Goal: Task Accomplishment & Management: Use online tool/utility

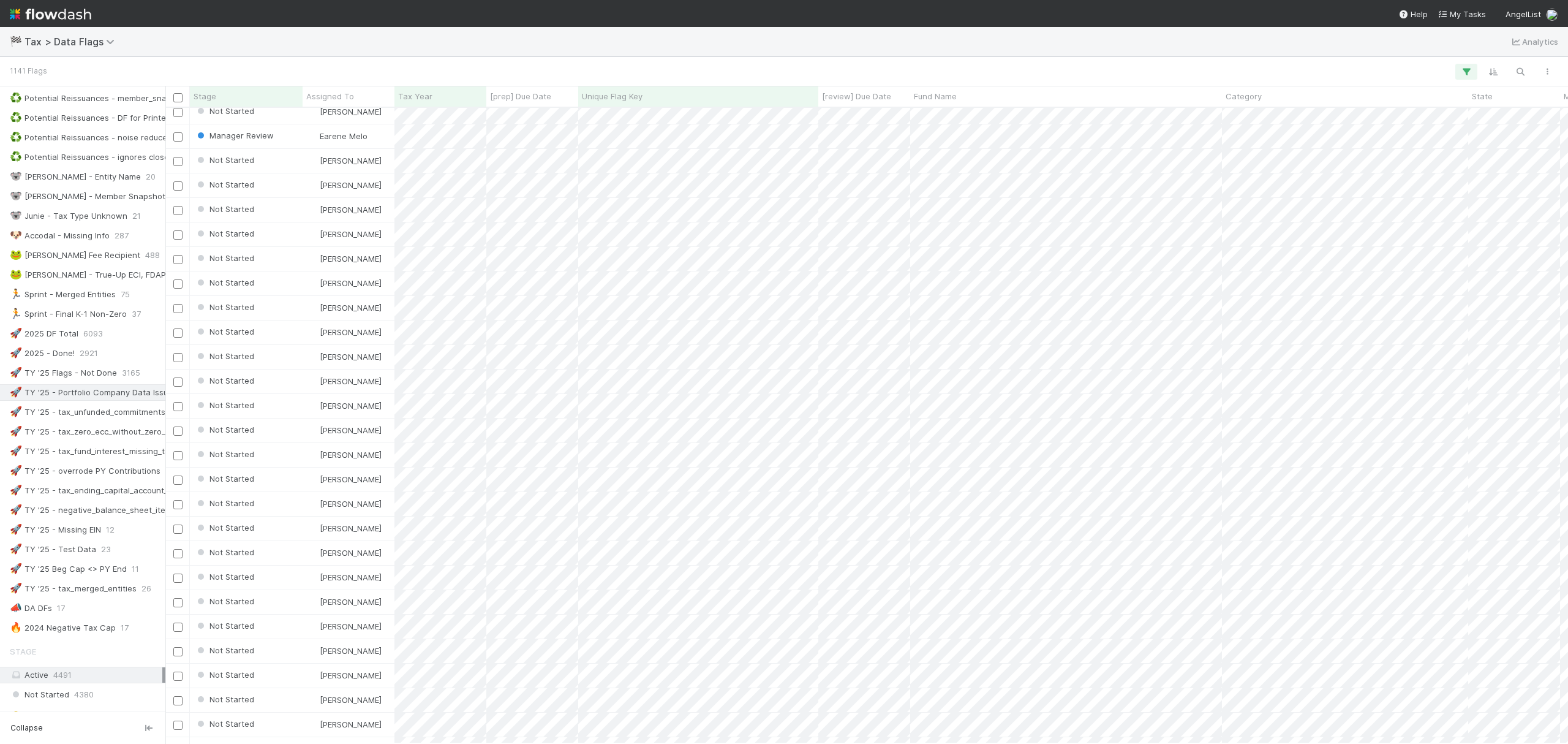
scroll to position [245, 0]
click at [1515, 66] on icon "button" at bounding box center [1520, 71] width 12 height 11
click at [1432, 50] on input at bounding box center [1456, 50] width 122 height 14
paste input "Missing incorporation country"
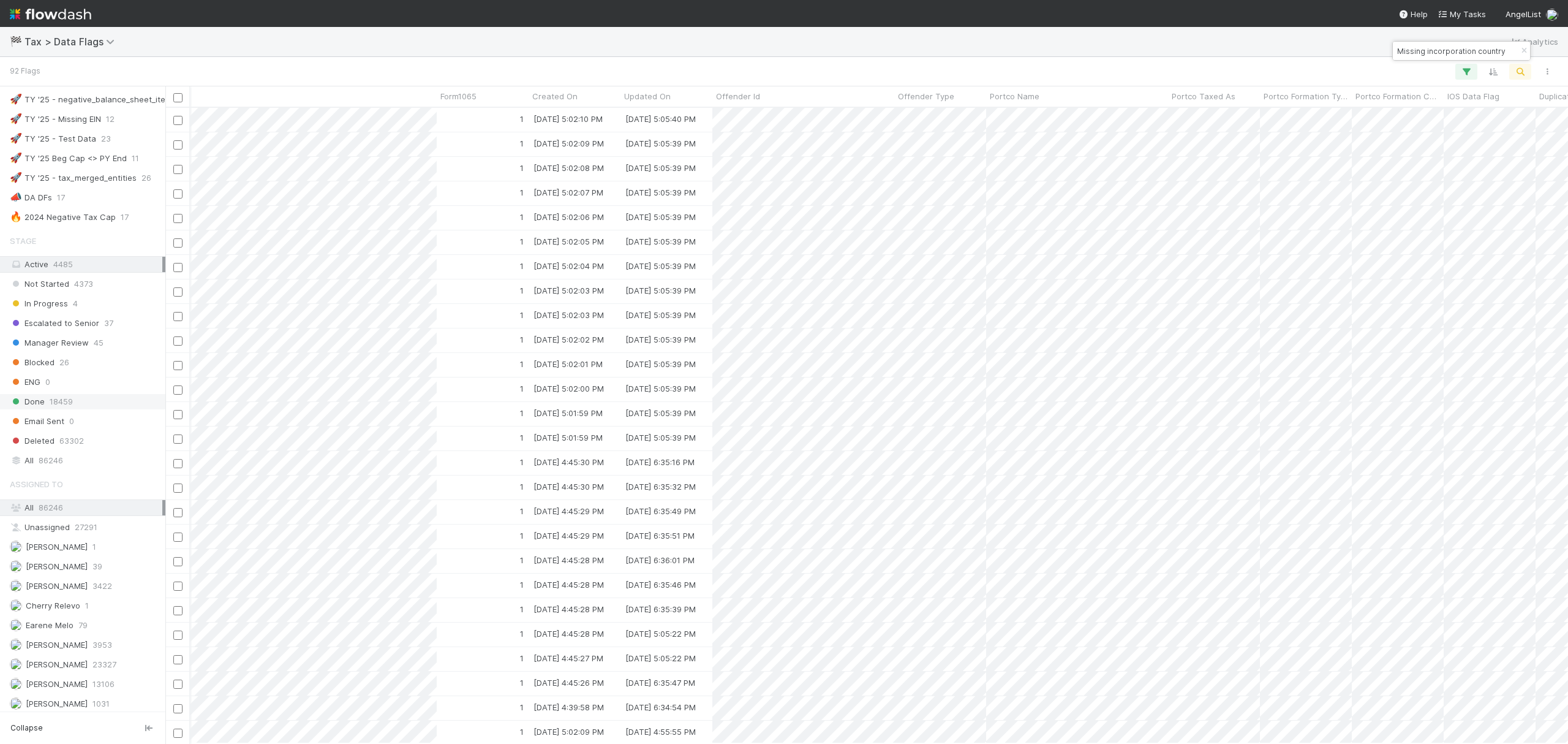
scroll to position [741, 0]
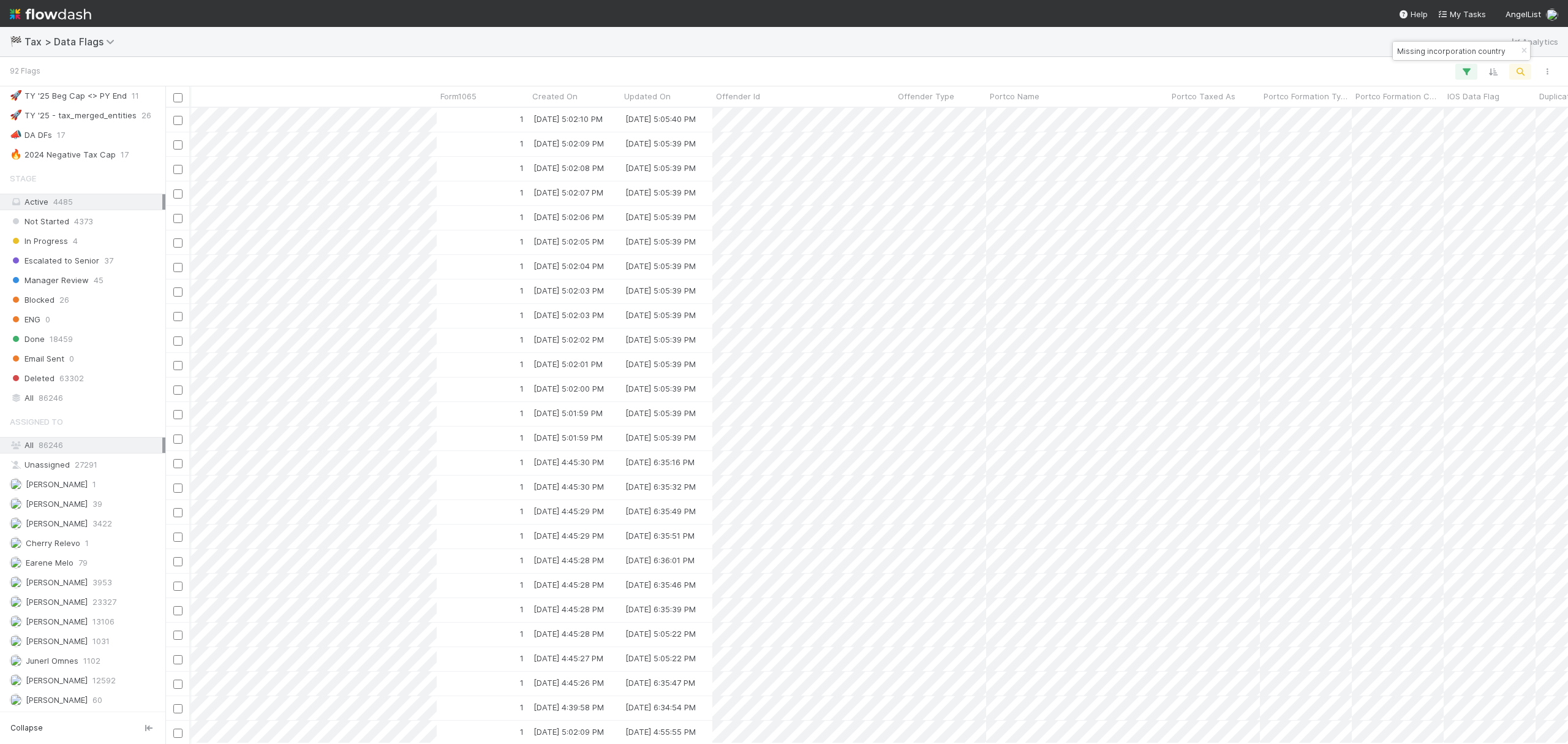
click at [72, 551] on div "Assigned To All 86246 Unassigned 27291 Amy Gregorius 1 Andrea Tidrow 39 Blake H…" at bounding box center [82, 558] width 165 height 299
click at [1490, 55] on input "Missing incorporation country" at bounding box center [1456, 50] width 122 height 14
paste input "Incorporation type for company is CORPORATION, but entity name suggests LP"
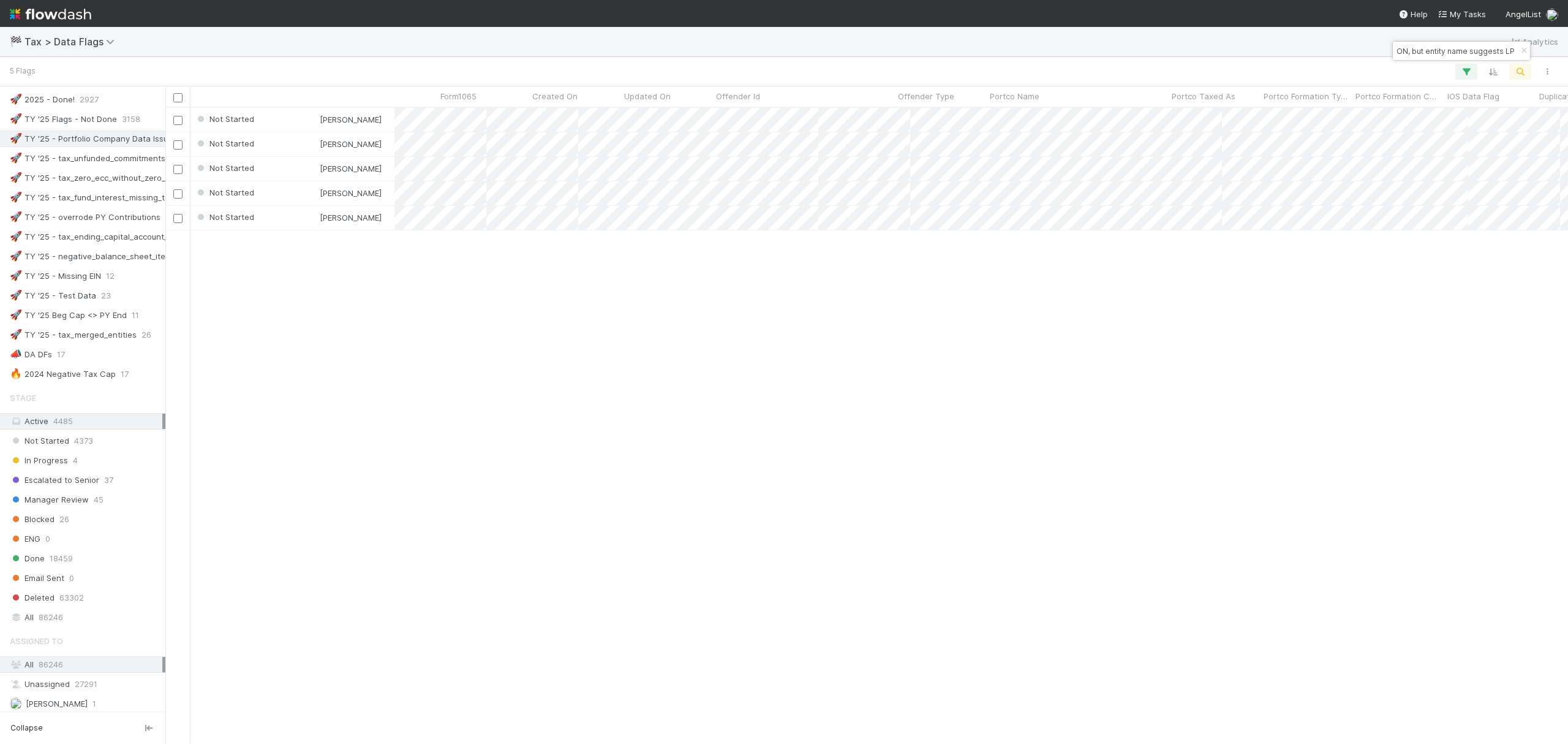
scroll to position [624, 1390]
type input "Incorporation type for company is CORPORATION, but entity name suggests LP"
click at [75, 147] on div "🚀 TY '25 - Portfolio Company Data Issues" at bounding box center [93, 139] width 167 height 15
click at [120, 165] on div "🚀 TY '25 - tax_unfunded_commitments_remaining" at bounding box center [109, 159] width 198 height 15
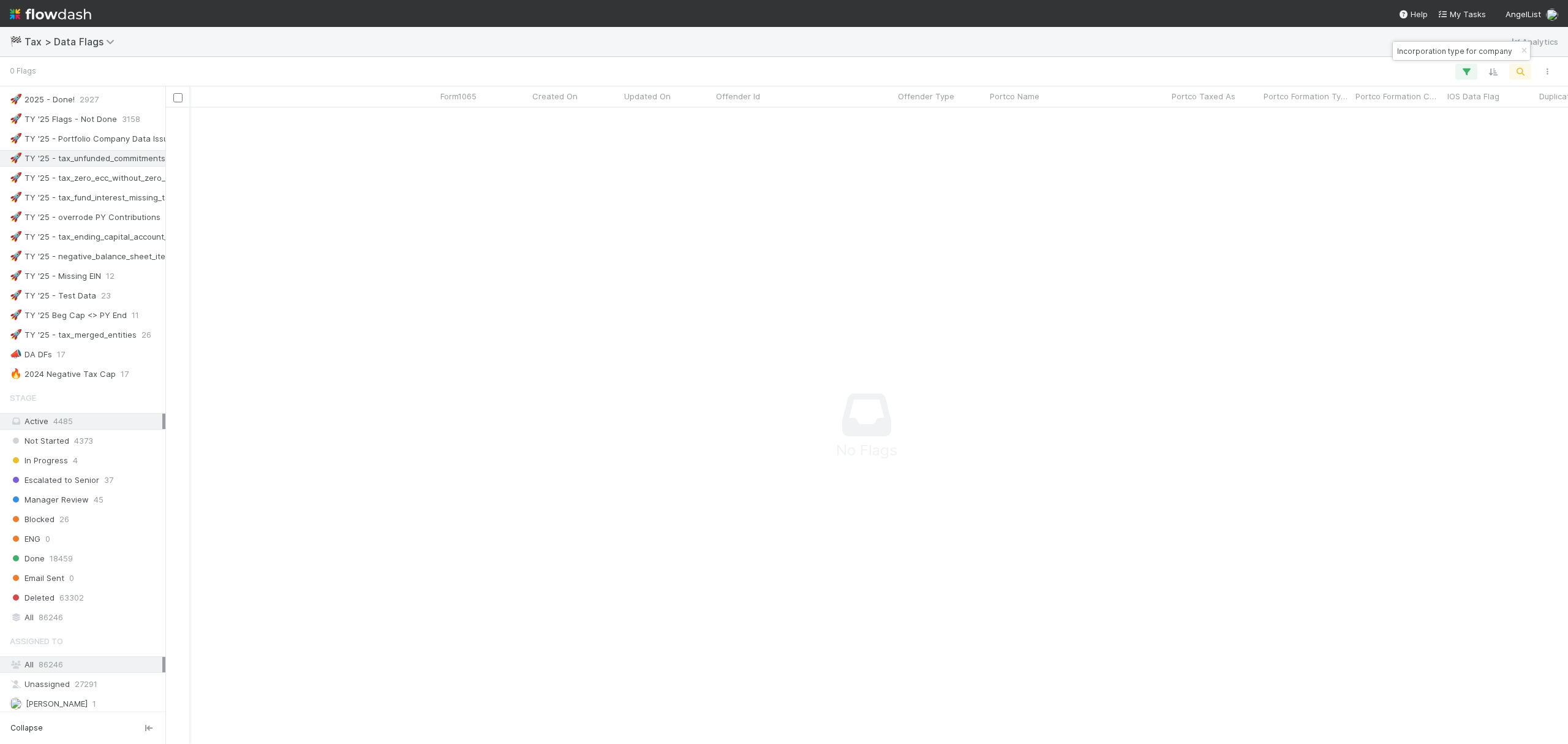
scroll to position [611, 1377]
click at [118, 147] on div "🚀 TY '25 - Portfolio Company Data Issues" at bounding box center [93, 139] width 167 height 15
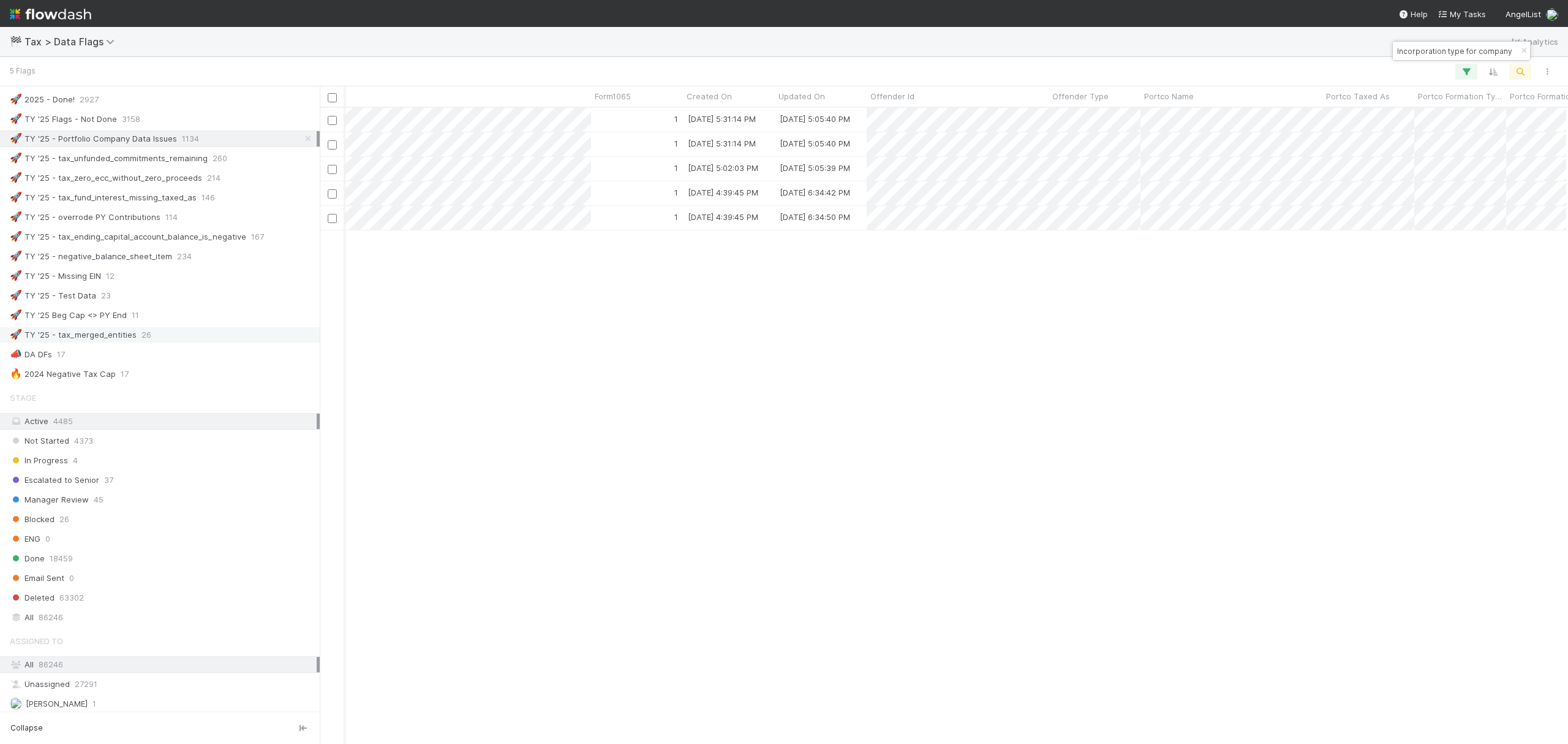
scroll to position [624, 1262]
drag, startPoint x: 168, startPoint y: 326, endPoint x: 294, endPoint y: 356, distance: 129.5
click at [294, 356] on div at bounding box center [294, 415] width 1 height 657
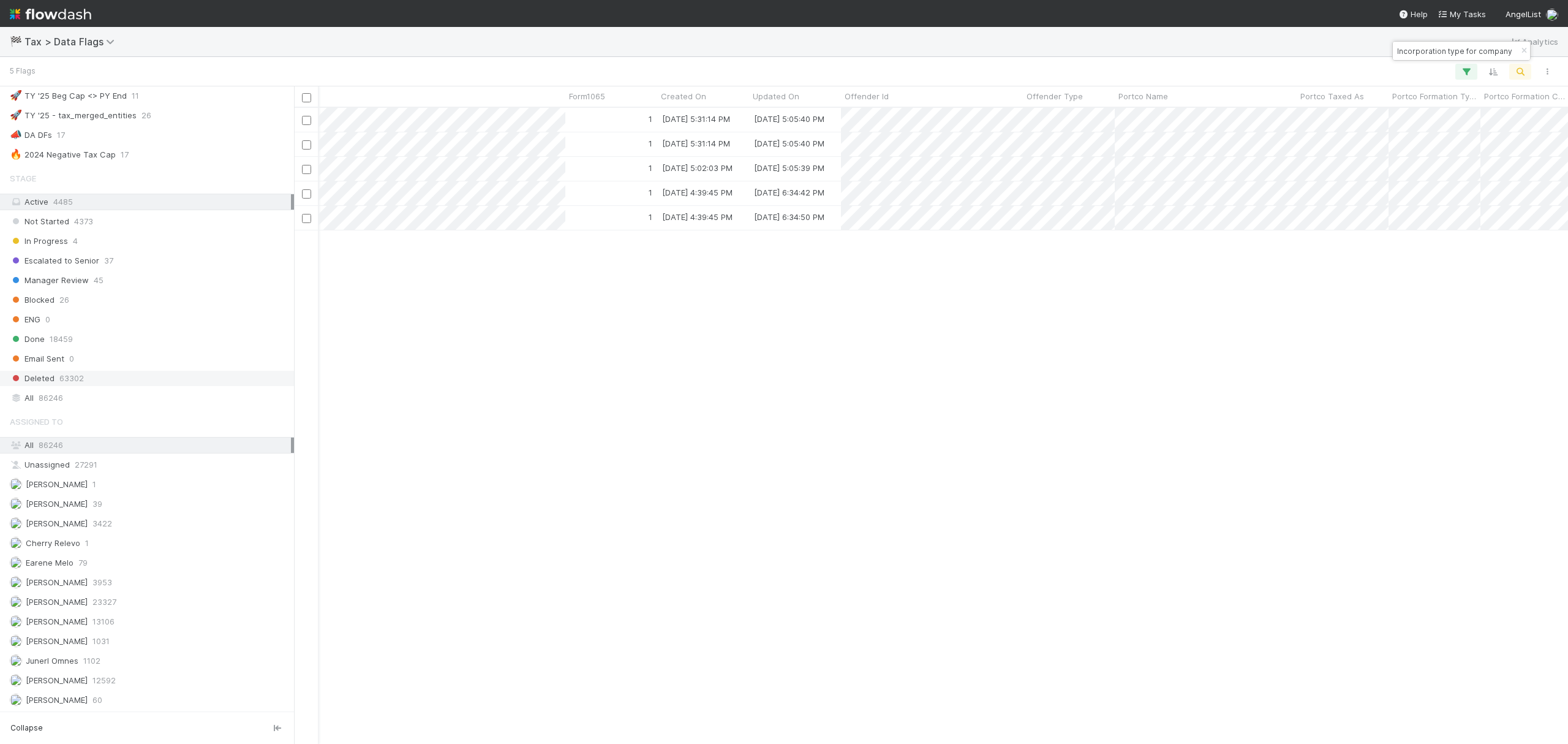
scroll to position [741, 0]
drag, startPoint x: 57, startPoint y: 557, endPoint x: 132, endPoint y: 557, distance: 75.0
click at [57, 557] on span "Earene Melo" at bounding box center [49, 562] width 47 height 10
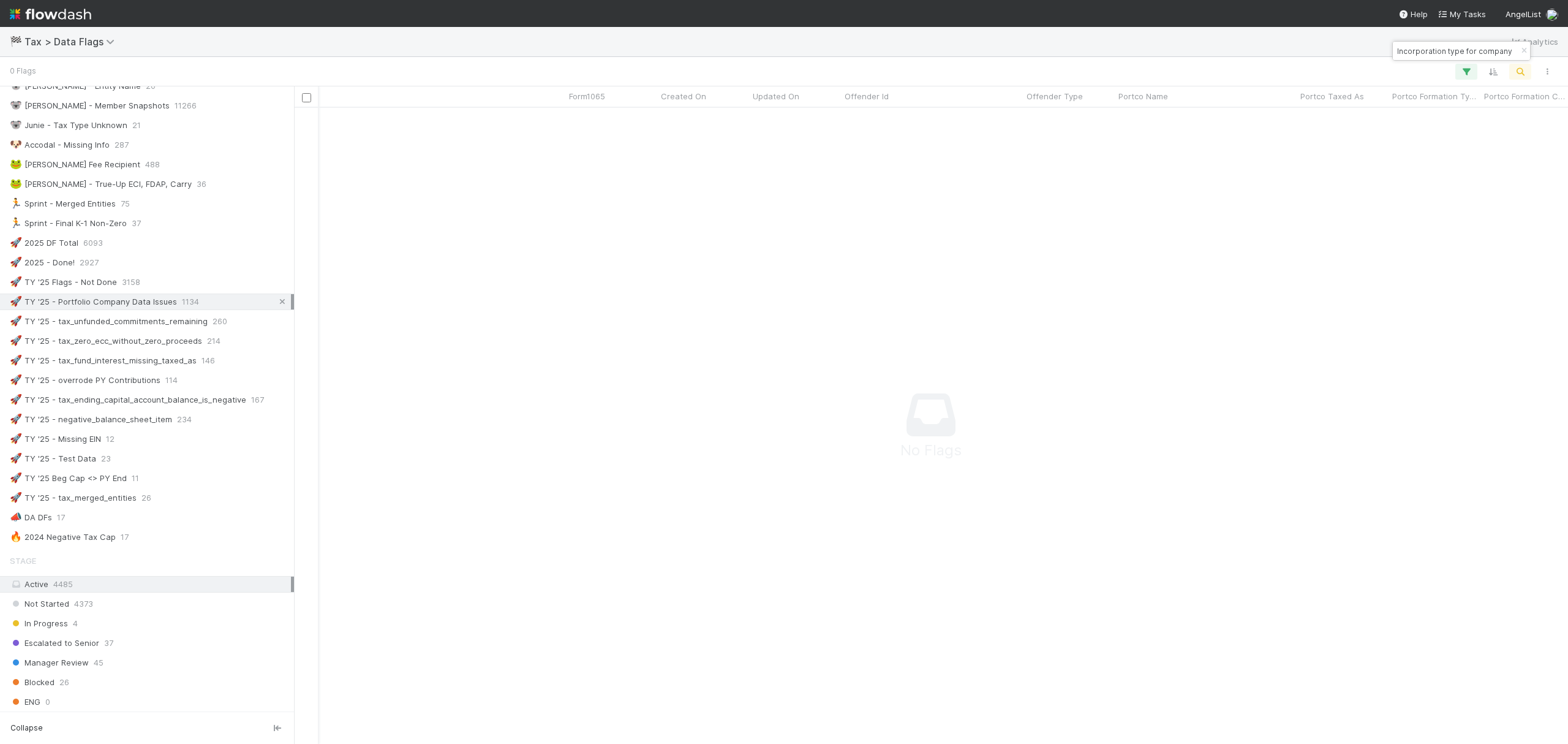
scroll to position [611, 1249]
click at [276, 305] on icon at bounding box center [282, 301] width 12 height 8
click at [1522, 54] on button "button" at bounding box center [1524, 50] width 14 height 14
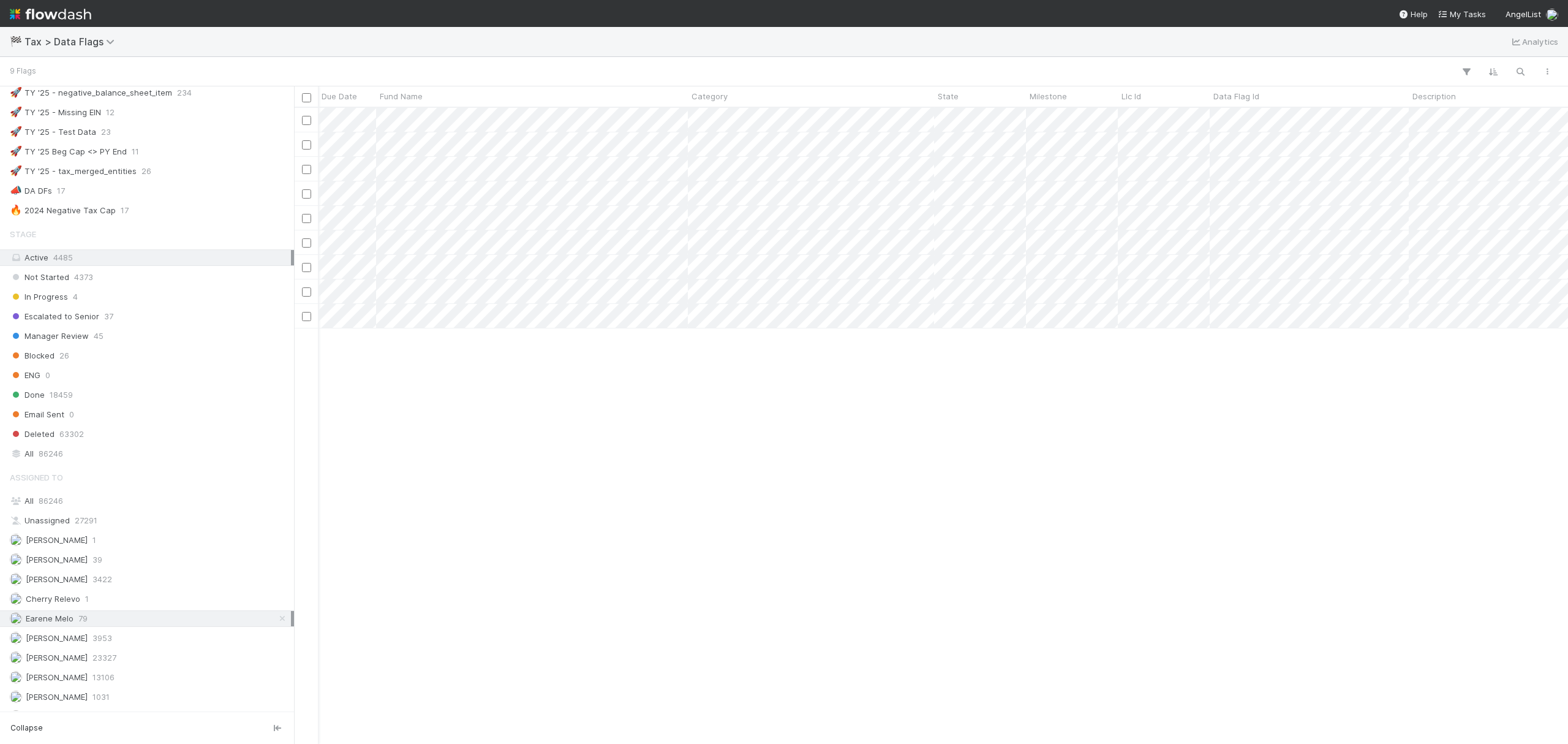
scroll to position [0, 0]
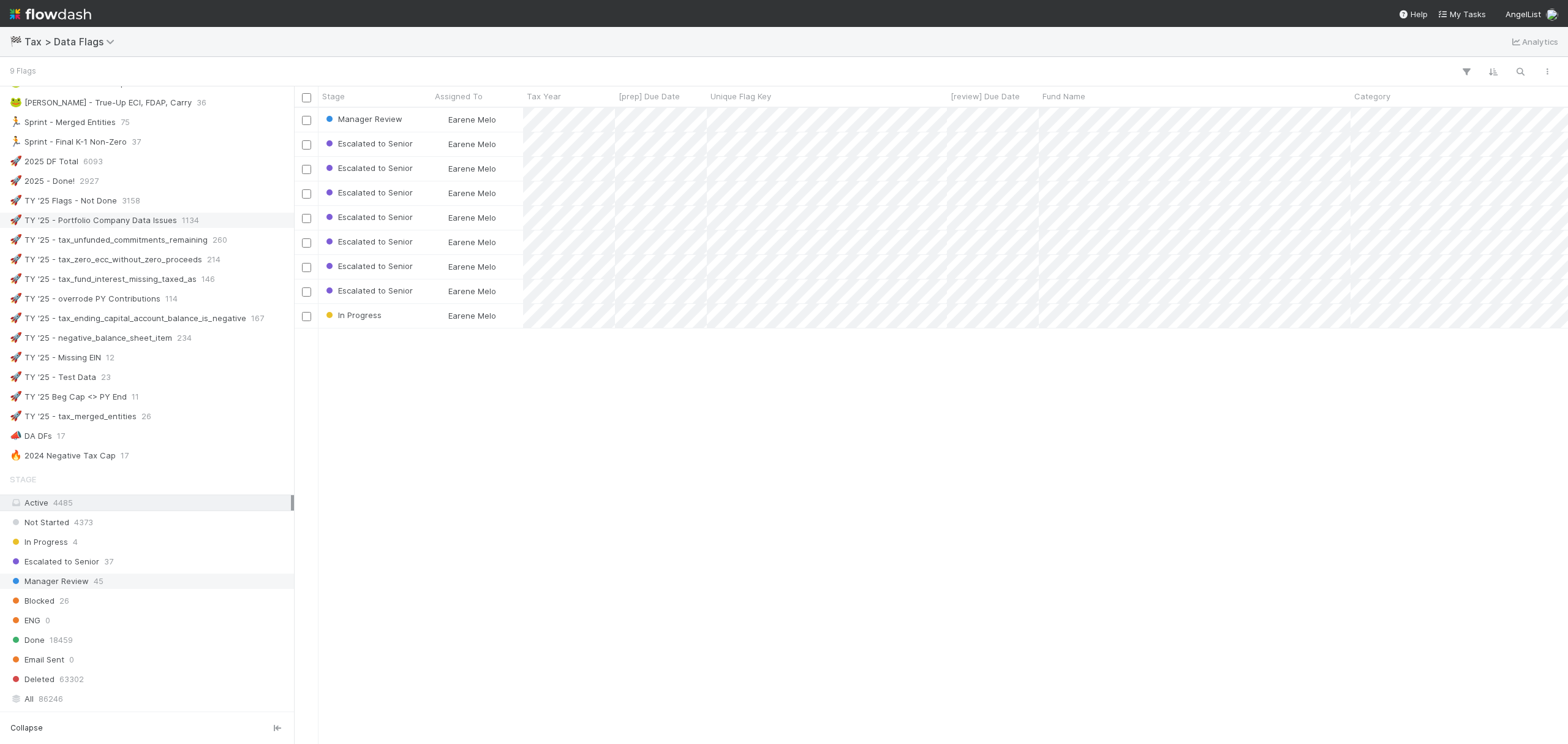
click at [85, 589] on span "Manager Review" at bounding box center [49, 581] width 79 height 15
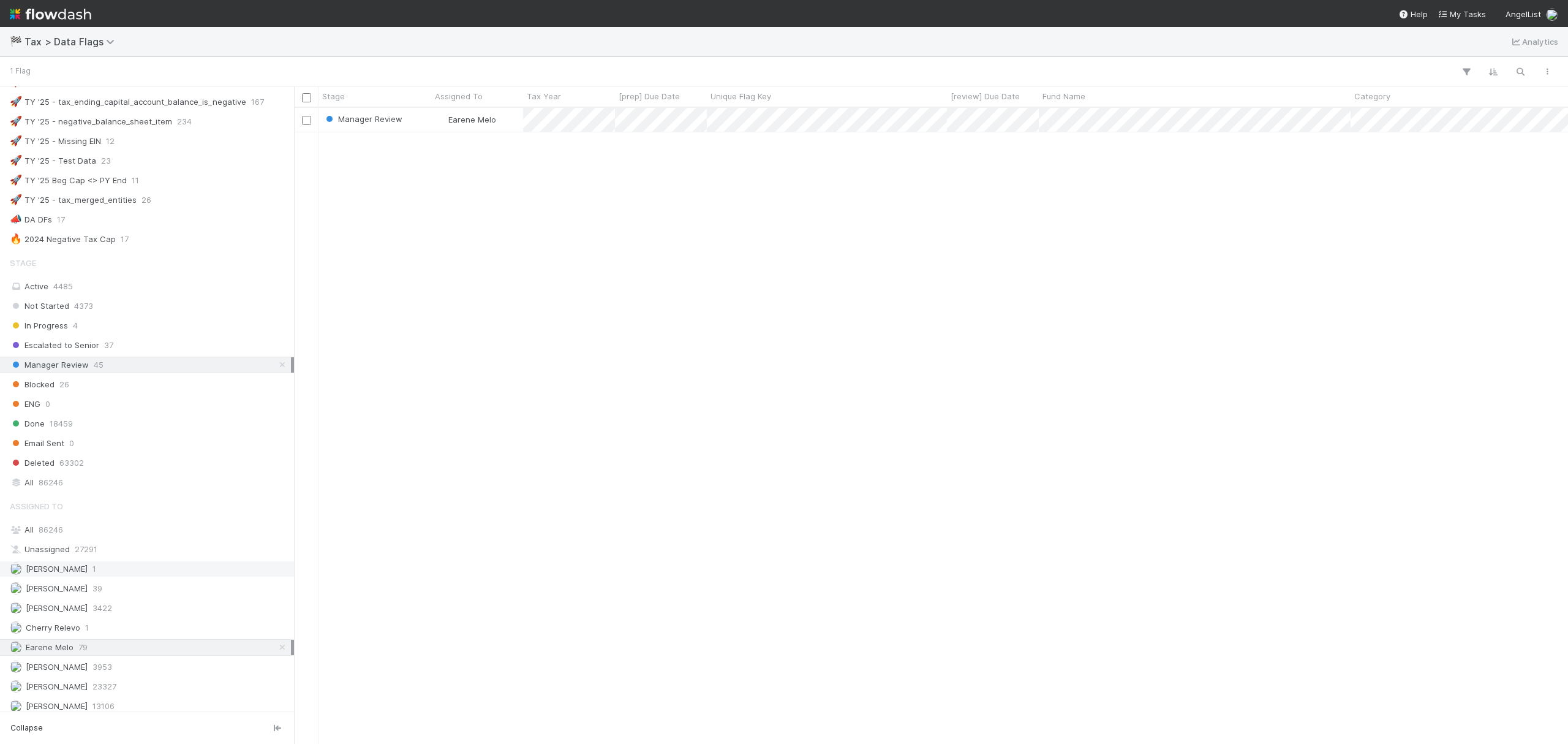
scroll to position [736, 0]
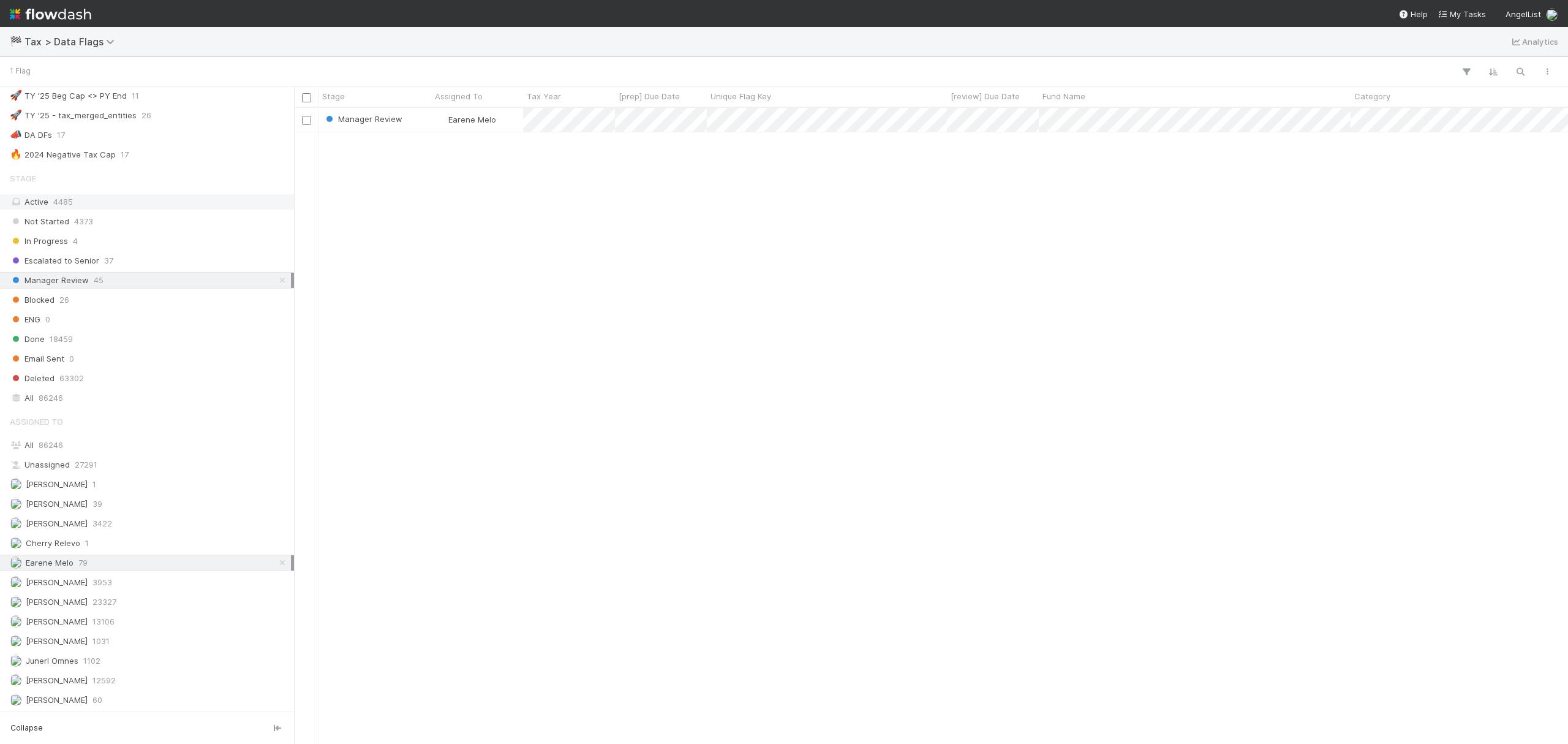
click at [136, 202] on div "Active 4485" at bounding box center [151, 202] width 282 height 15
click at [103, 393] on div "All 86246" at bounding box center [151, 398] width 282 height 15
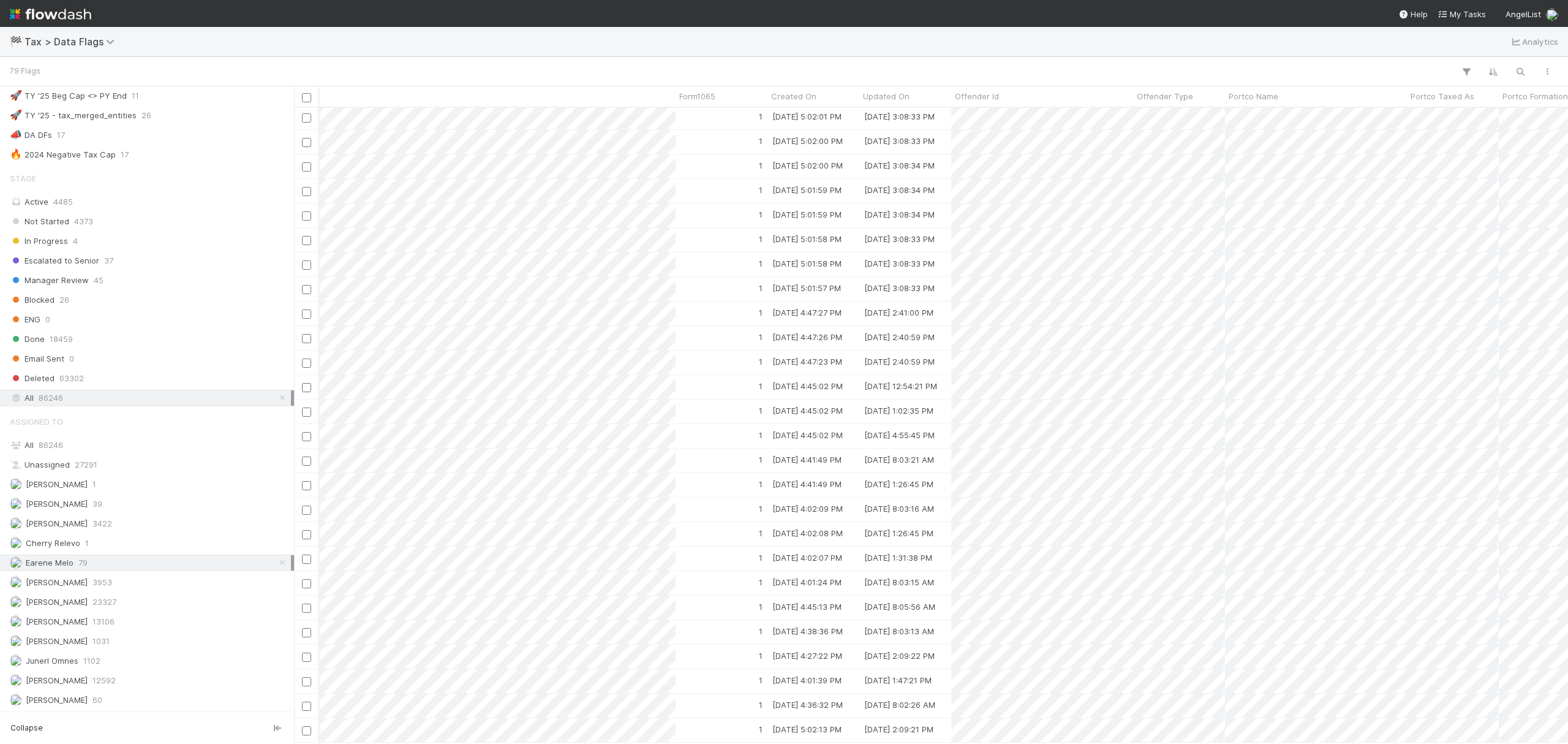
scroll to position [0, 2235]
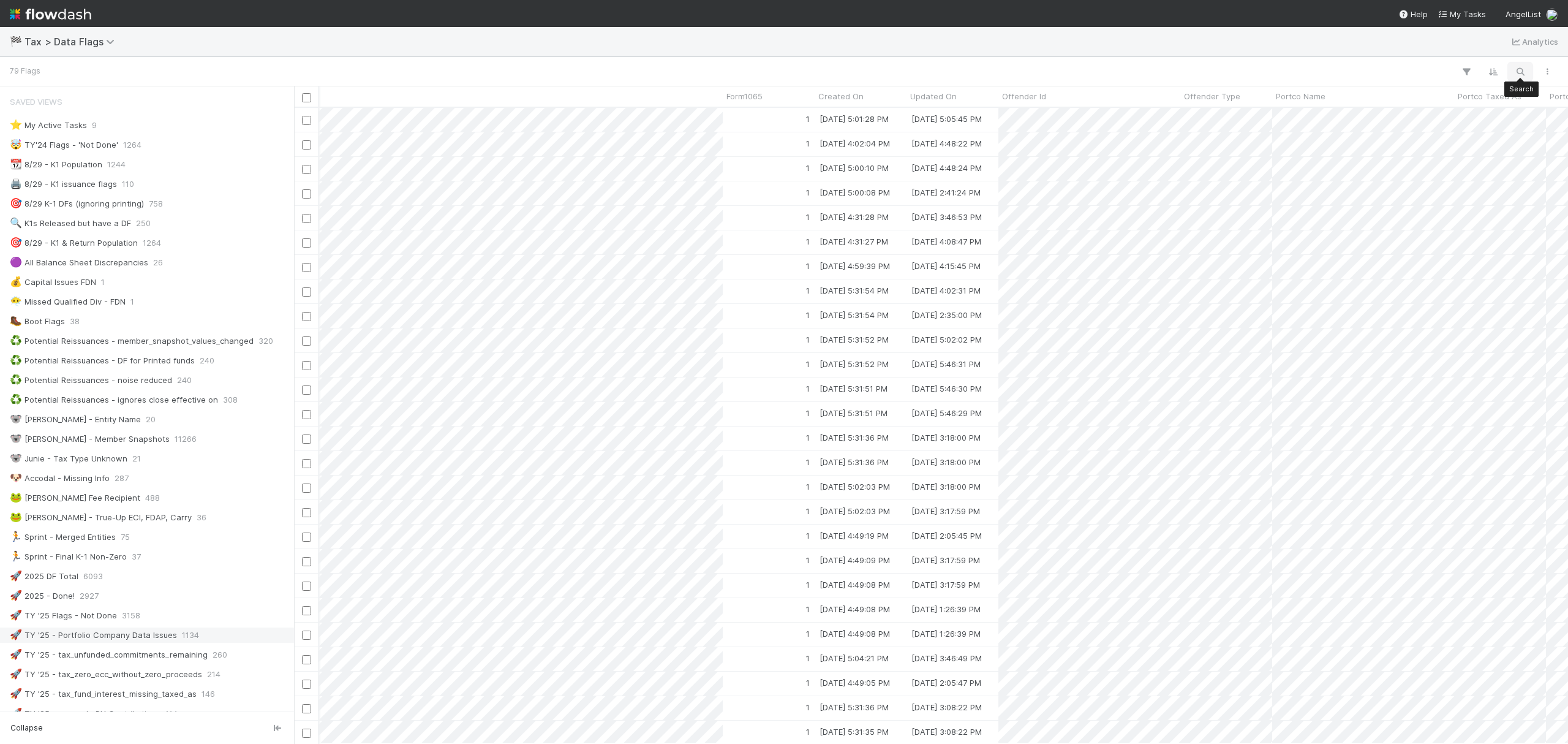
click at [1521, 70] on icon "button" at bounding box center [1520, 71] width 12 height 11
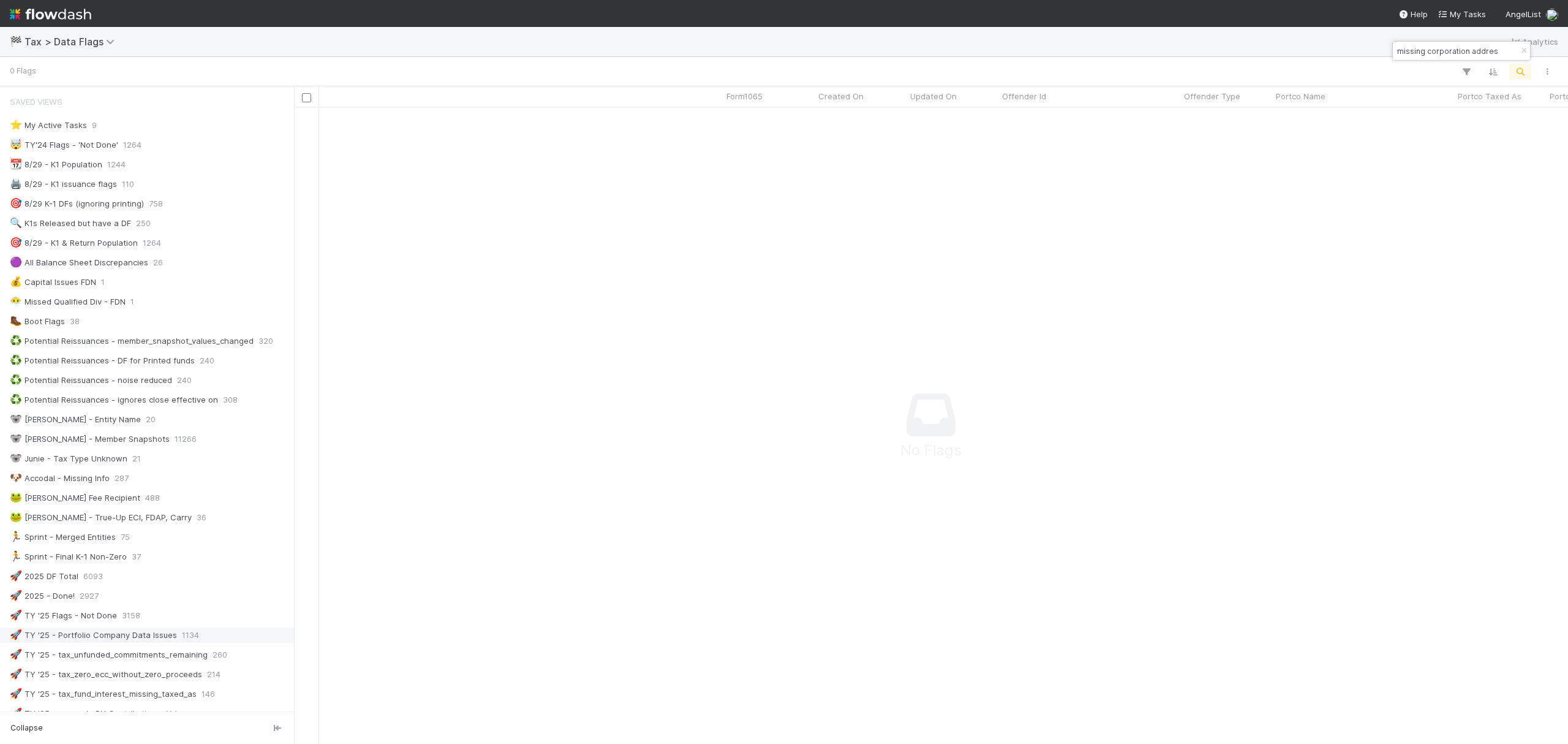
type input "missing corporation address"
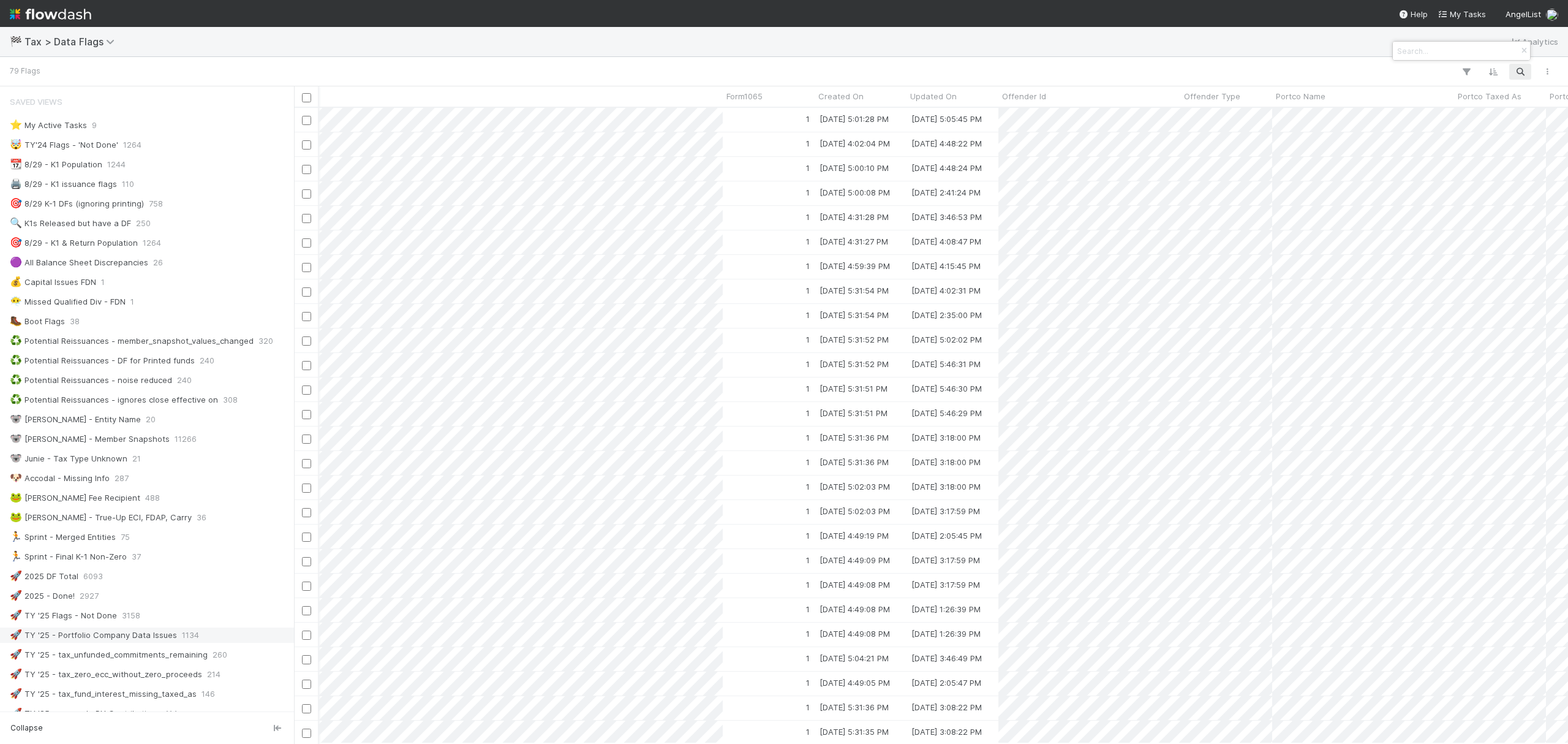
click at [895, 736] on div at bounding box center [784, 372] width 1568 height 744
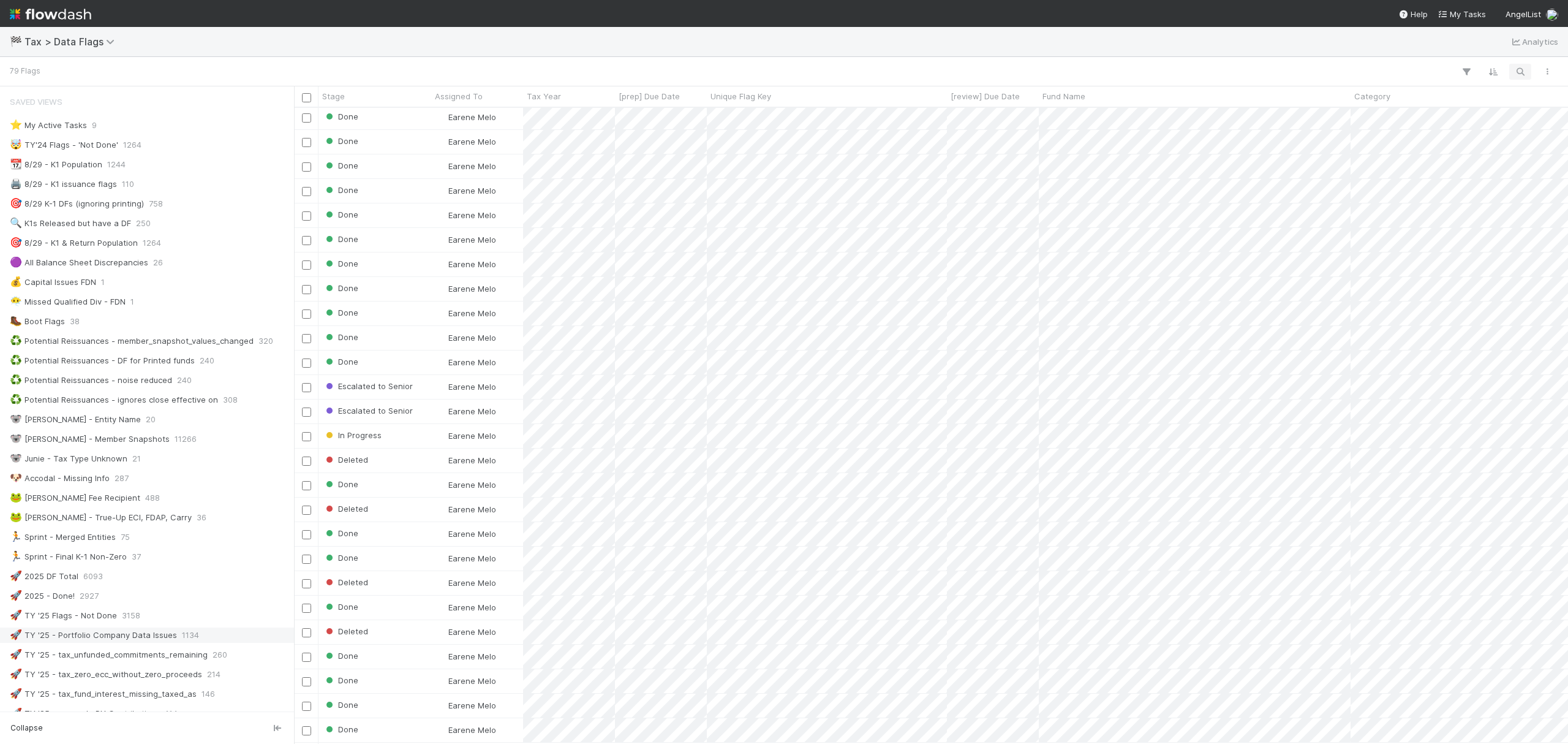
click at [1521, 62] on div "79 Flags" at bounding box center [784, 71] width 1568 height 30
click at [1521, 74] on icon "button" at bounding box center [1520, 71] width 12 height 11
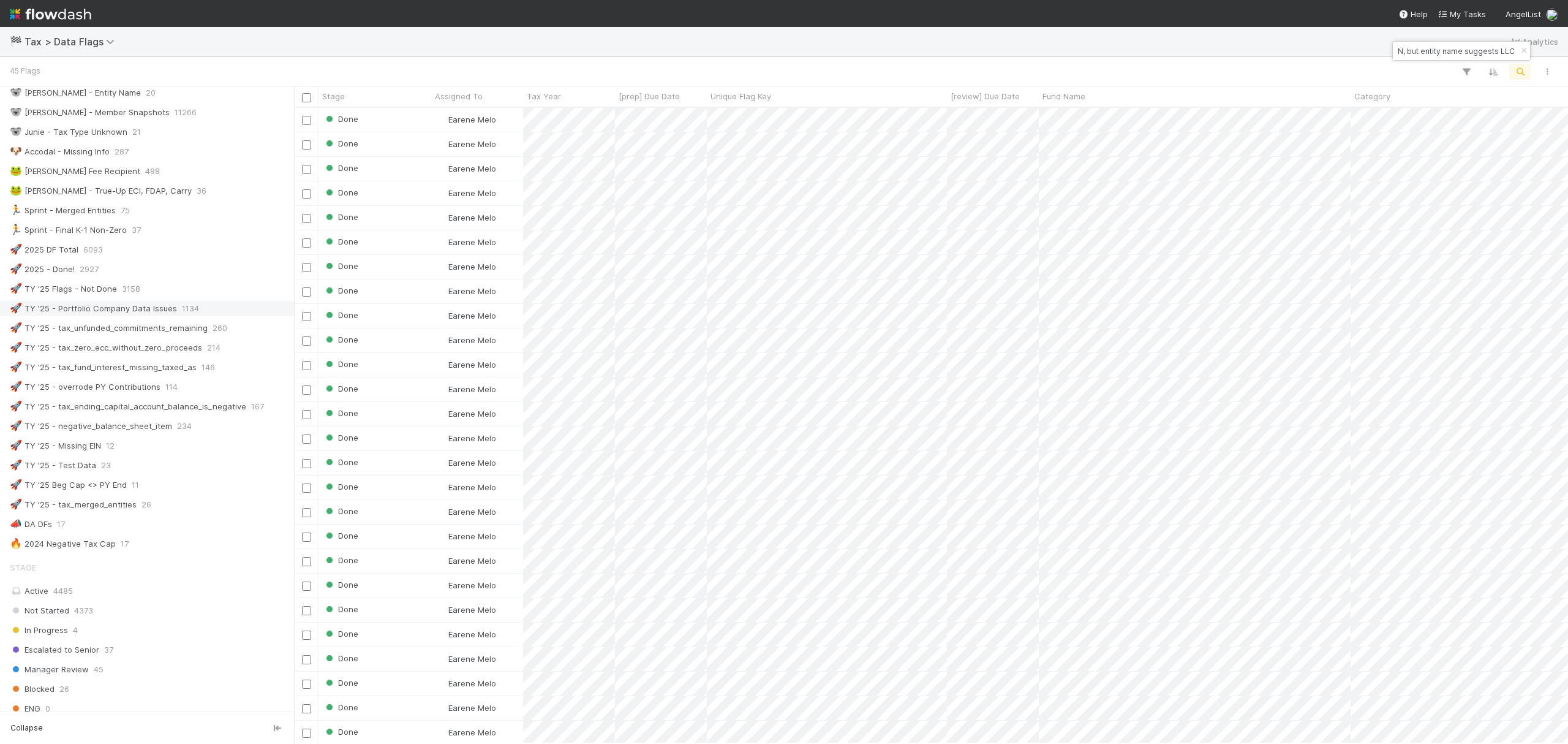
type input "Incorporation type for company is CORPORATION, but entity name suggests LLC"
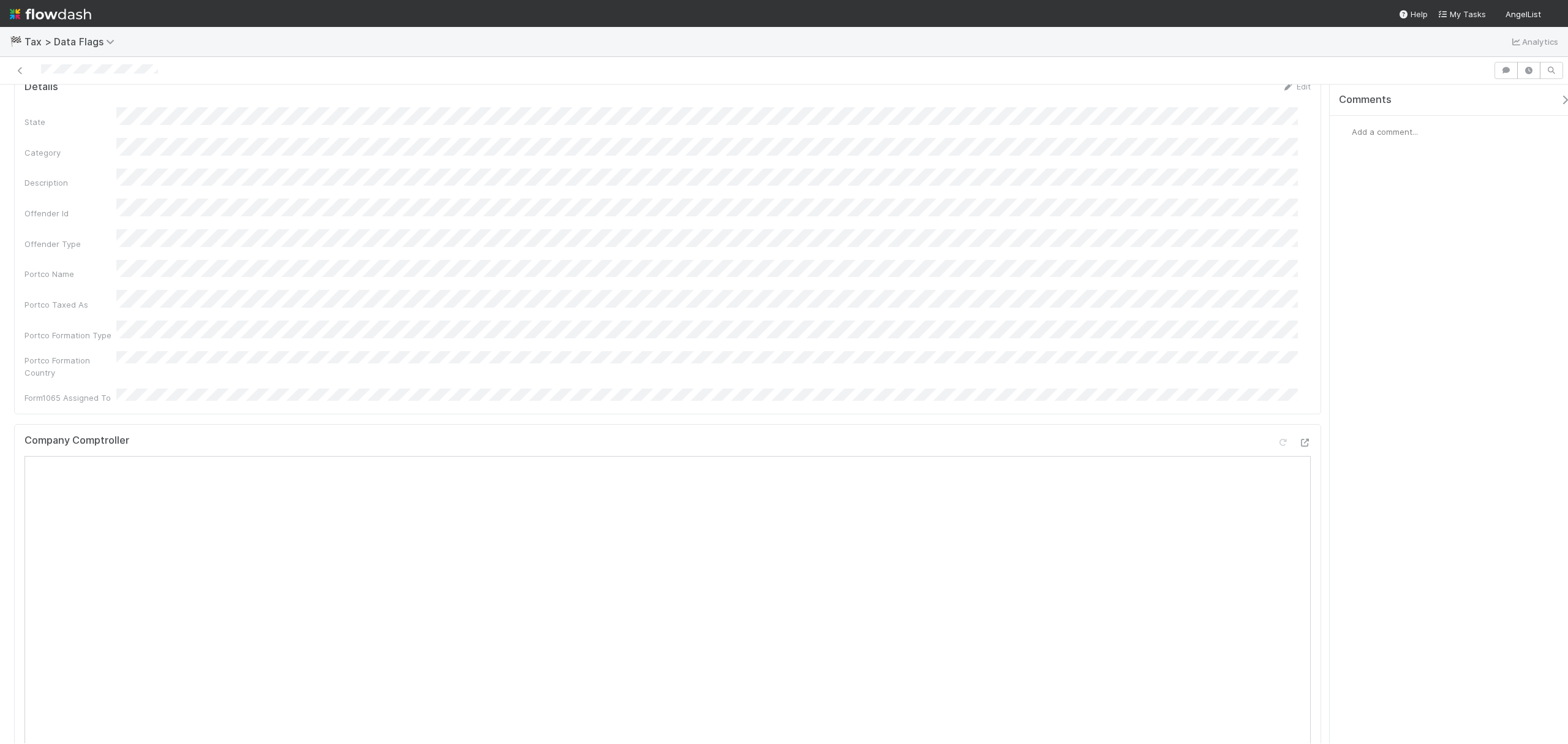
scroll to position [81, 0]
click at [198, 213] on div "State Category Description Offender Id Offender Type Portco Name Portco Taxed A…" at bounding box center [667, 228] width 1286 height 296
click at [1055, 130] on div "State Category Description Offender Id Offender Type Portco Name Portco Taxed A…" at bounding box center [667, 238] width 1286 height 316
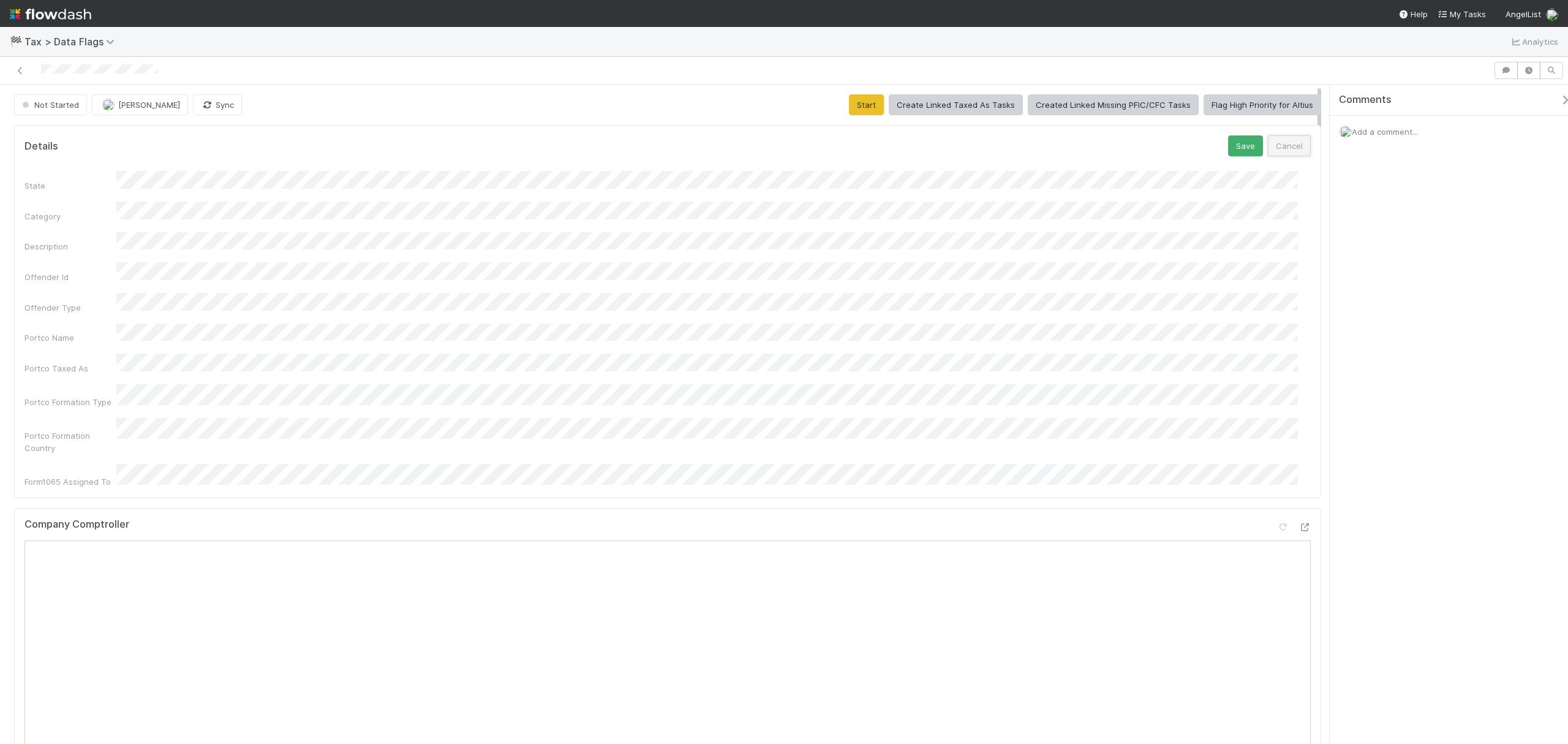
click at [1281, 148] on button "Cancel" at bounding box center [1289, 146] width 43 height 21
click at [1278, 149] on button "Cancel" at bounding box center [1289, 146] width 43 height 21
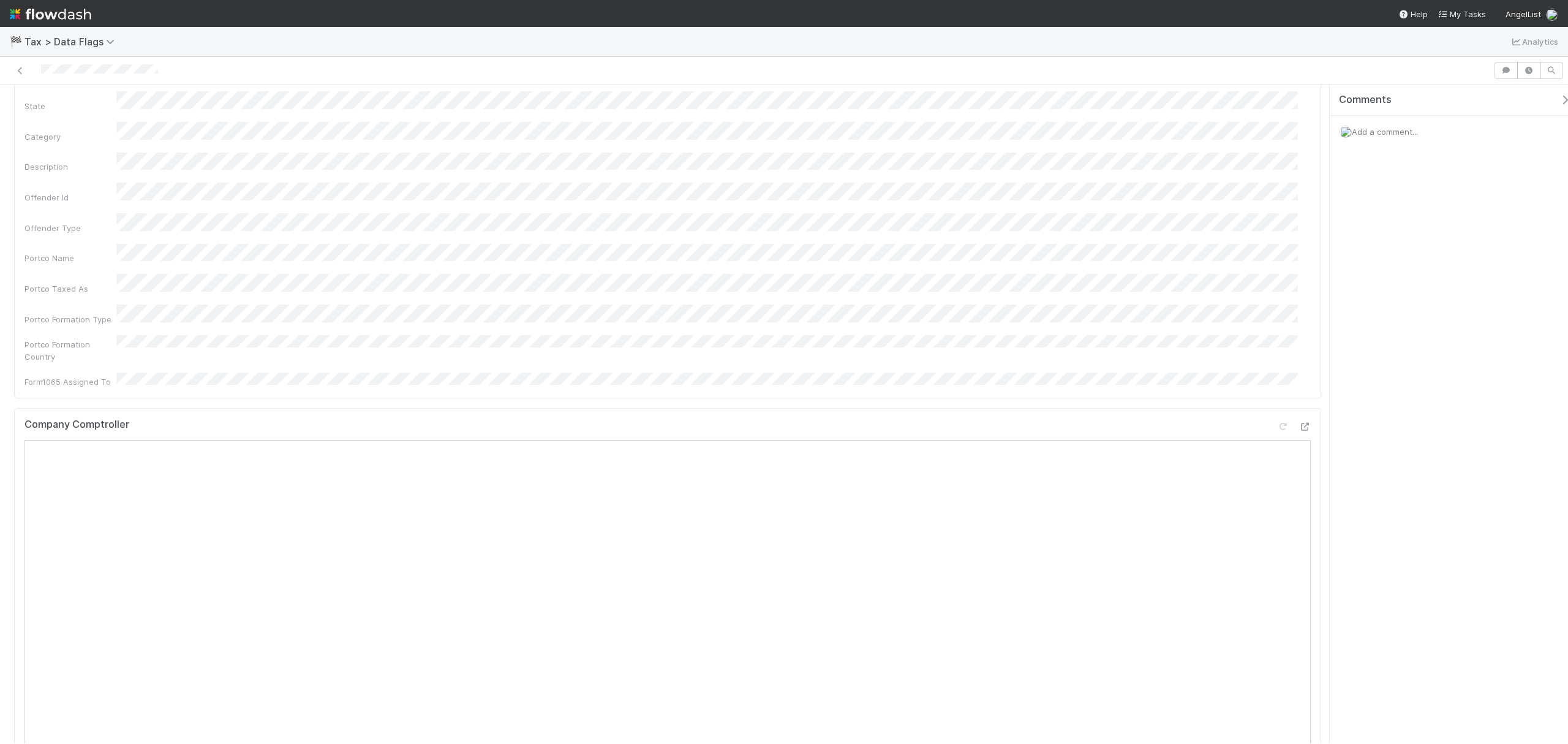
scroll to position [163, 0]
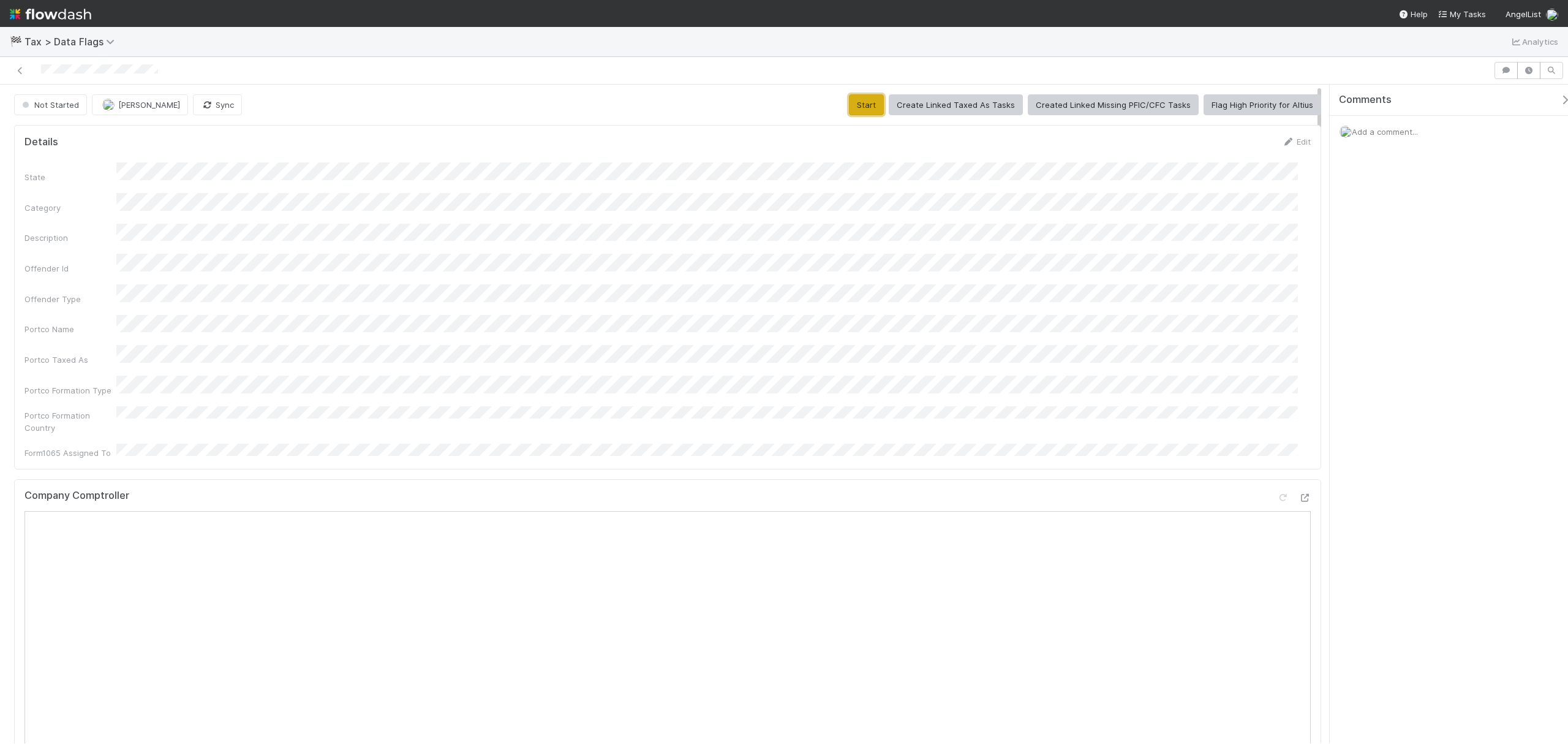
click at [877, 109] on button "Start" at bounding box center [866, 104] width 35 height 21
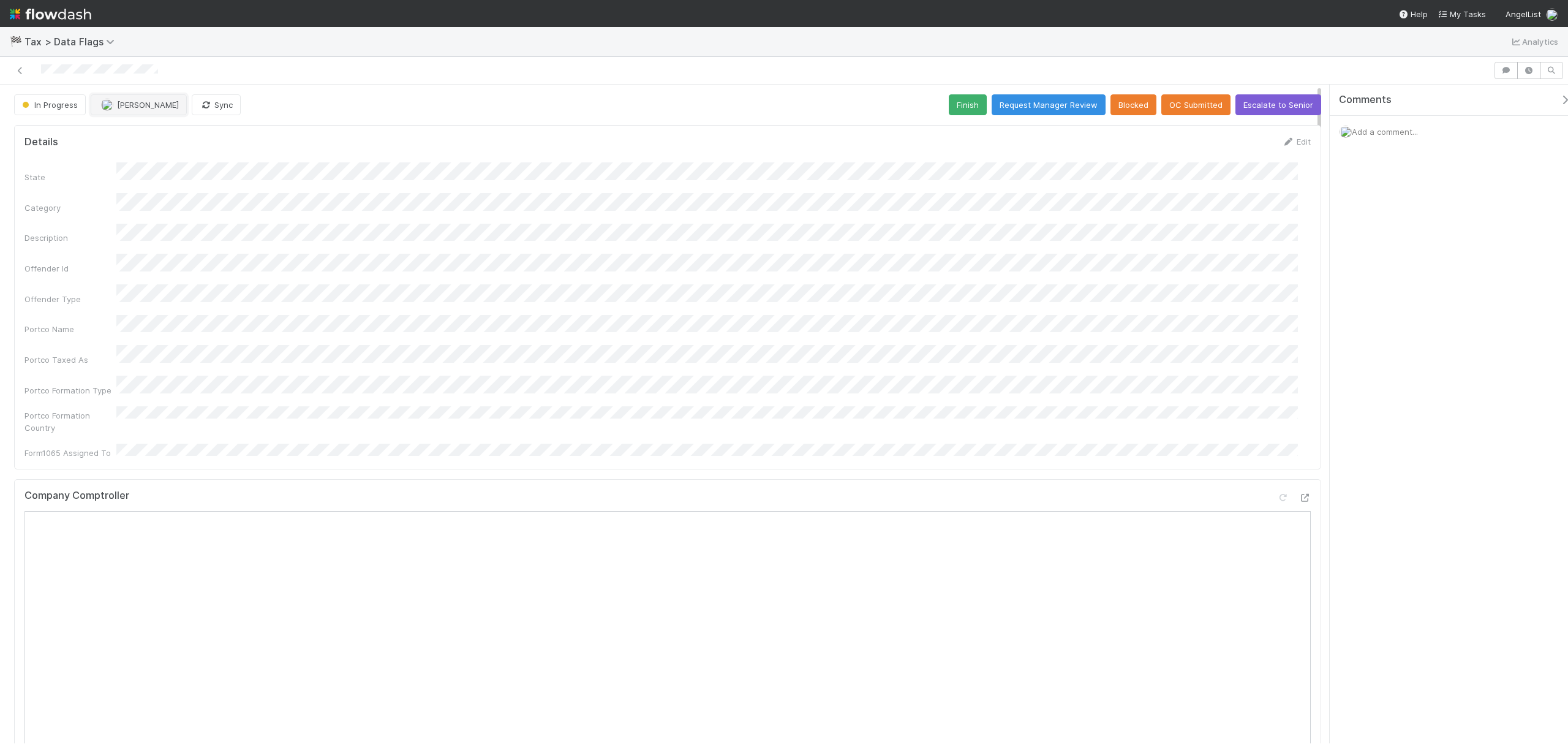
click at [152, 110] on button "[PERSON_NAME]" at bounding box center [138, 104] width 96 height 21
click at [161, 136] on span "you" at bounding box center [168, 137] width 14 height 10
click at [967, 104] on button "Finish" at bounding box center [968, 104] width 38 height 21
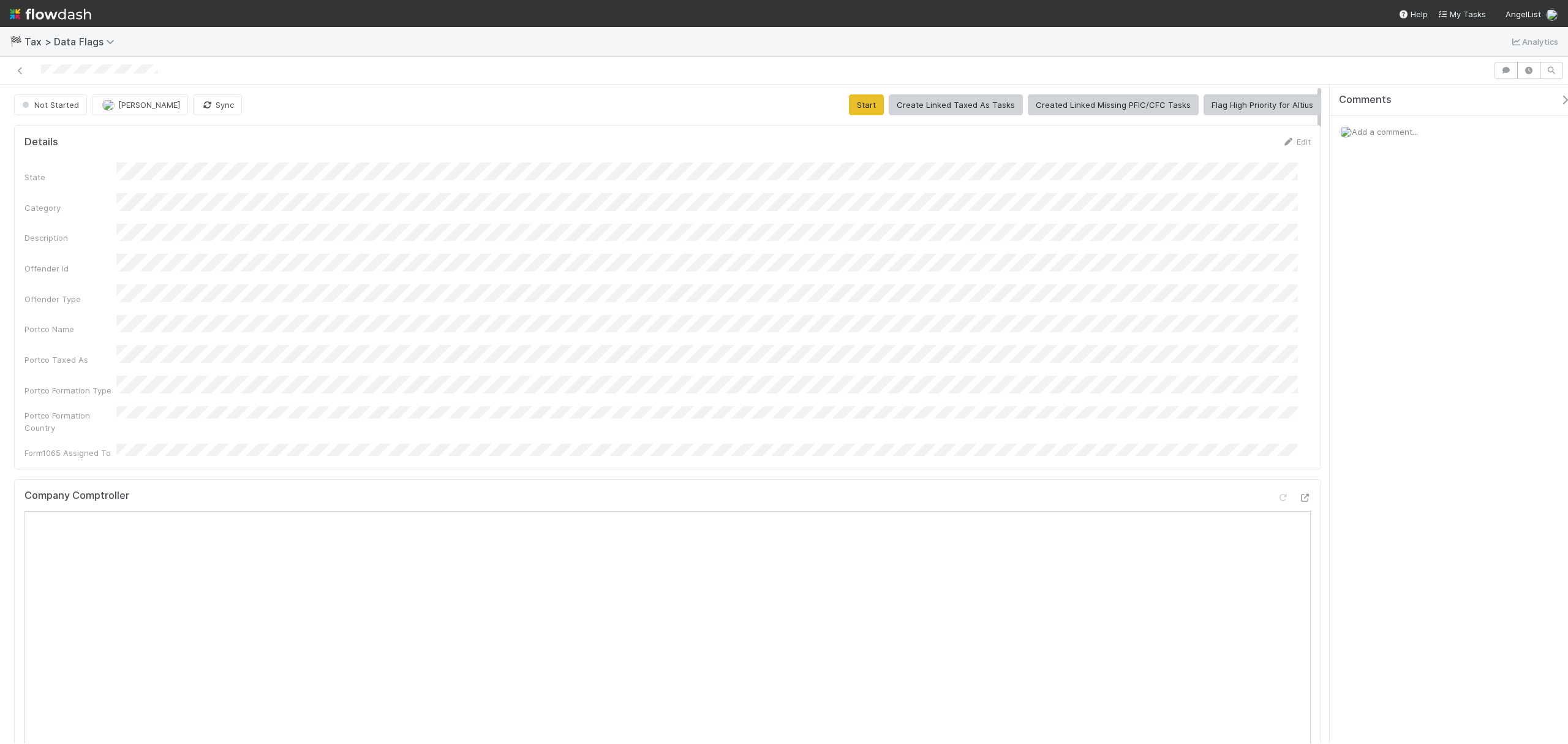
click at [285, 297] on div "State Category Description Offender Id Offender Type Portco Name Portco Taxed A…" at bounding box center [667, 310] width 1286 height 296
click at [165, 297] on div "State Category Description Offender Id Offender Type Portco Name Portco Taxed A…" at bounding box center [667, 310] width 1286 height 296
click at [1175, 144] on button "Cancel" at bounding box center [1289, 146] width 43 height 21
click at [849, 111] on button "Start" at bounding box center [866, 104] width 35 height 21
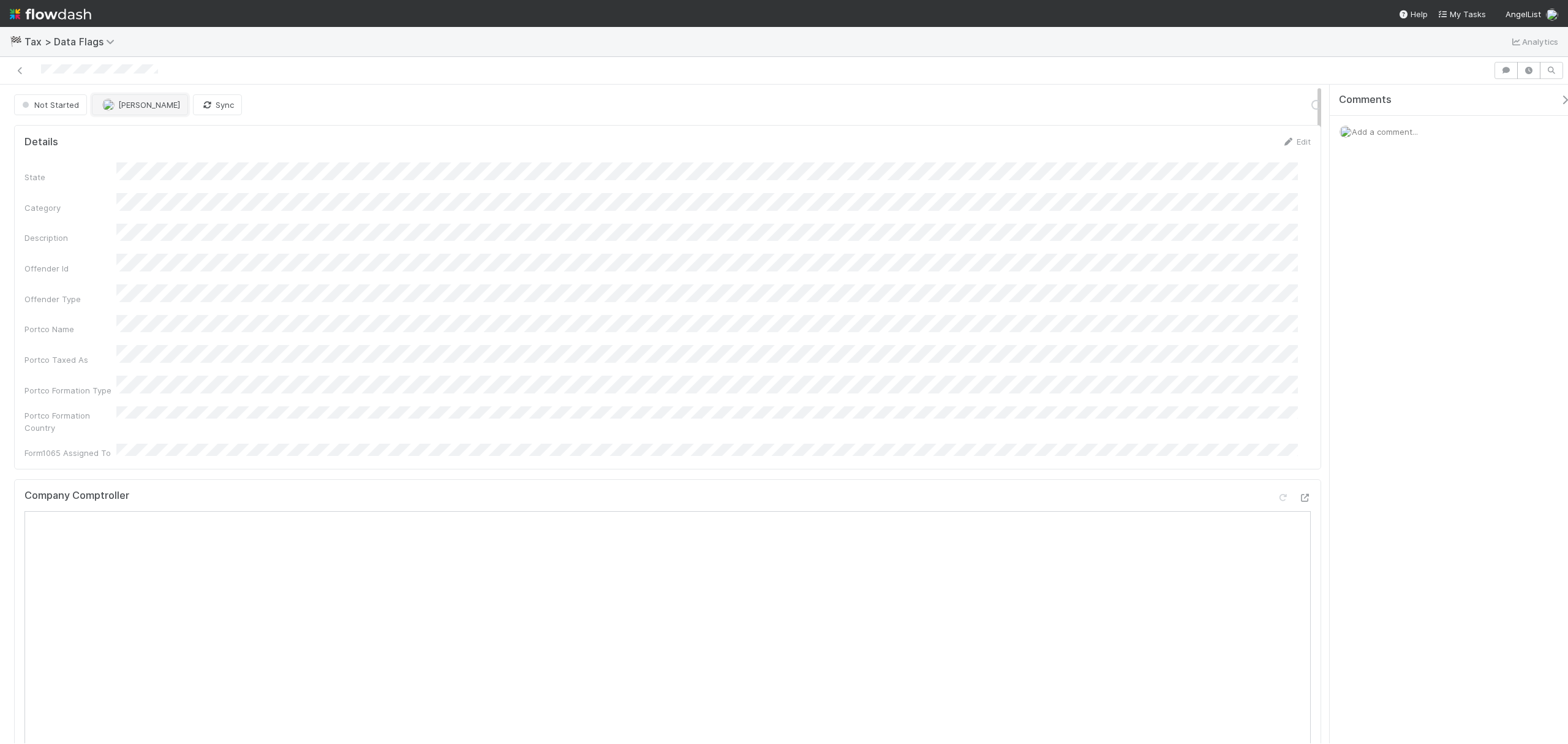
click at [158, 113] on button "[PERSON_NAME]" at bounding box center [139, 104] width 96 height 21
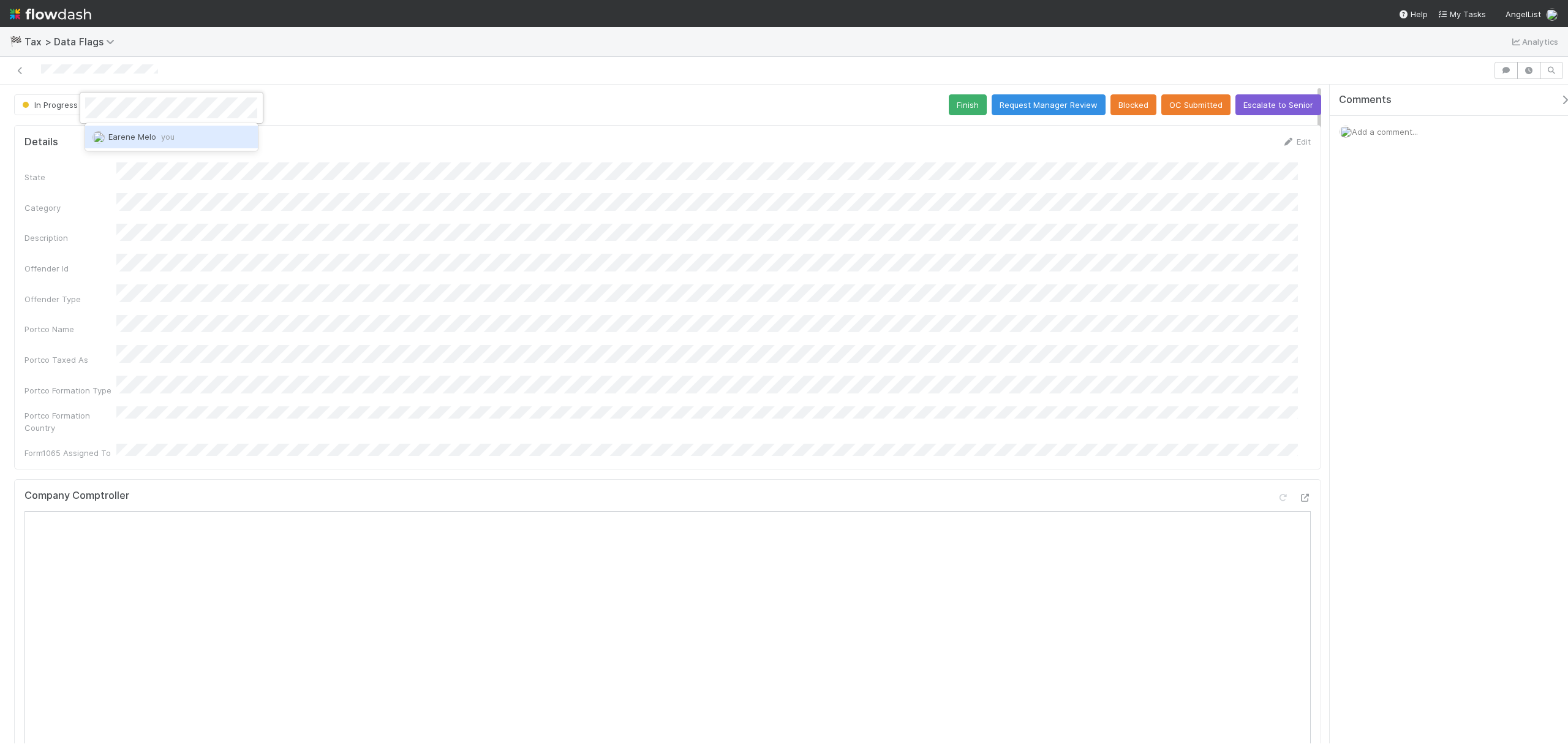
click at [143, 125] on div "Earene Melo you" at bounding box center [170, 137] width 172 height 27
click at [202, 140] on div "Earene Melo you" at bounding box center [170, 137] width 172 height 22
drag, startPoint x: 826, startPoint y: 133, endPoint x: 887, endPoint y: 119, distance: 62.6
click at [826, 133] on div "Details Edit State Category Description Offender Id Offender Type Portco Name P…" at bounding box center [667, 296] width 1307 height 344
click at [1175, 491] on div at bounding box center [1304, 497] width 12 height 12
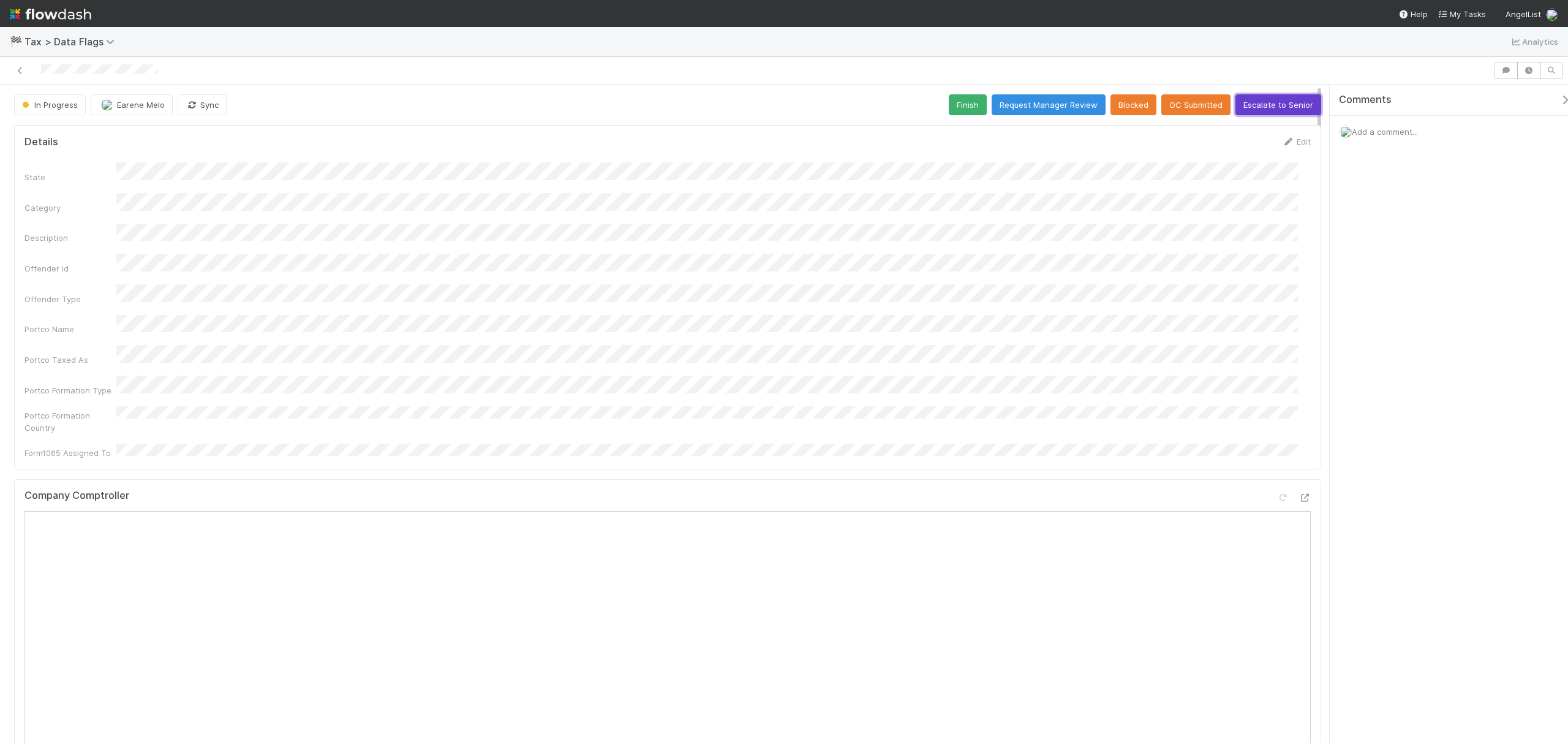
click at [1175, 103] on button "Escalate to Senior" at bounding box center [1278, 104] width 86 height 21
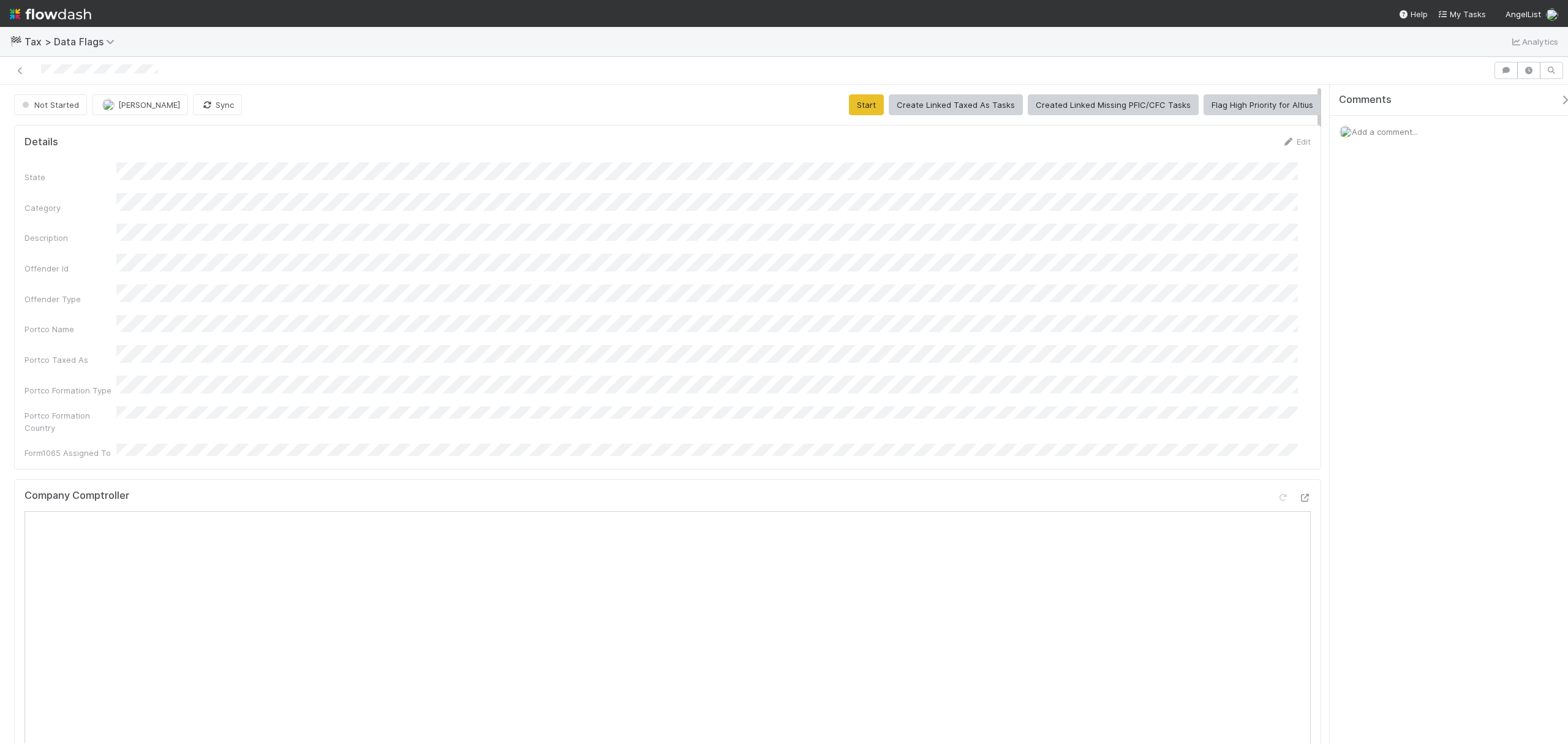
click at [694, 324] on div "State Category Description Offender Id Offender Type Portco Name Portco Taxed A…" at bounding box center [667, 310] width 1286 height 296
click at [1254, 151] on div "Save Cancel" at bounding box center [1269, 146] width 83 height 21
click at [1268, 150] on button "Cancel" at bounding box center [1289, 146] width 43 height 21
click at [849, 104] on button "Start" at bounding box center [866, 104] width 35 height 21
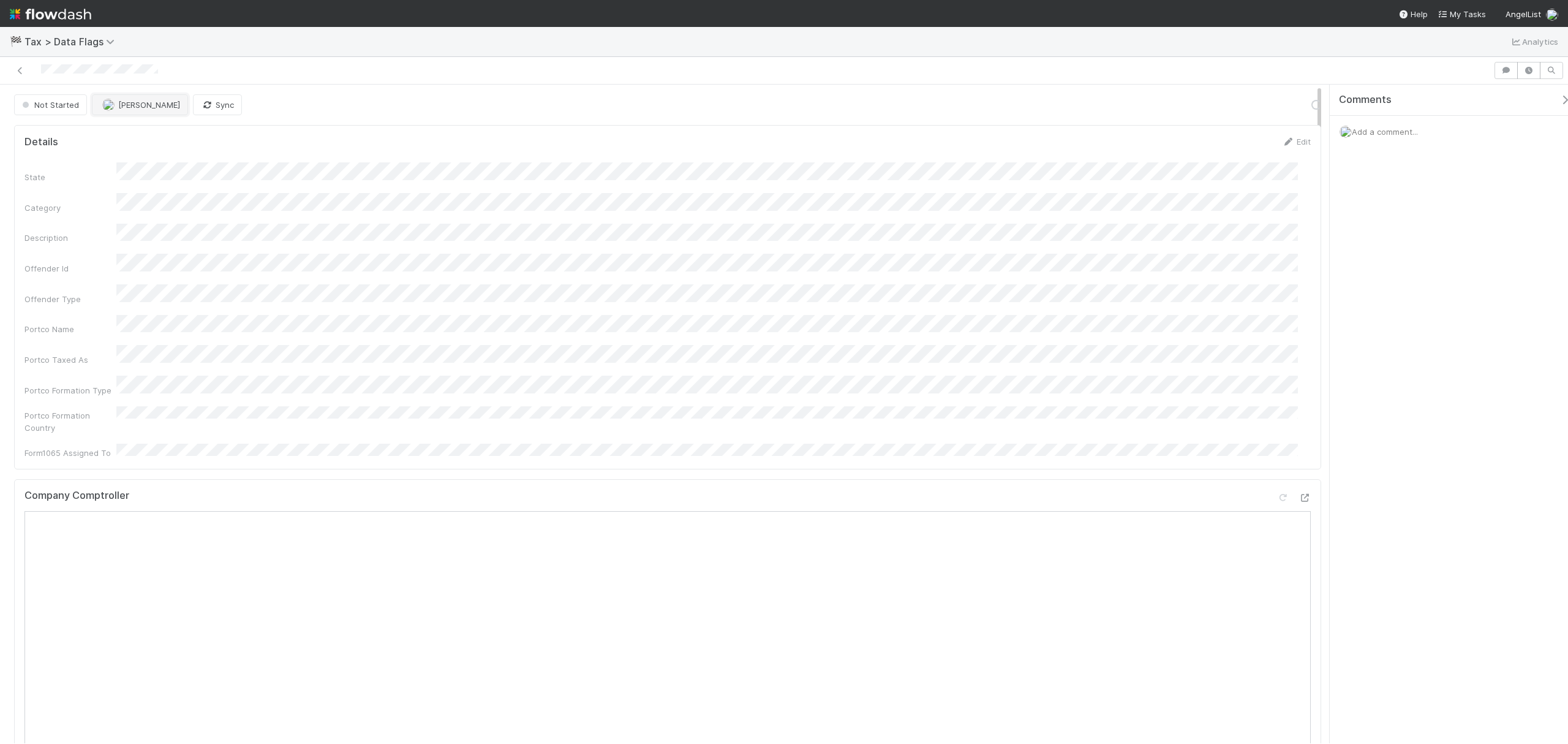
click at [154, 115] on button "[PERSON_NAME]" at bounding box center [139, 104] width 96 height 21
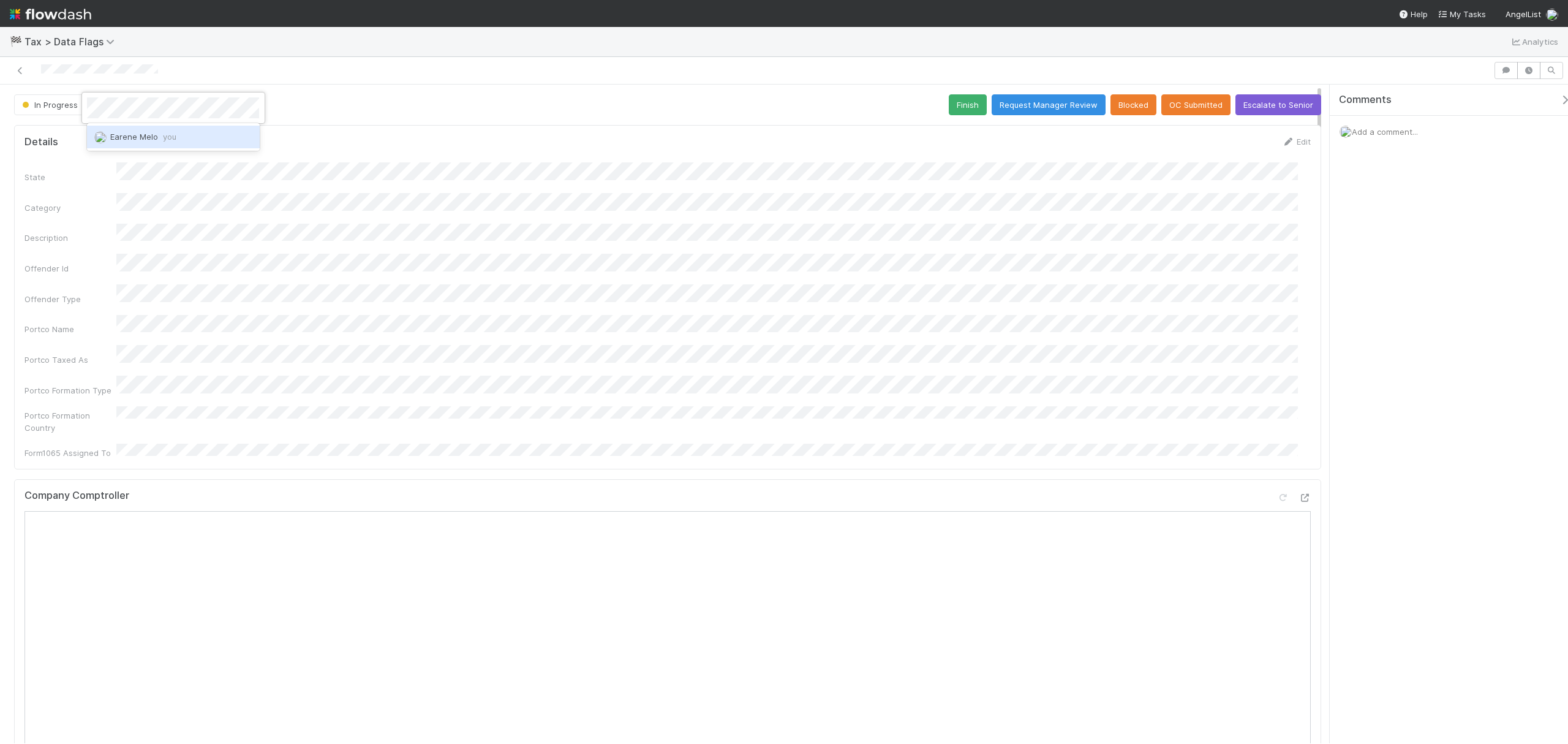
click at [168, 137] on span "you" at bounding box center [170, 137] width 14 height 10
click at [1120, 189] on div "State Category Description Offender Id Offender Type Portco Name Portco Taxed A…" at bounding box center [667, 310] width 1286 height 296
click at [1432, 135] on div "Add a comment..." at bounding box center [1454, 132] width 250 height 32
click at [1402, 125] on div "Add a comment..." at bounding box center [1454, 132] width 250 height 32
click at [1382, 133] on span "Add a comment..." at bounding box center [1385, 132] width 66 height 10
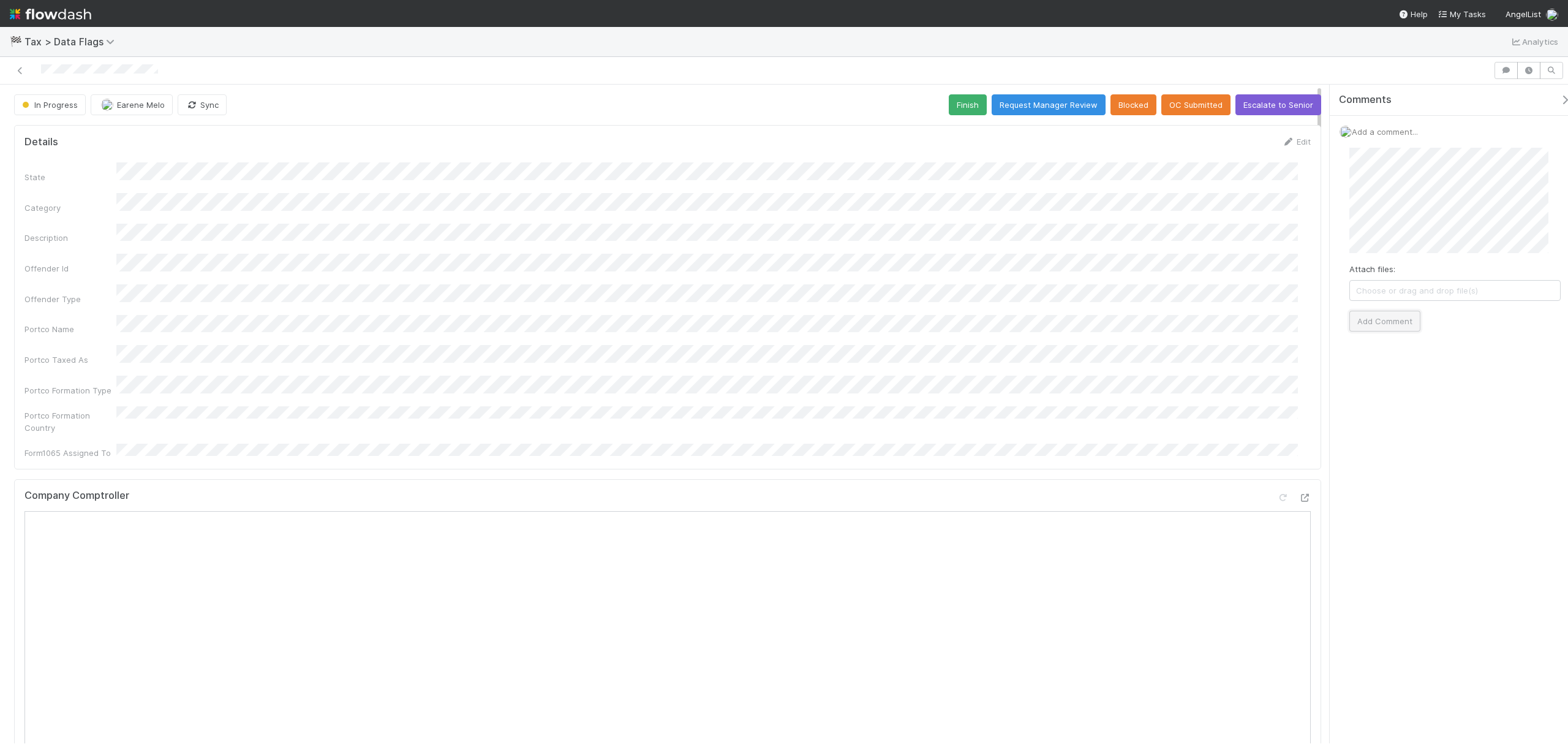
click at [1389, 316] on button "Add Comment" at bounding box center [1385, 321] width 71 height 21
drag, startPoint x: 1280, startPoint y: 109, endPoint x: 1187, endPoint y: 110, distance: 93.0
click at [1279, 109] on button "Escalate to Senior" at bounding box center [1278, 104] width 86 height 21
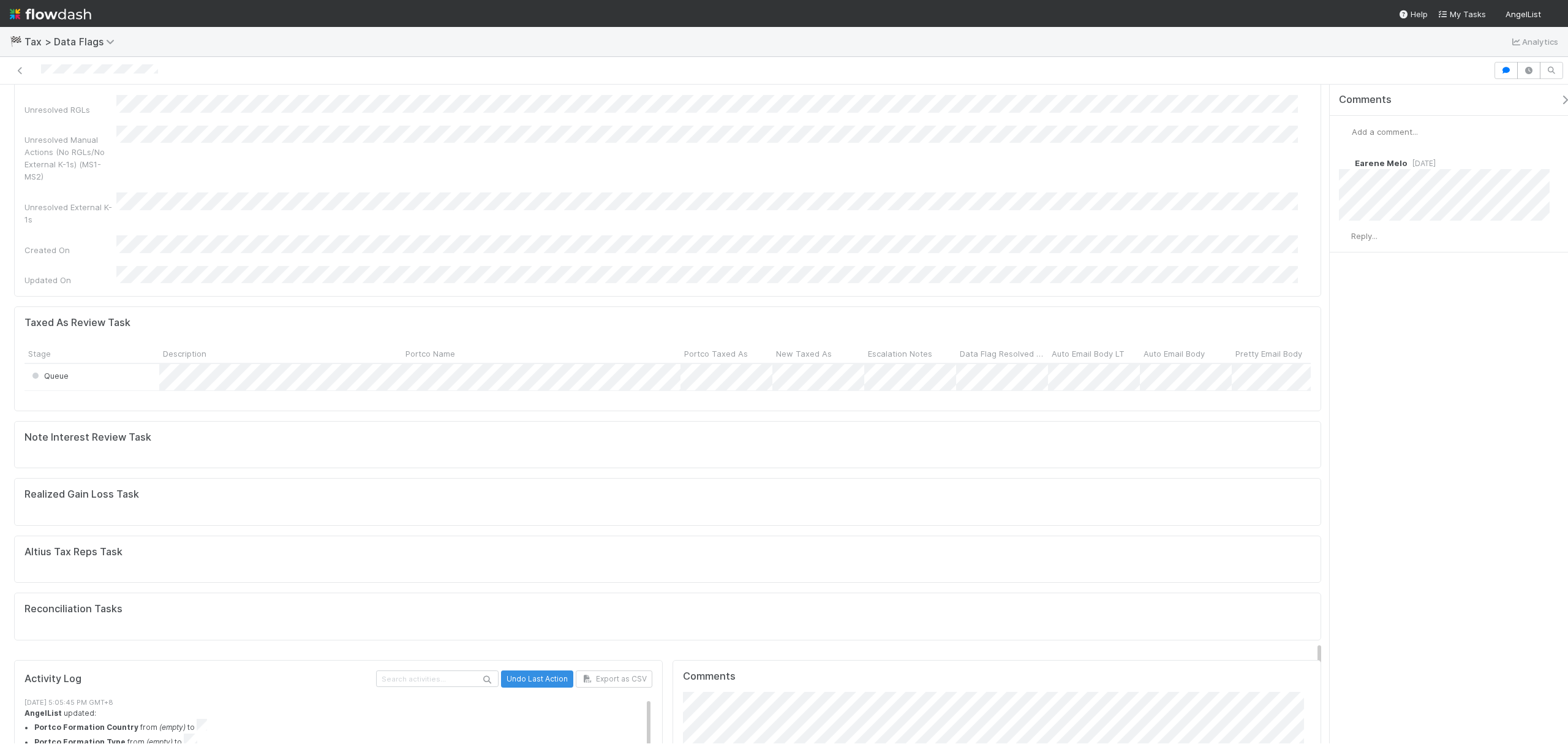
scroll to position [3595, 0]
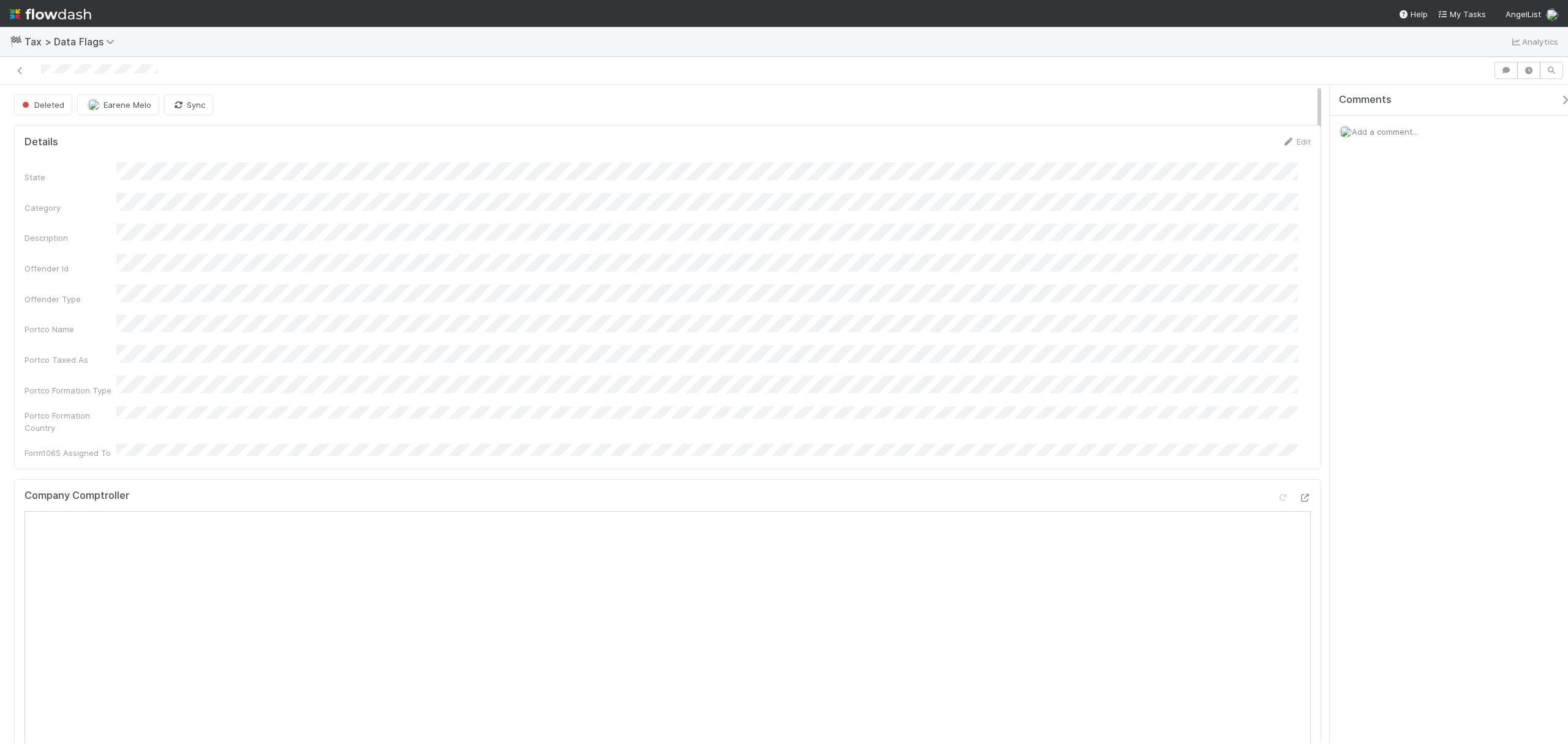
click at [56, 109] on div "Deleted" at bounding box center [46, 104] width 63 height 21
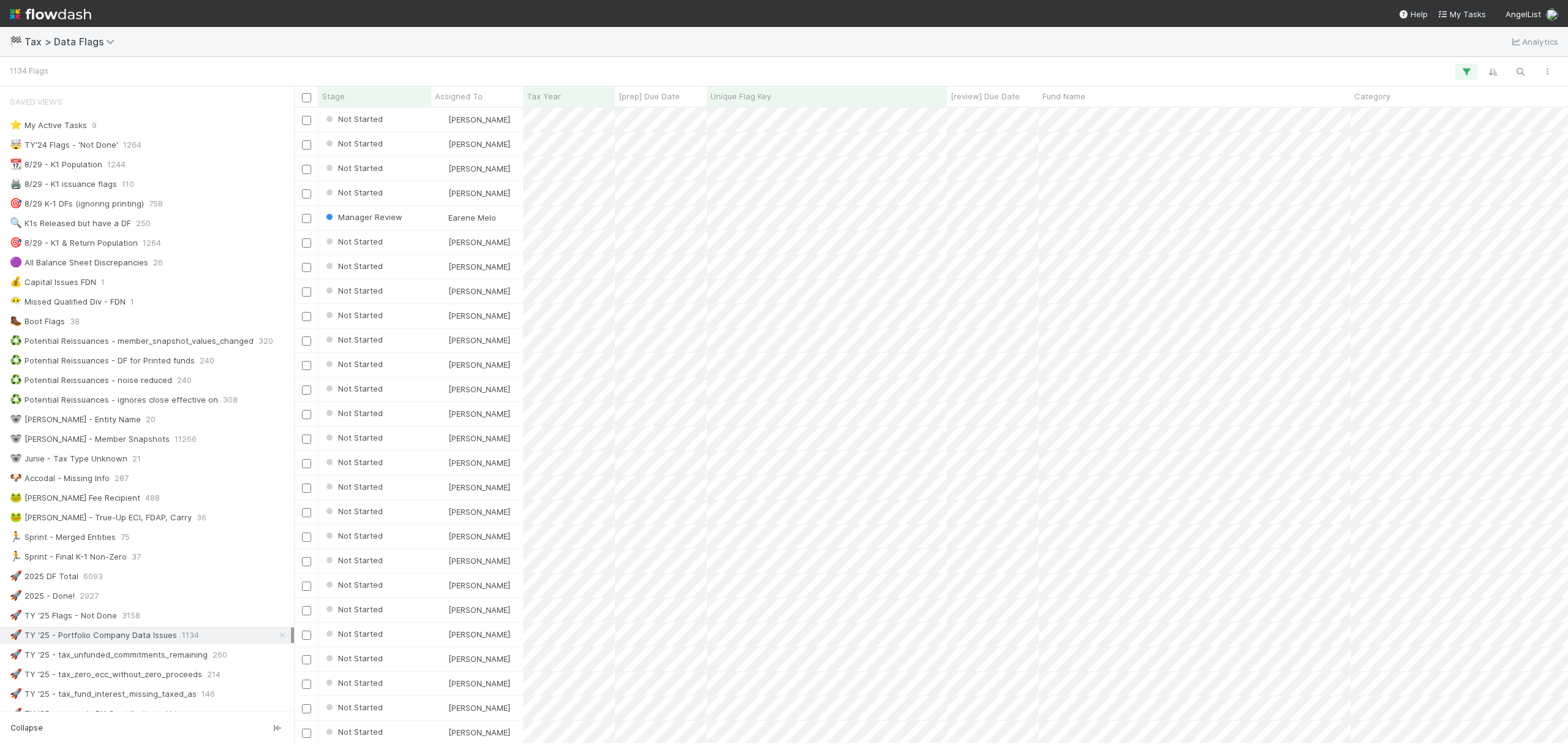
scroll to position [13, 13]
click at [1514, 75] on icon "button" at bounding box center [1520, 71] width 12 height 11
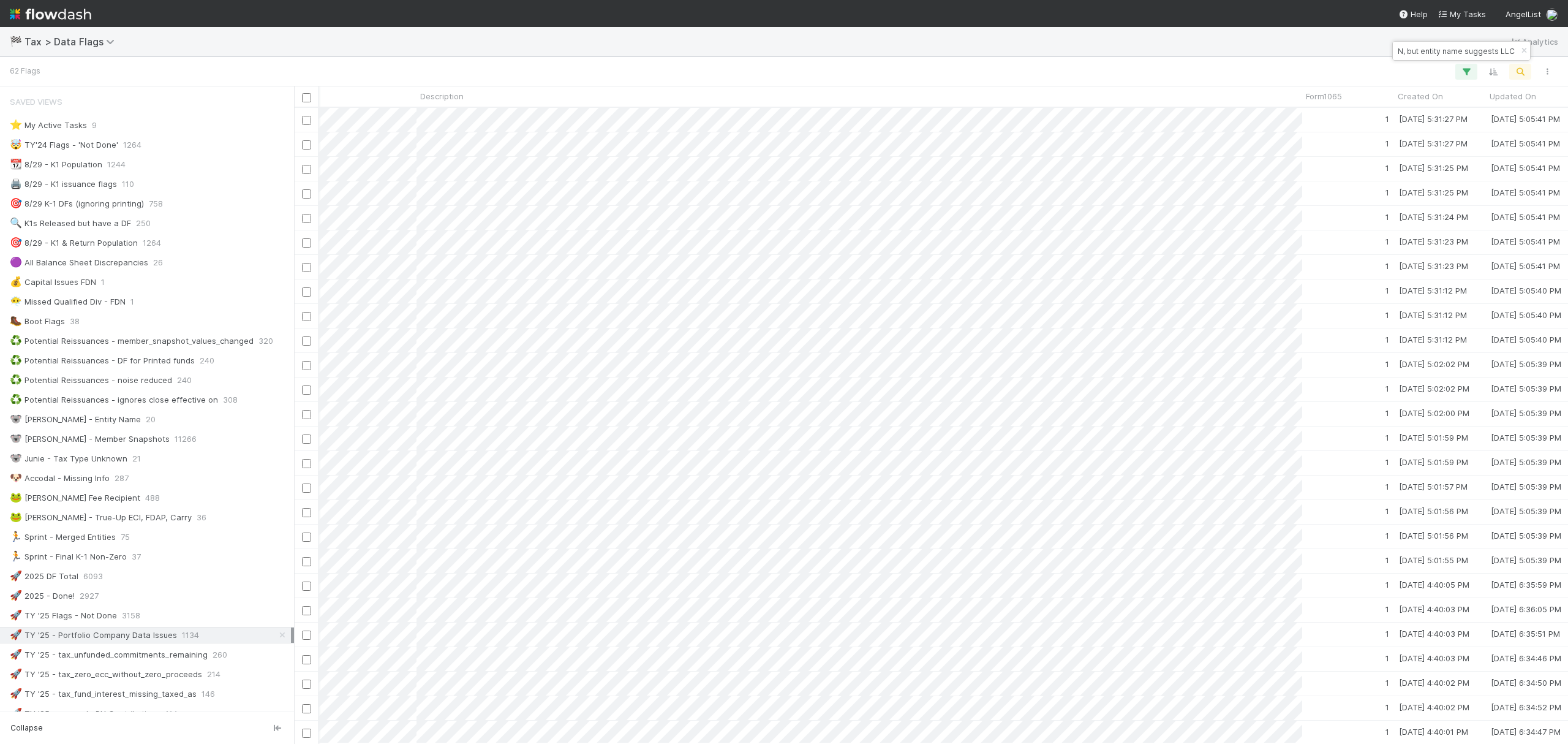
scroll to position [0, 0]
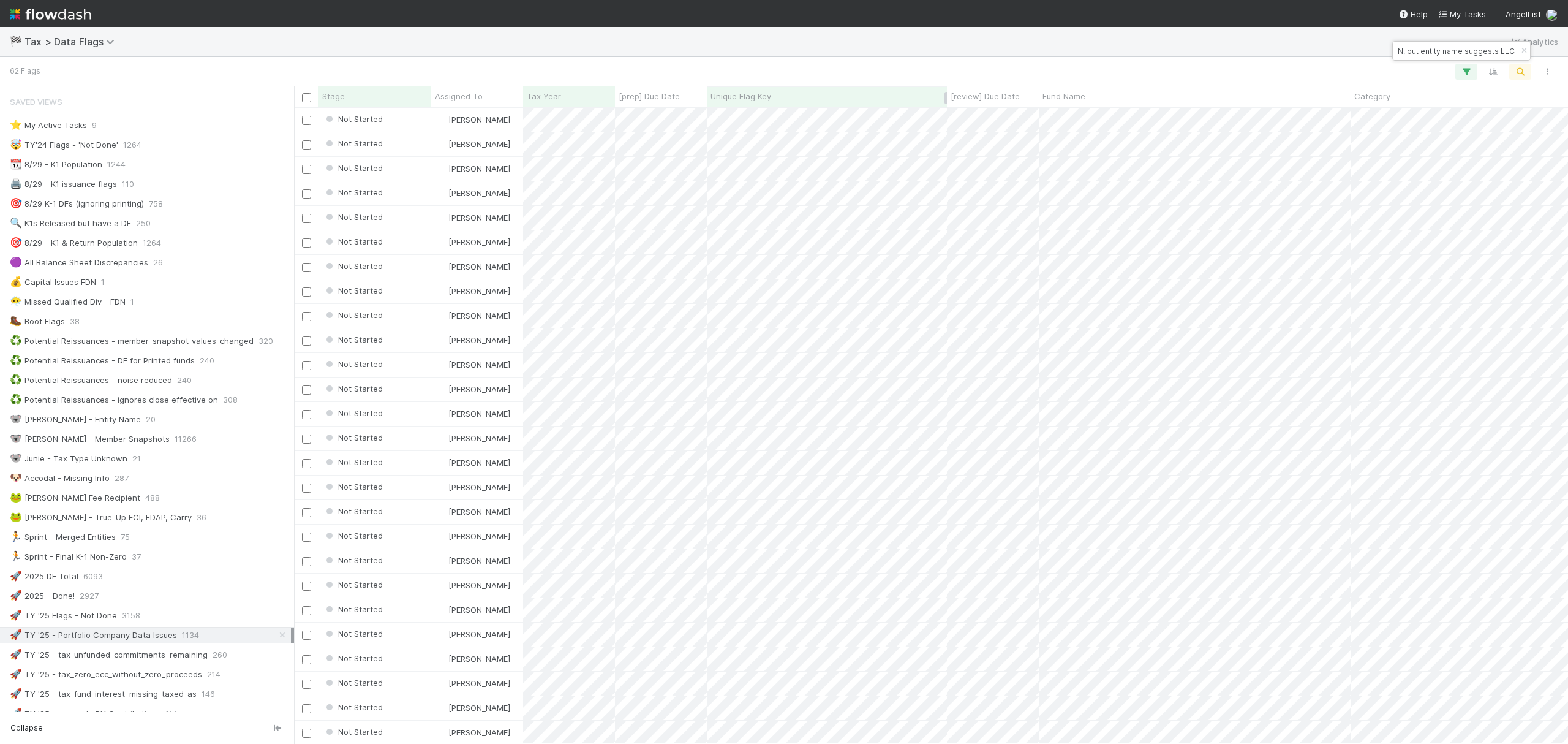
type input "Incorporation type for company is CORPORATION, but entity name suggests LLC"
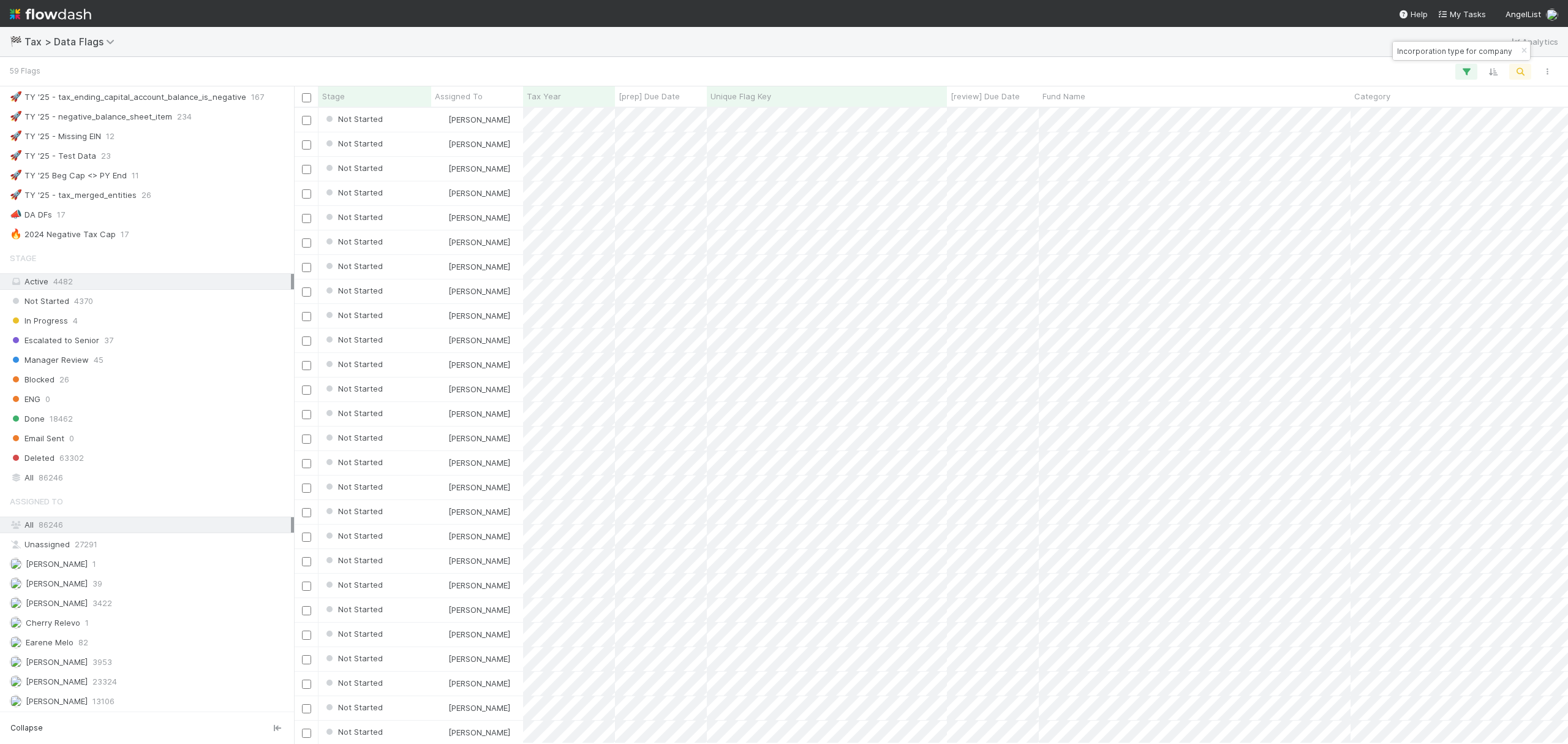
scroll to position [653, 0]
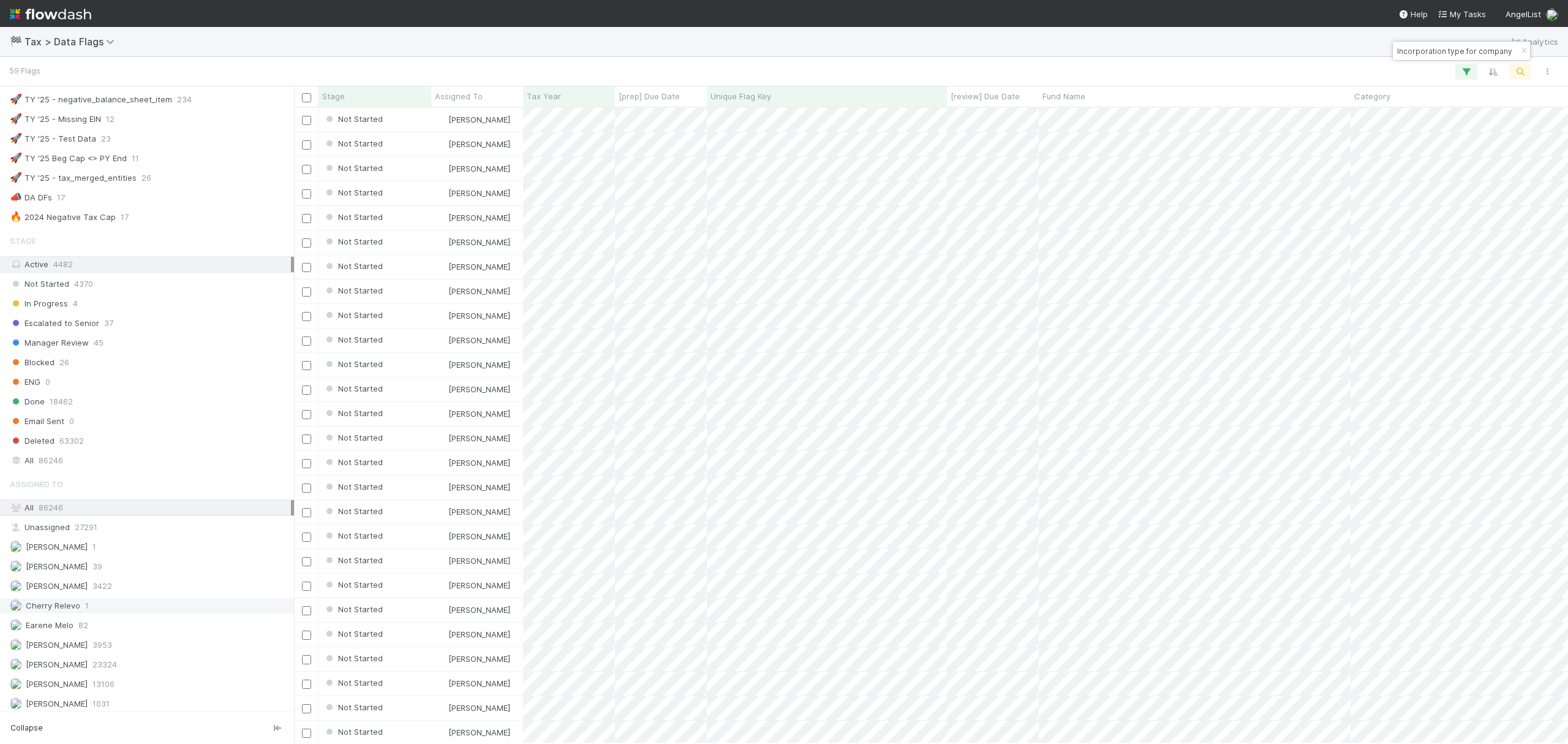
click at [127, 613] on div "Cherry Relevo 1" at bounding box center [151, 606] width 282 height 15
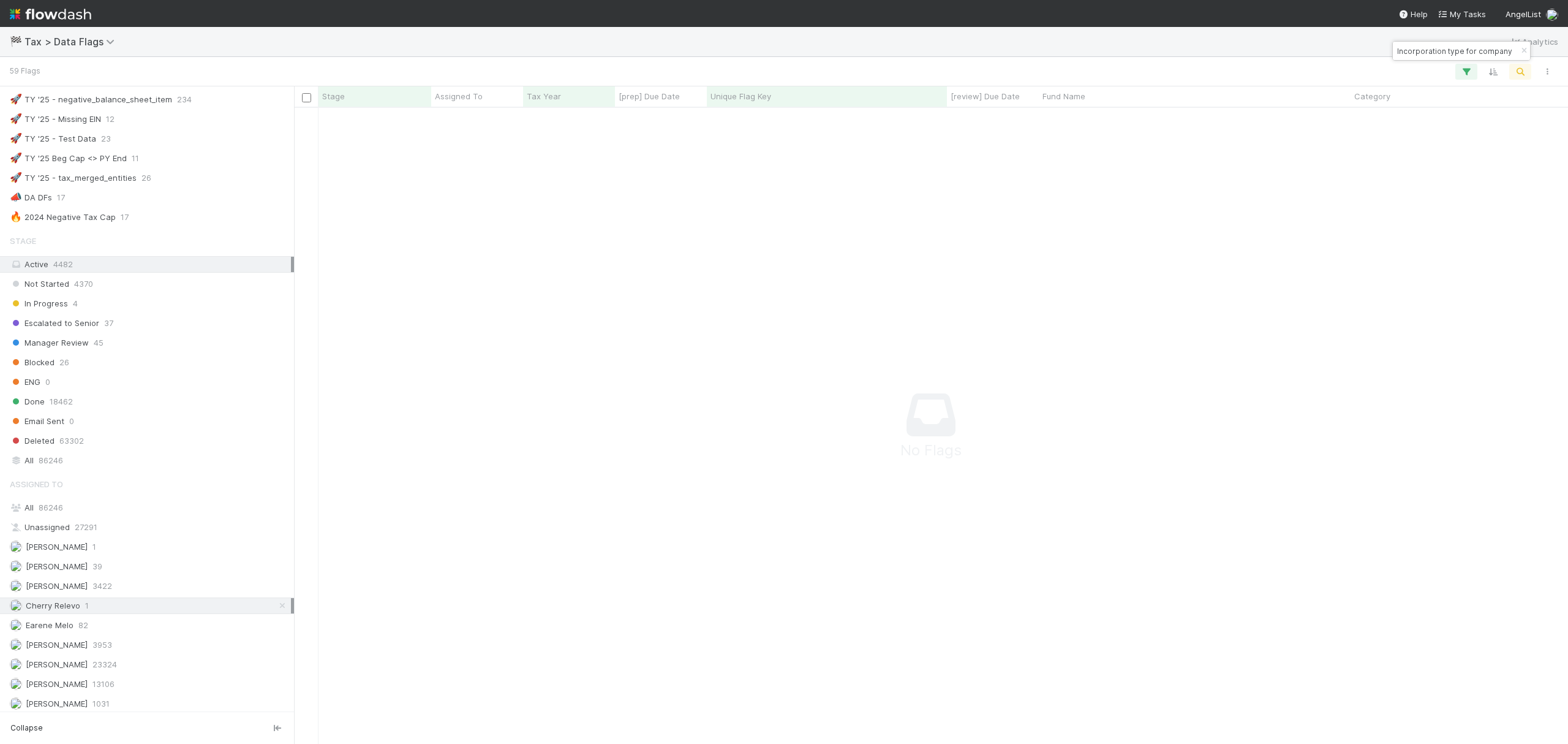
scroll to position [611, 1249]
click at [128, 633] on div "Earene Melo 82" at bounding box center [151, 625] width 282 height 15
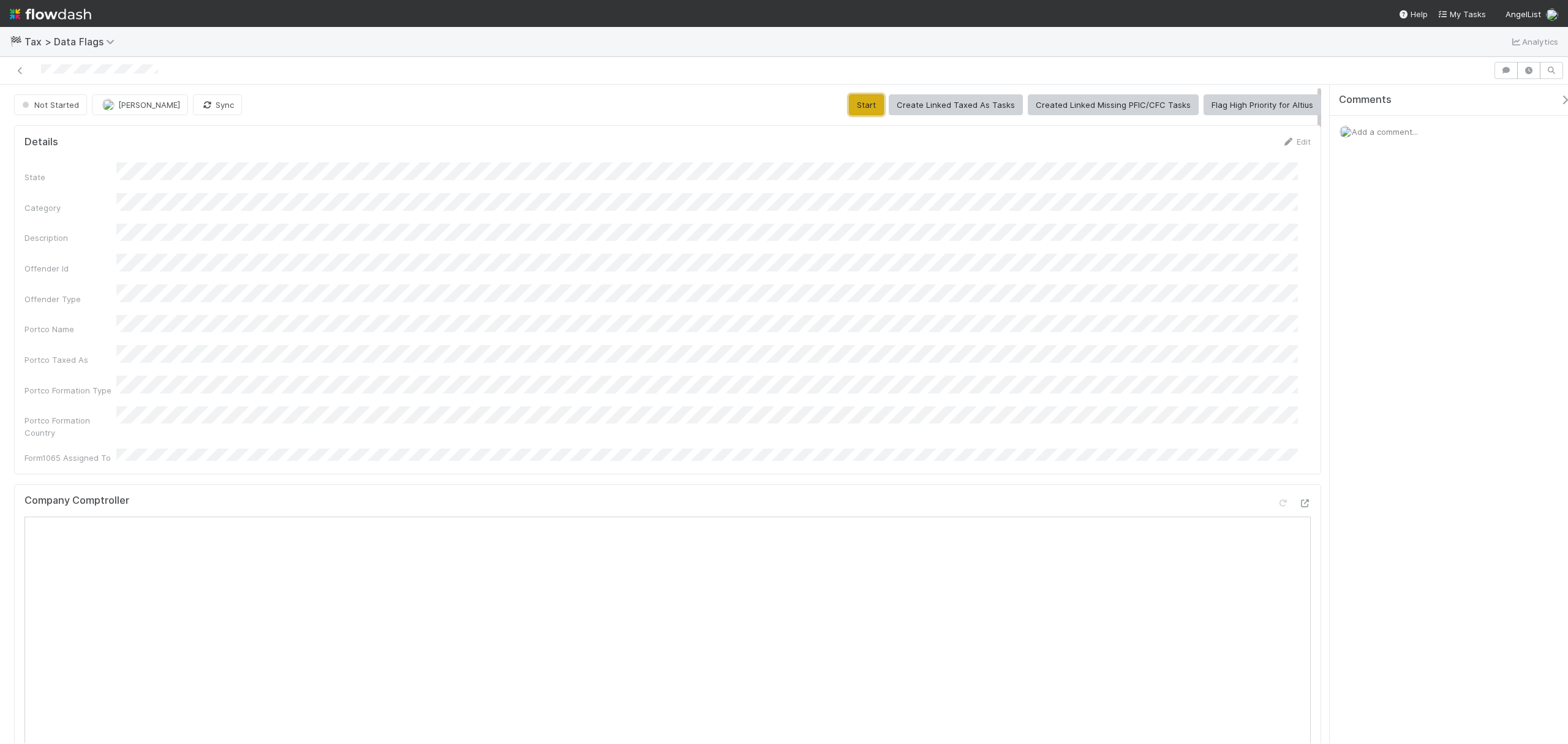
click at [863, 104] on button "Start" at bounding box center [866, 104] width 35 height 21
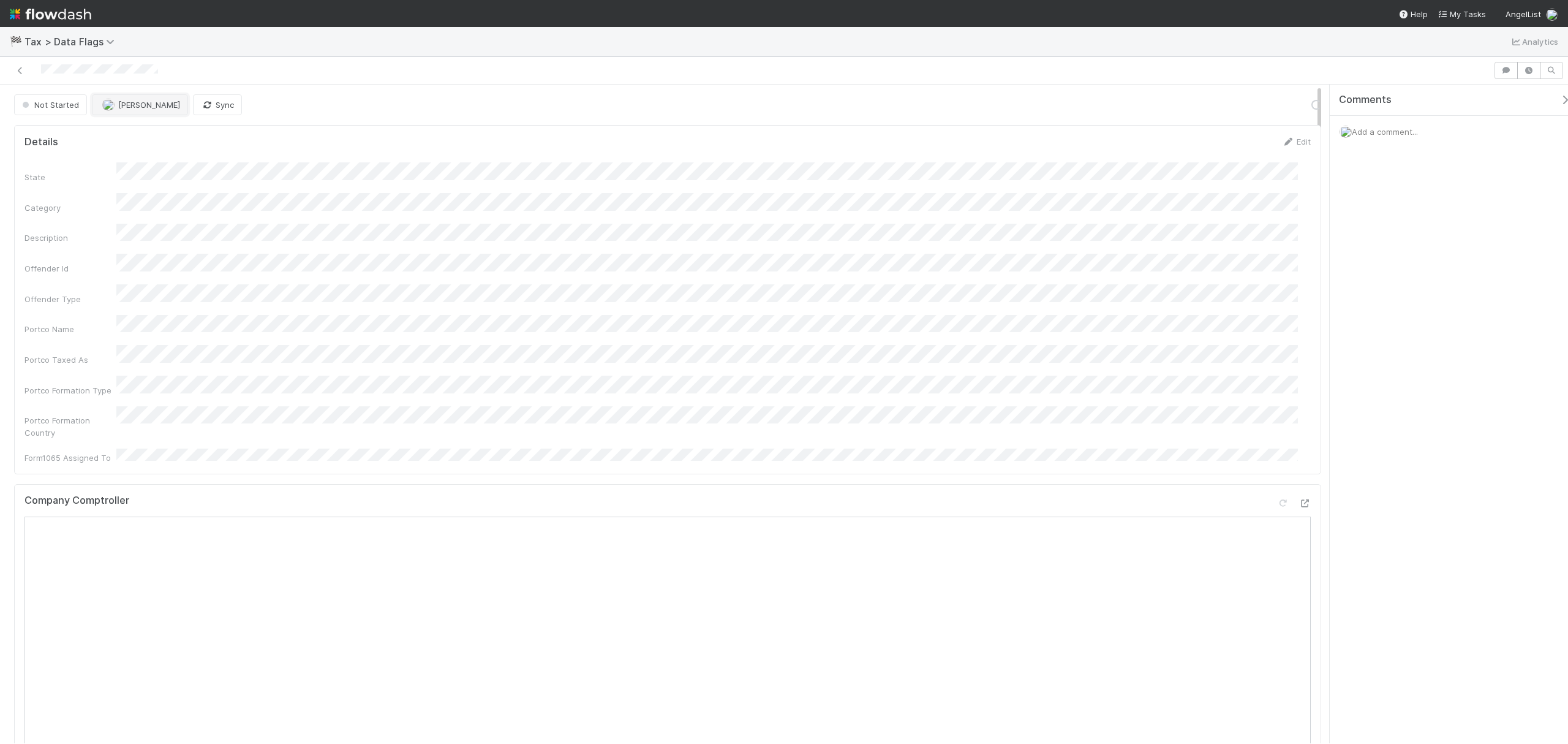
click at [142, 101] on span "[PERSON_NAME]" at bounding box center [148, 105] width 62 height 10
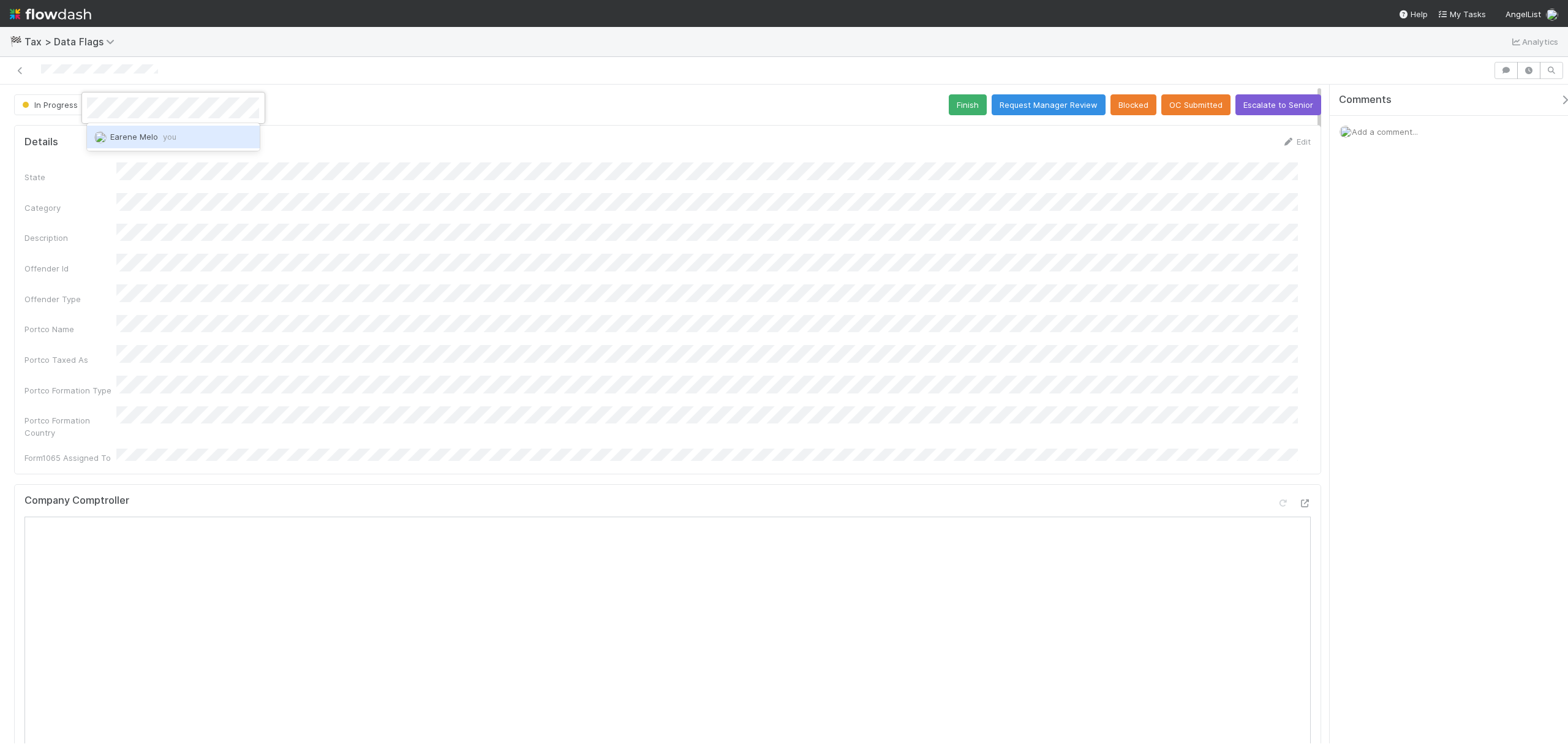
click at [181, 136] on div "Earene Melo you" at bounding box center [173, 137] width 172 height 22
click at [949, 111] on button "Finish" at bounding box center [968, 104] width 38 height 21
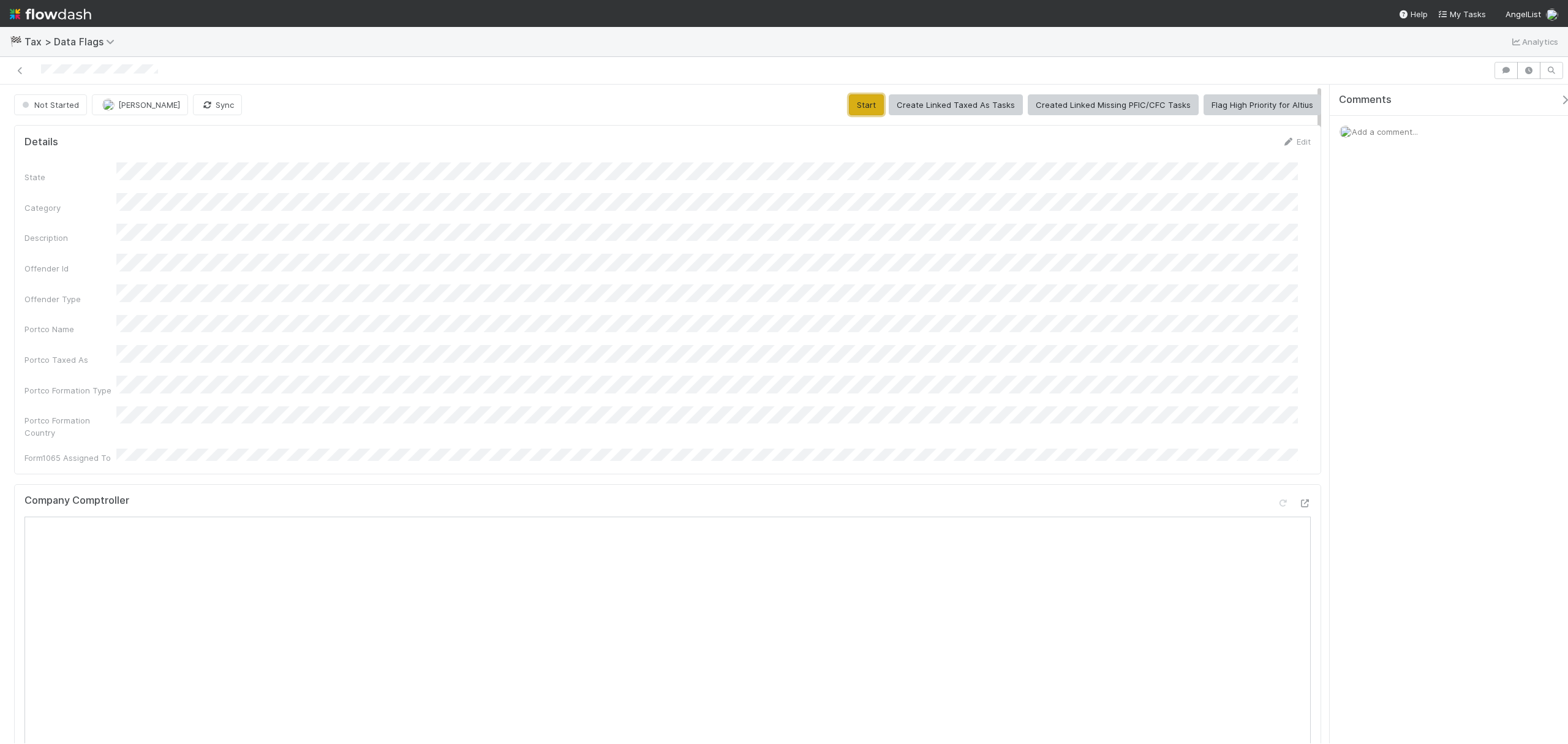
click at [853, 104] on button "Start" at bounding box center [866, 104] width 35 height 21
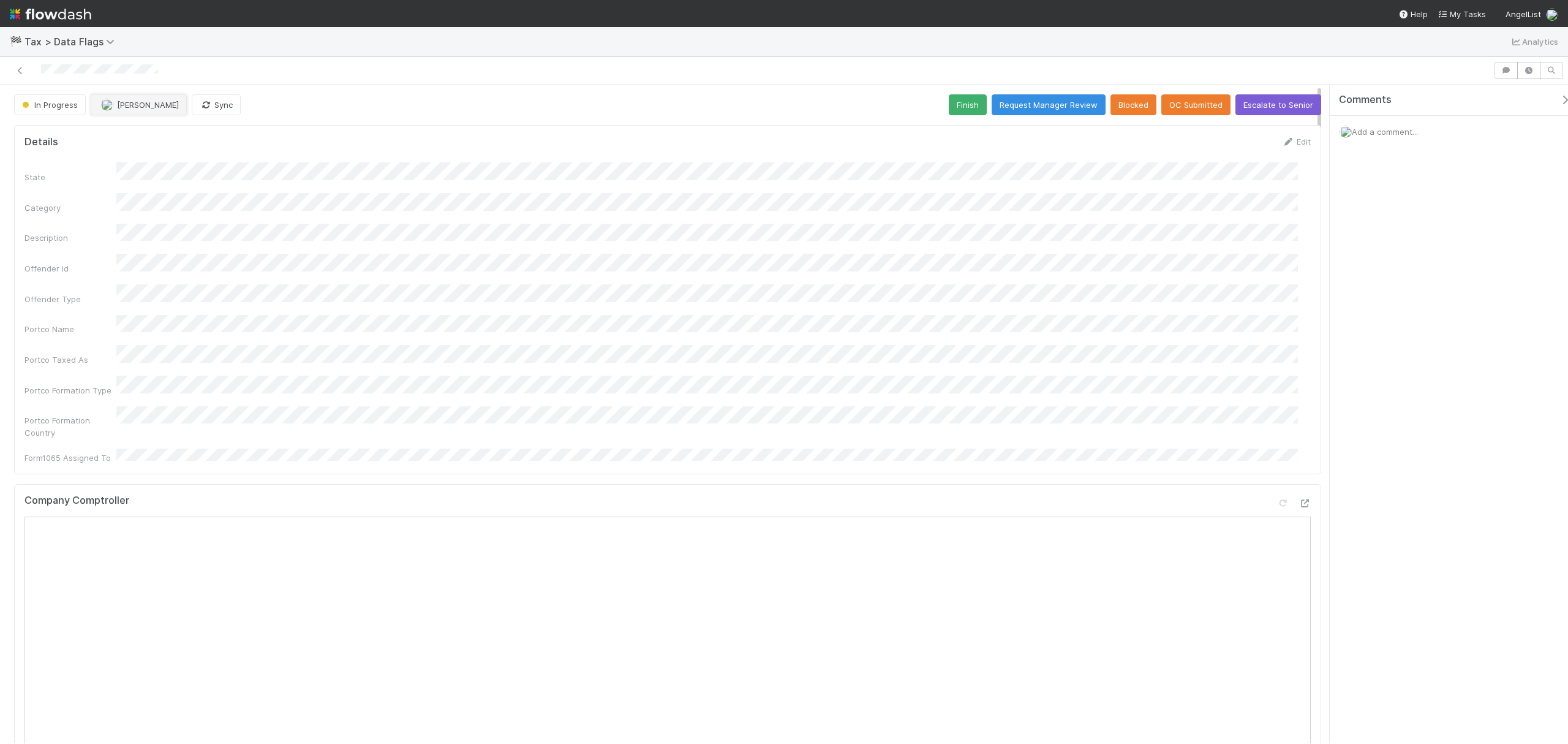
click at [130, 110] on button "[PERSON_NAME]" at bounding box center [138, 104] width 96 height 21
click at [181, 128] on div "Earene Melo you" at bounding box center [170, 137] width 172 height 22
click at [949, 103] on button "Finish" at bounding box center [968, 104] width 38 height 21
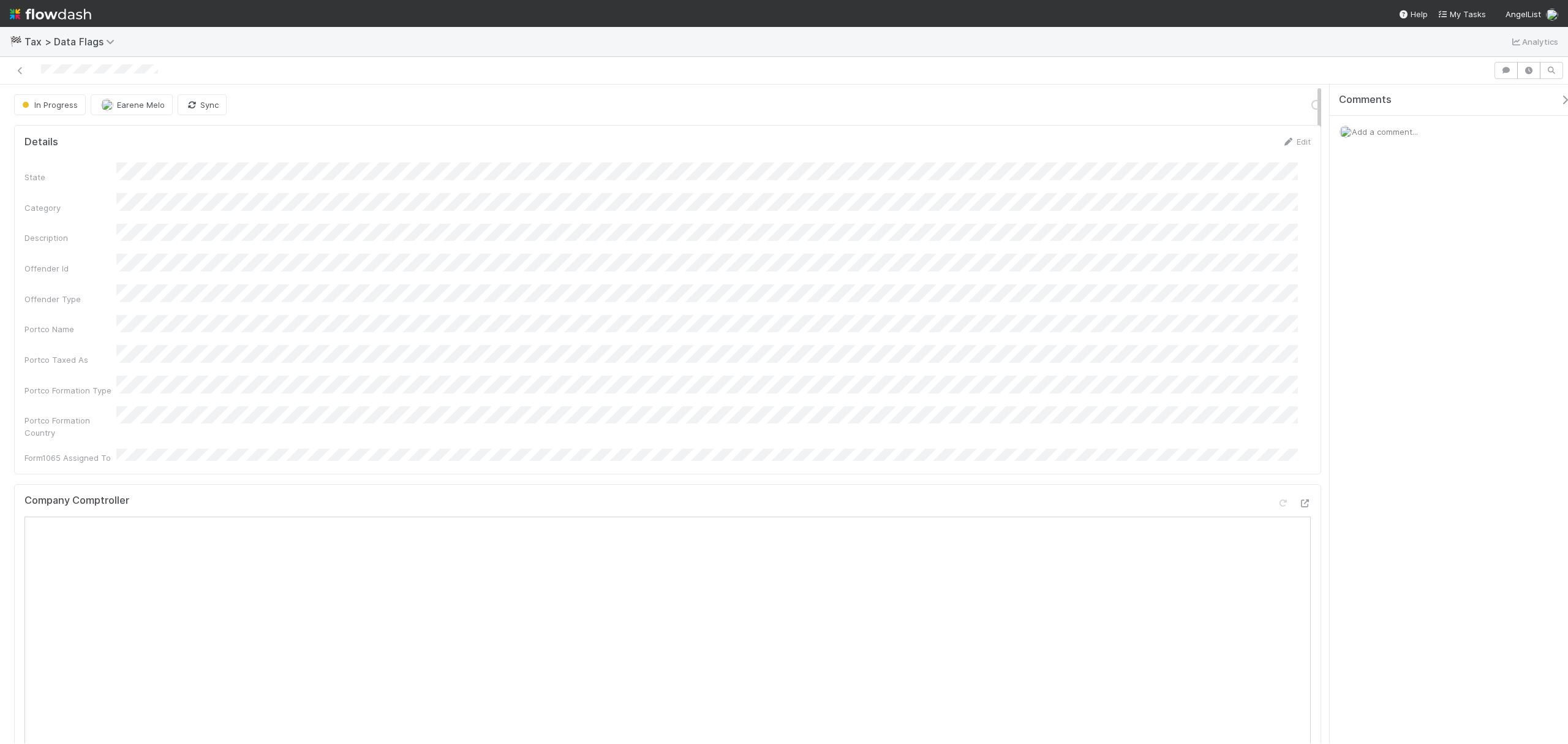
click at [848, 293] on div "State Category Description Offender Id Offender Type Portco Name Portco Taxed A…" at bounding box center [667, 312] width 1286 height 301
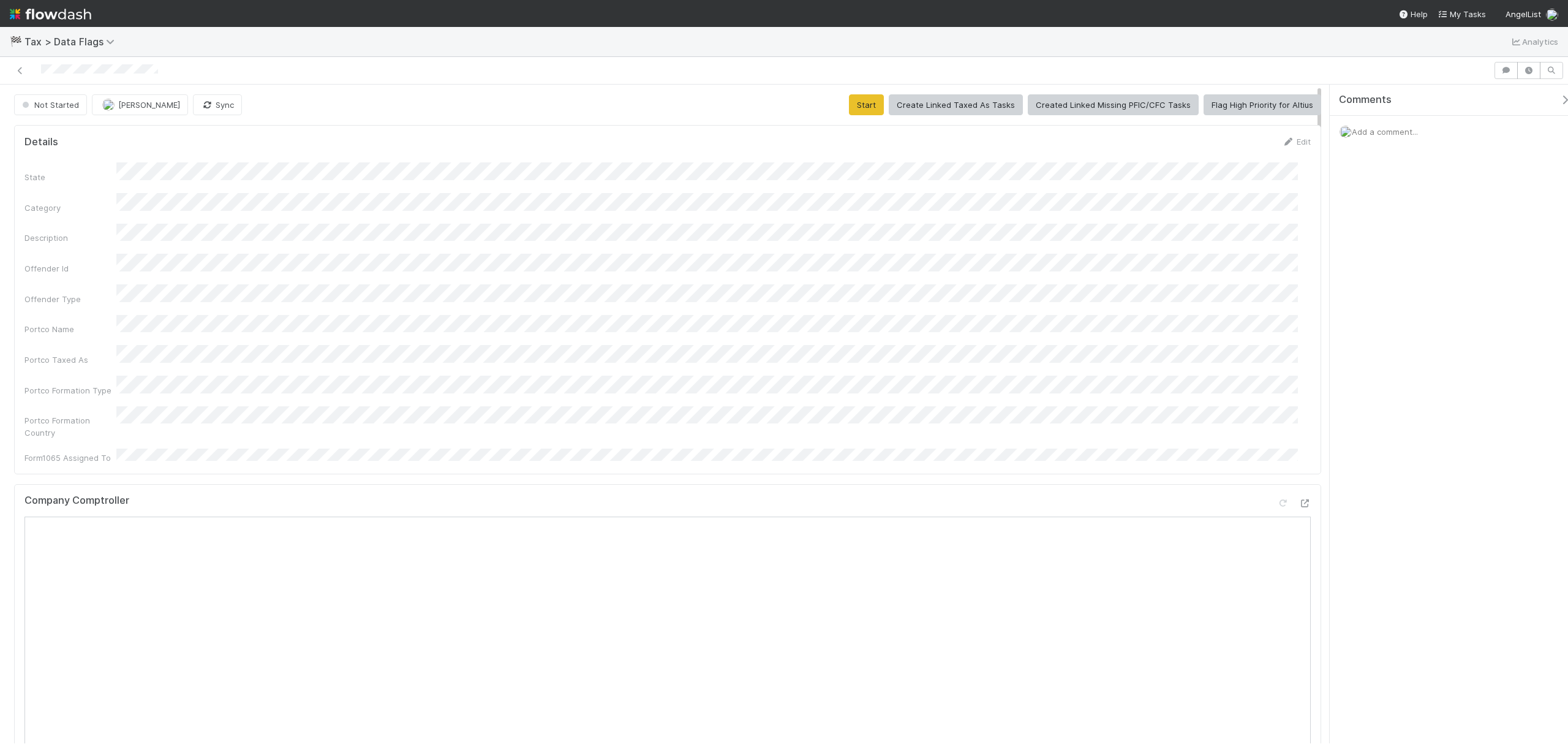
click at [390, 280] on div "State Category Description Offender Id Offender Type Portco Name Portco Taxed A…" at bounding box center [667, 312] width 1286 height 301
click at [866, 104] on button "Start" at bounding box center [866, 104] width 35 height 21
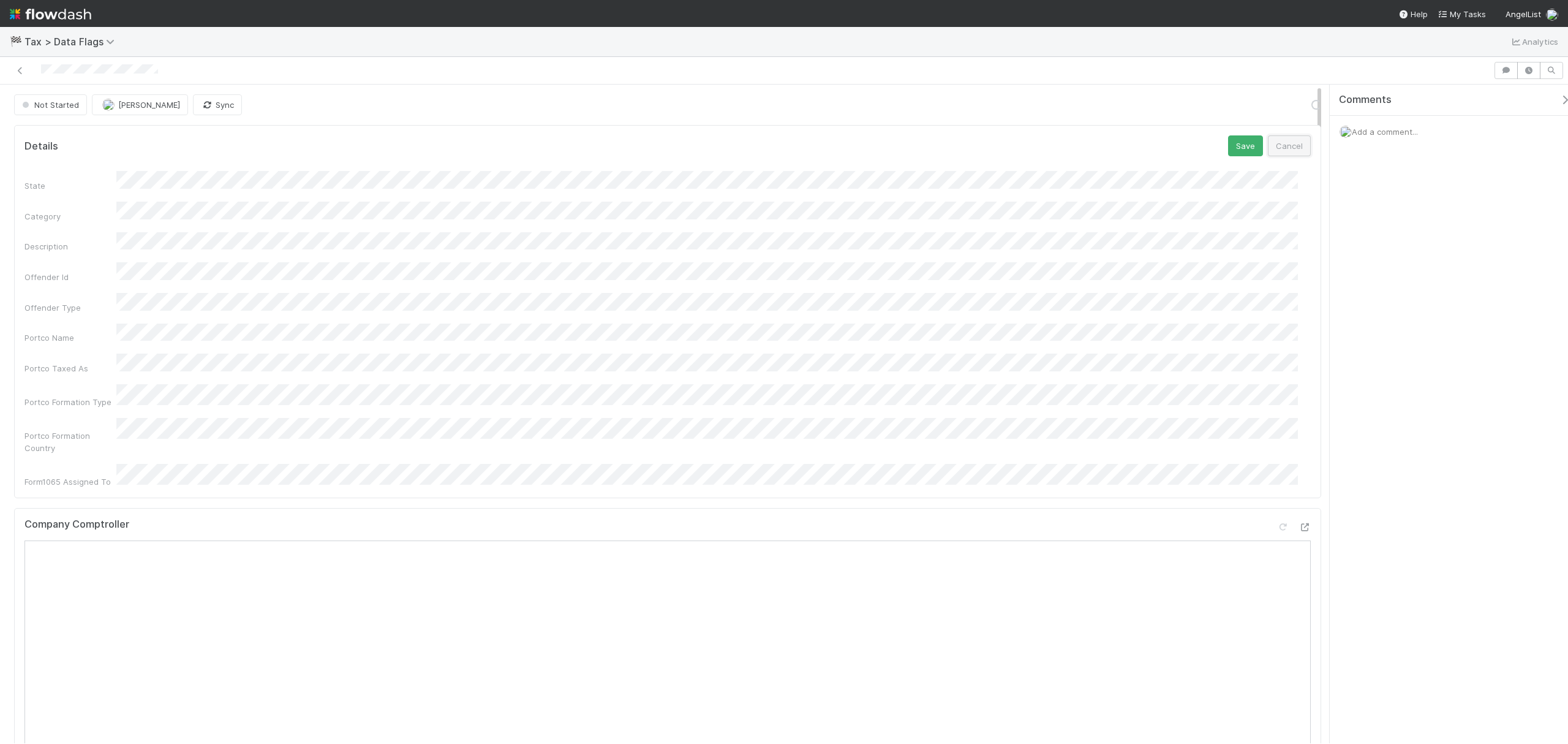
click at [1292, 146] on button "Cancel" at bounding box center [1289, 146] width 43 height 21
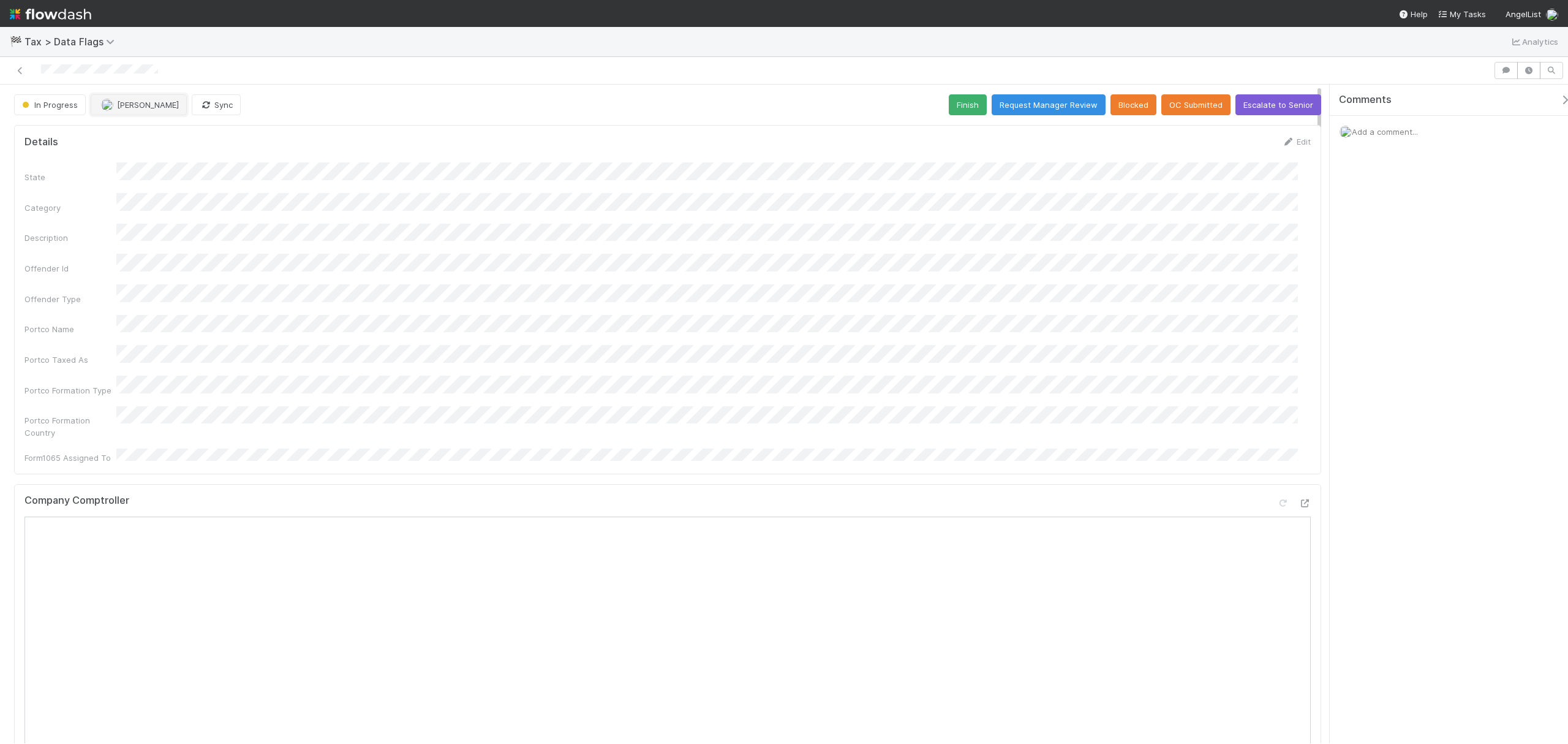
click at [143, 103] on span "[PERSON_NAME]" at bounding box center [148, 105] width 62 height 10
click at [140, 131] on div "Earene Melo you" at bounding box center [170, 137] width 172 height 22
click at [951, 109] on button "Finish" at bounding box center [968, 104] width 38 height 21
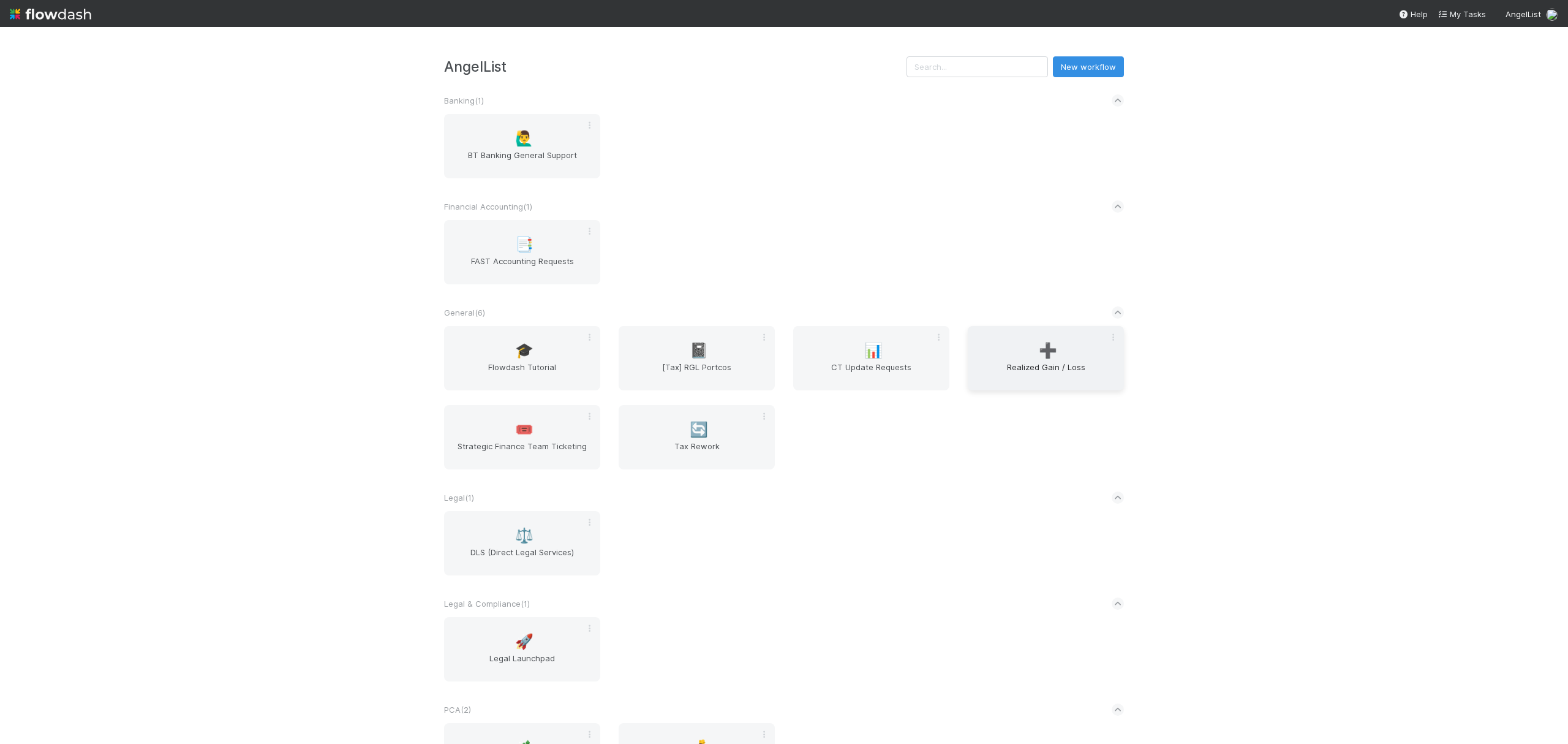
click at [1030, 338] on div "➕ Realized Gain / Loss" at bounding box center [1046, 358] width 156 height 64
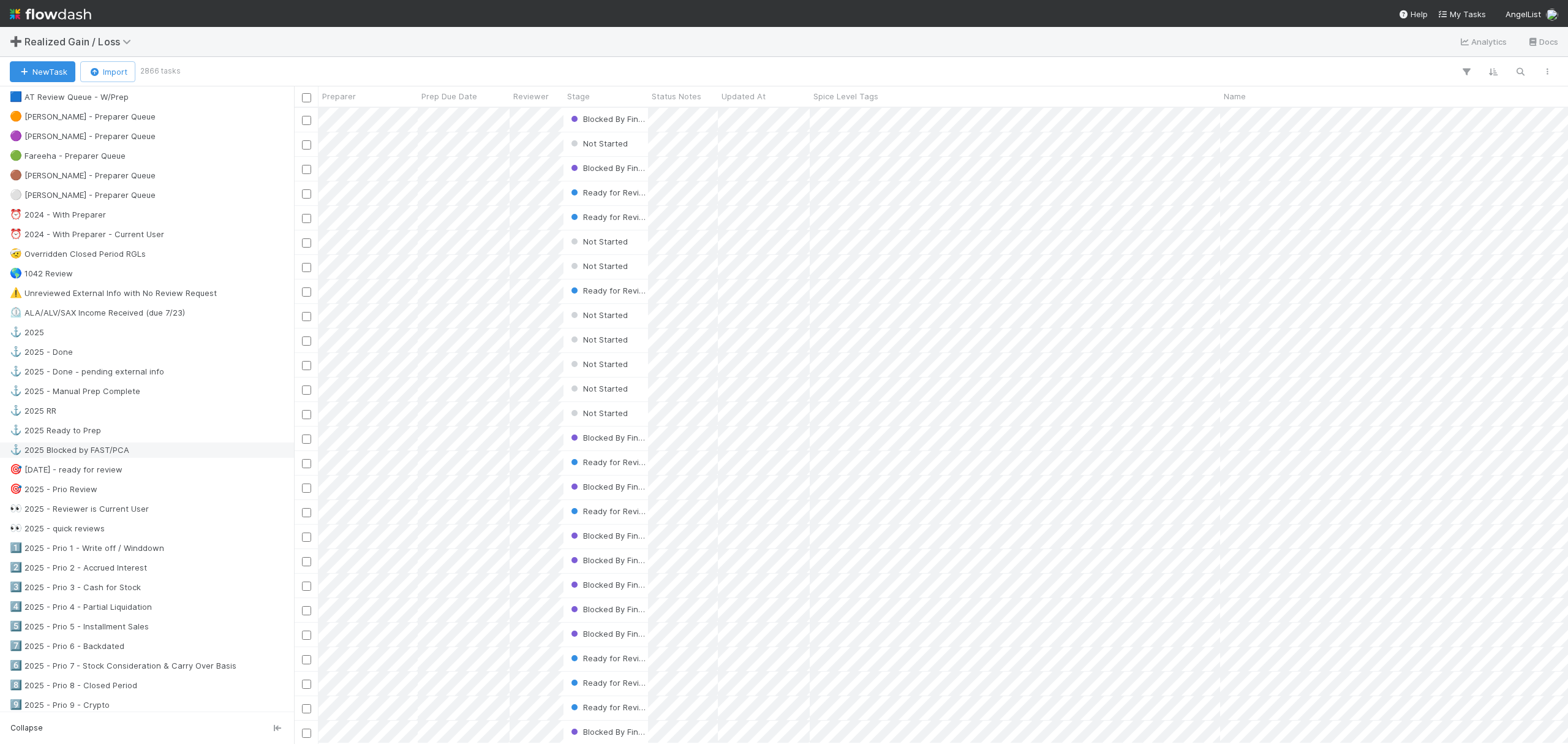
scroll to position [327, 0]
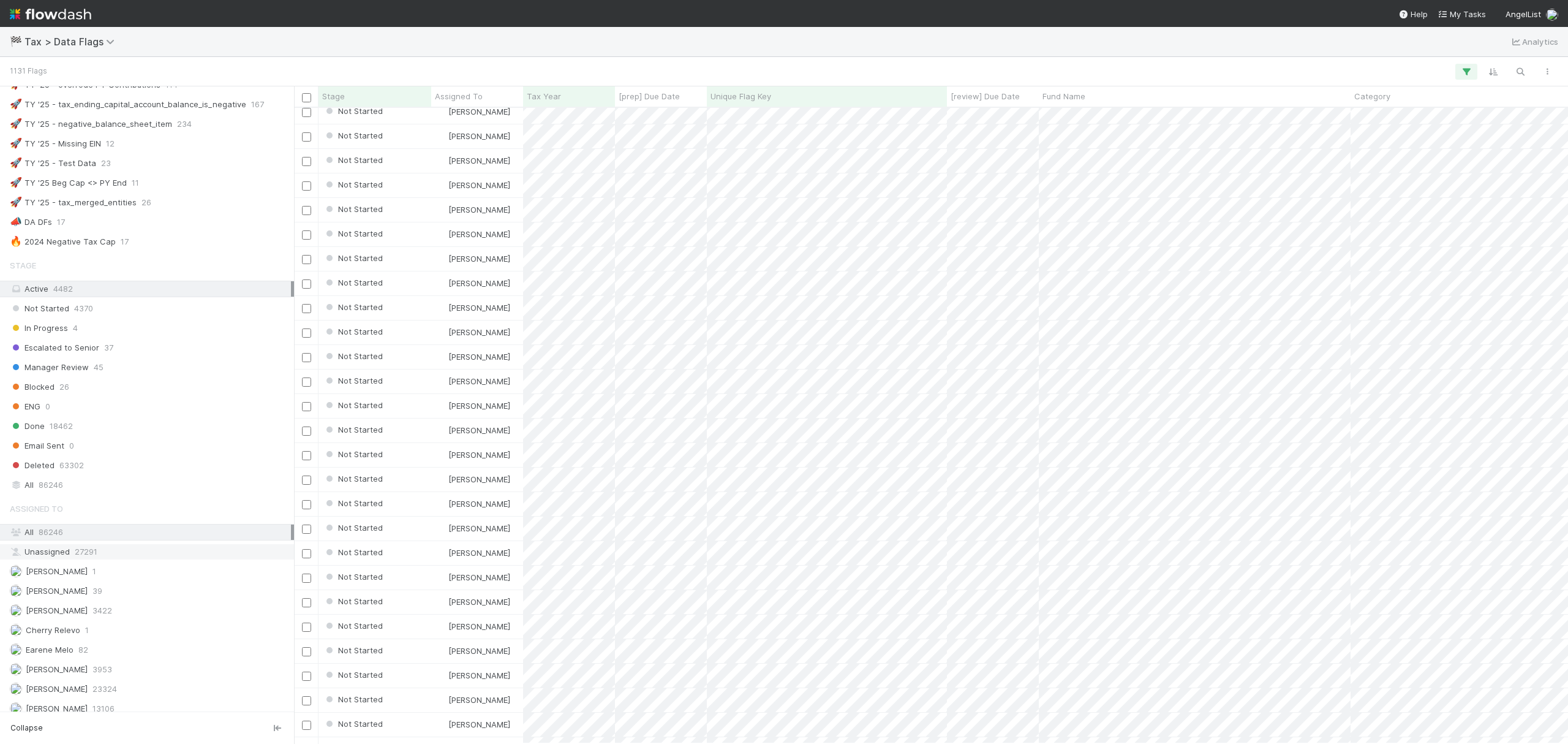
scroll to position [741, 0]
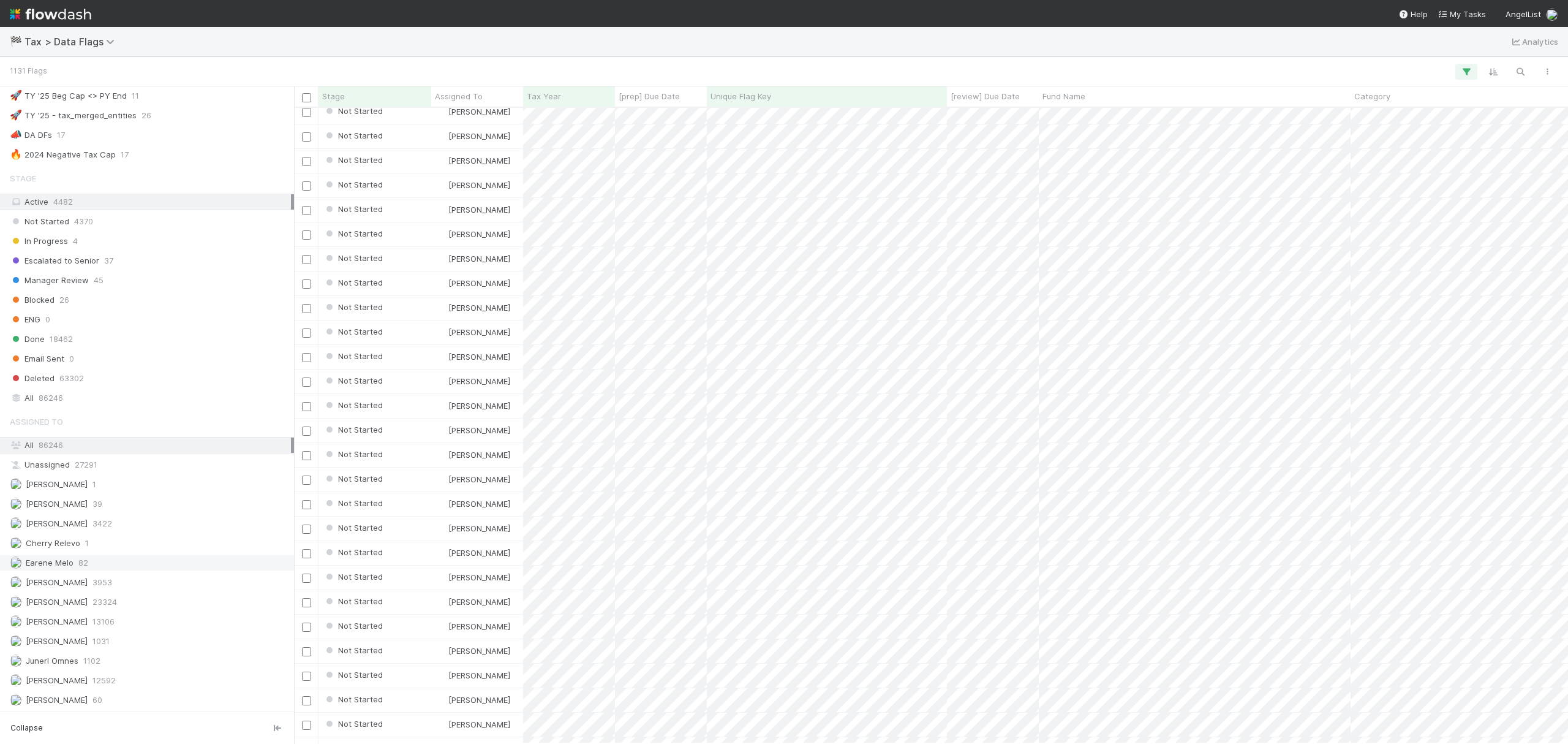
click at [120, 562] on div "Earene Melo 82" at bounding box center [151, 562] width 282 height 15
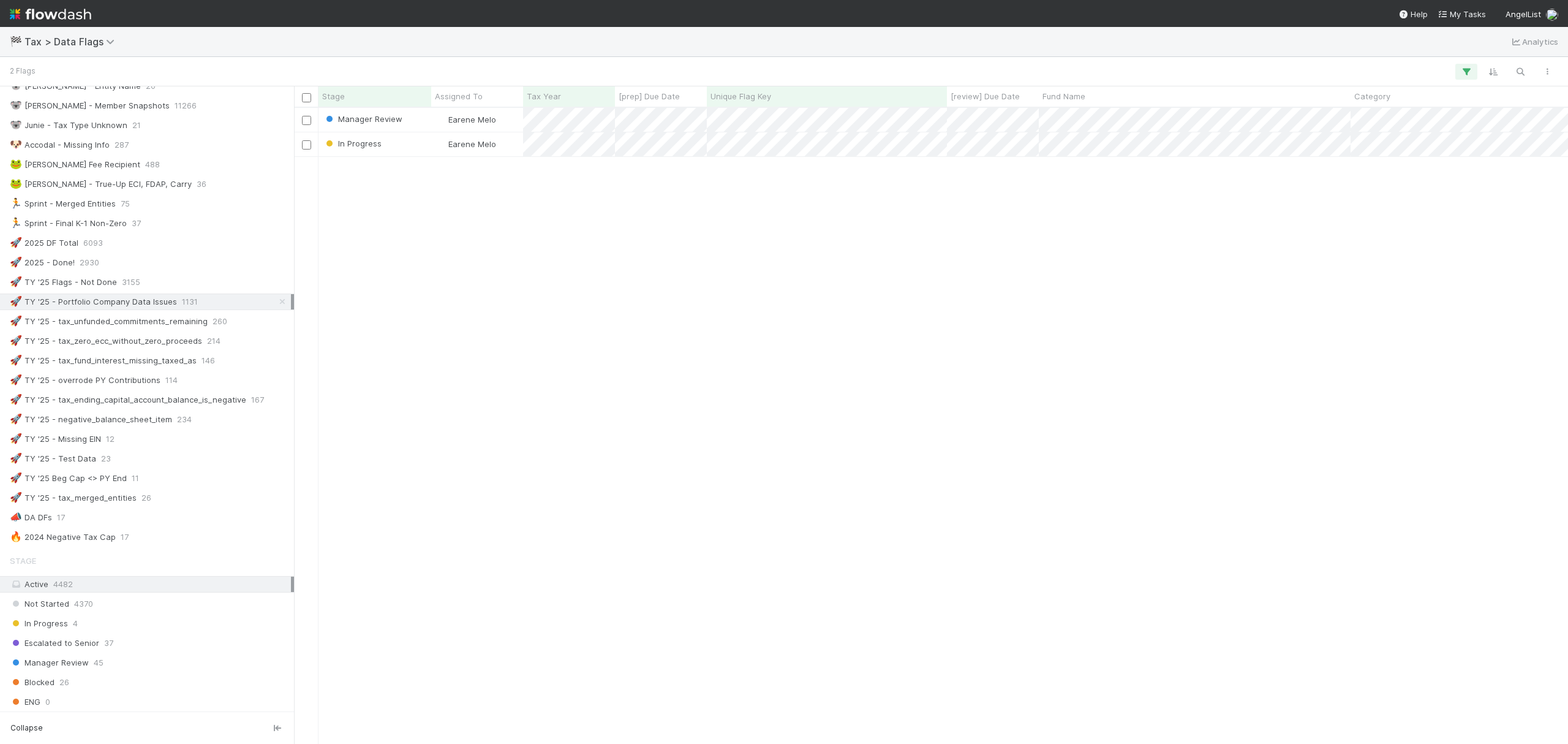
scroll to position [170, 0]
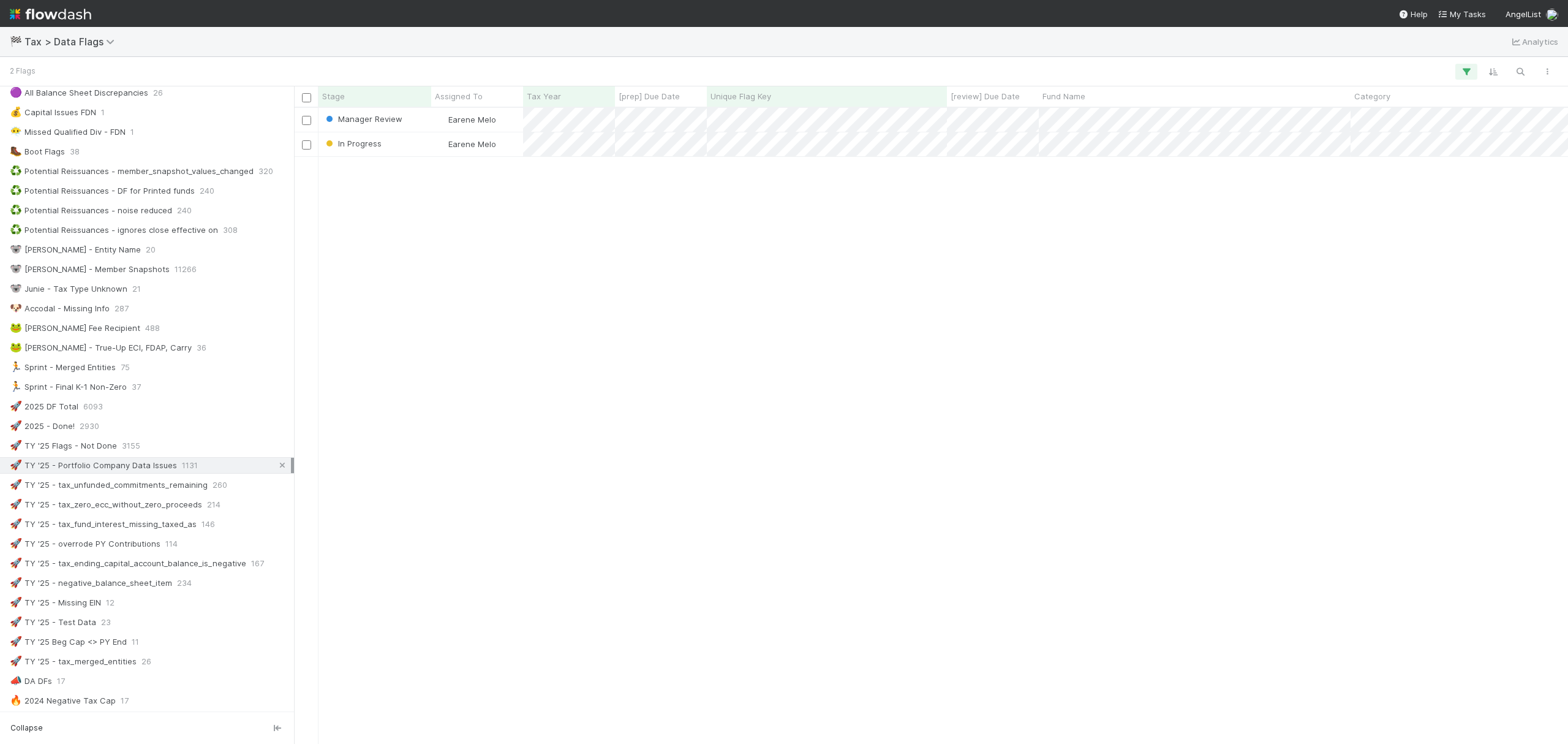
click at [276, 469] on icon at bounding box center [282, 465] width 12 height 8
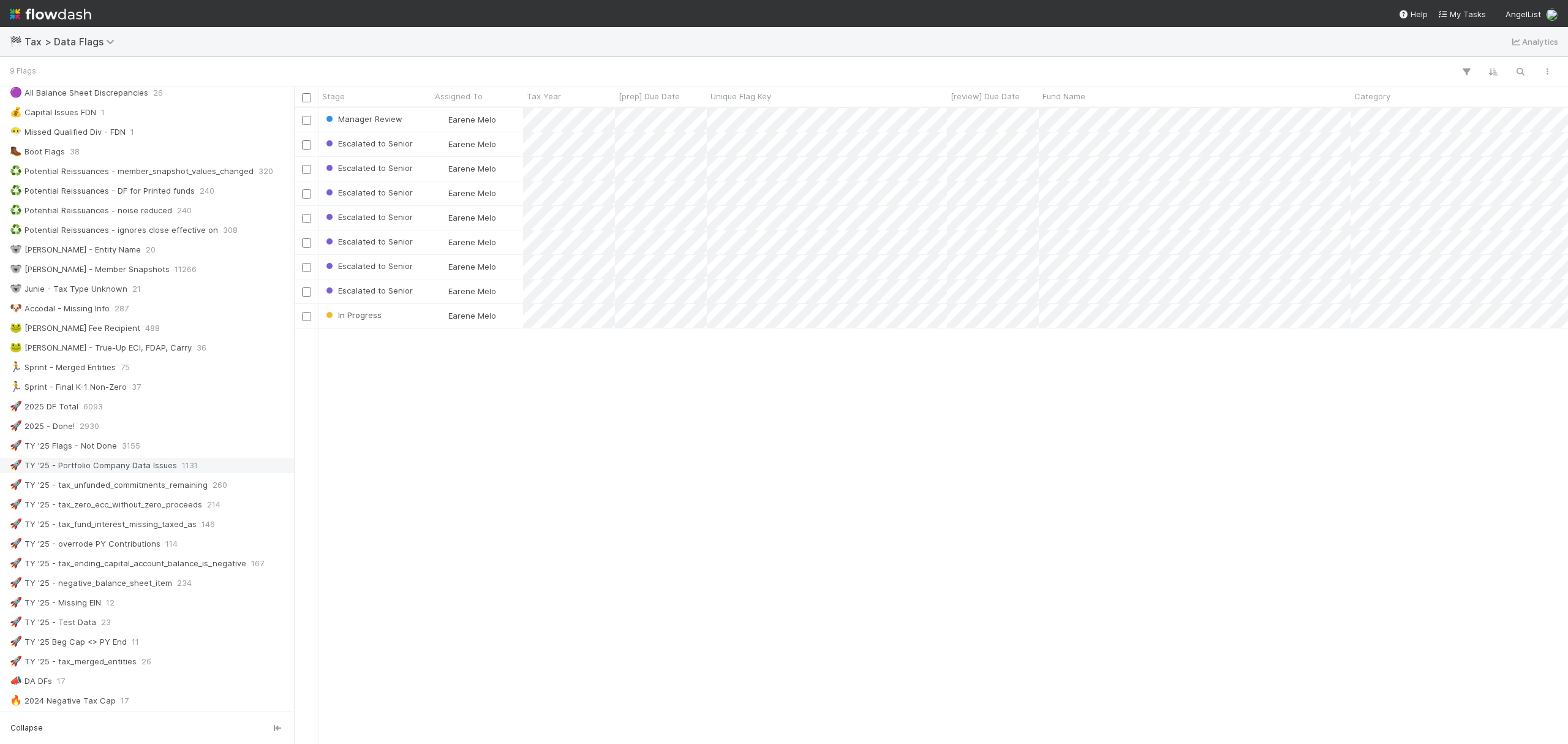
scroll to position [624, 1262]
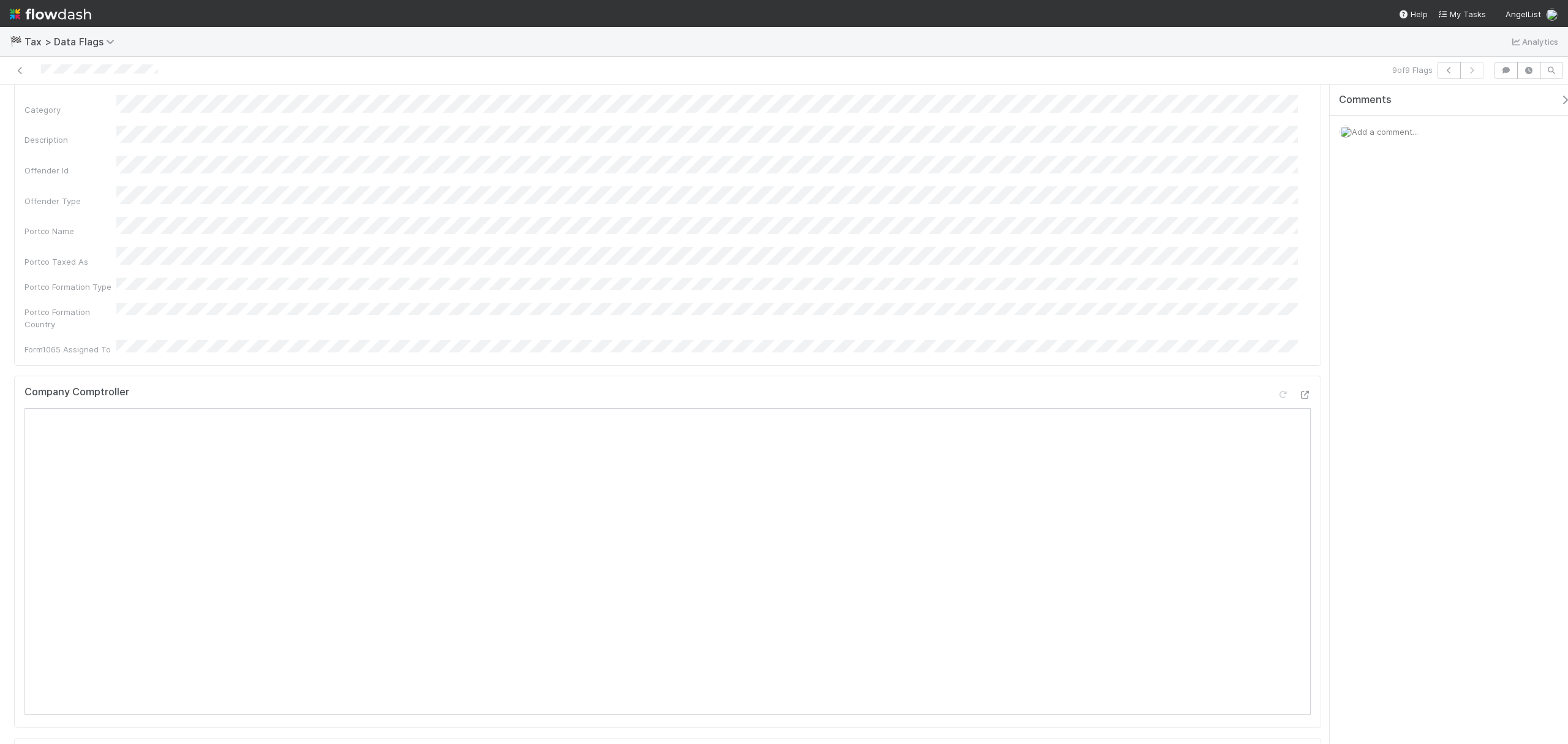
scroll to position [163, 0]
click at [1387, 128] on span "Add a comment..." at bounding box center [1385, 132] width 66 height 10
click at [1384, 312] on button "Add Comment" at bounding box center [1385, 320] width 71 height 21
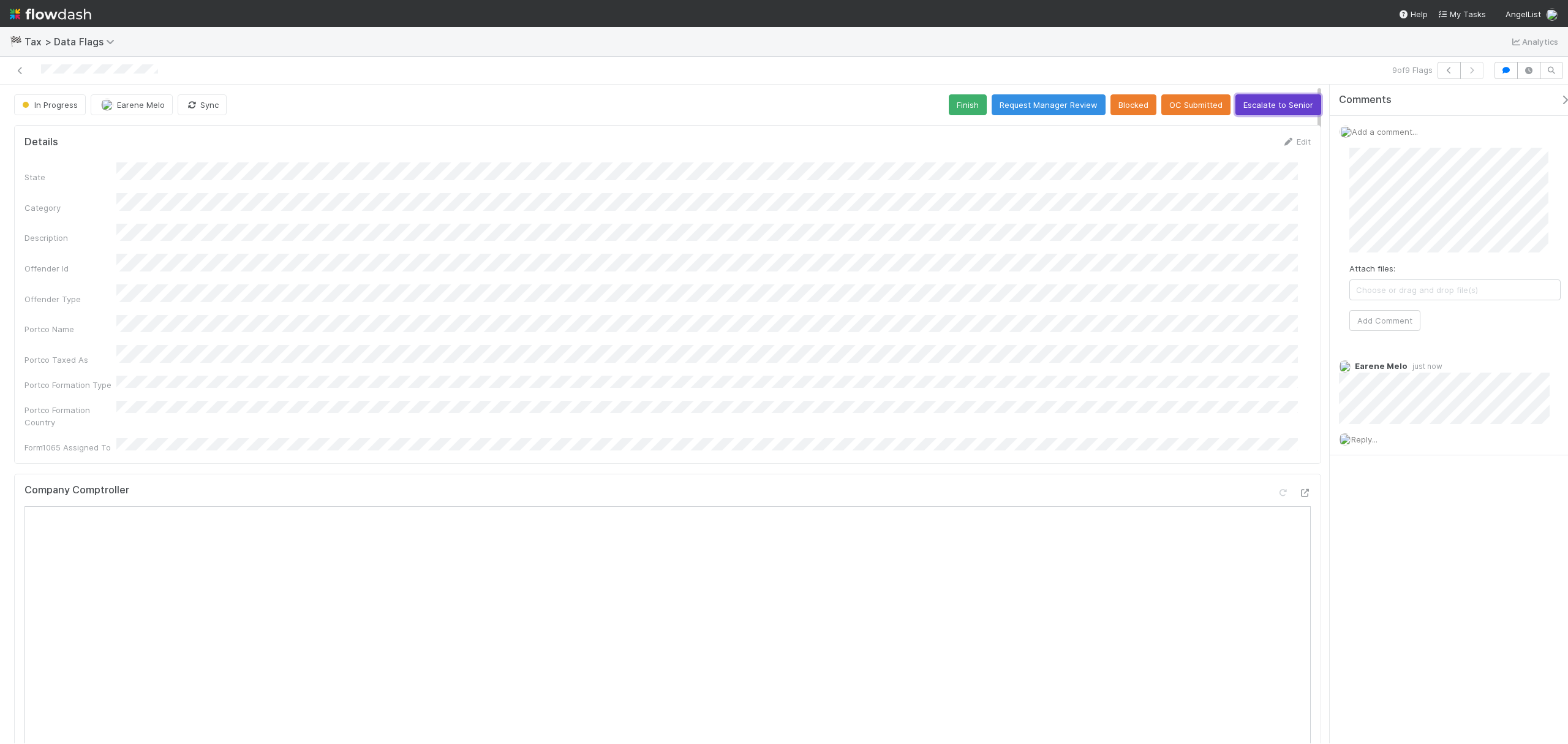
click at [1257, 96] on button "Escalate to Senior" at bounding box center [1278, 104] width 86 height 21
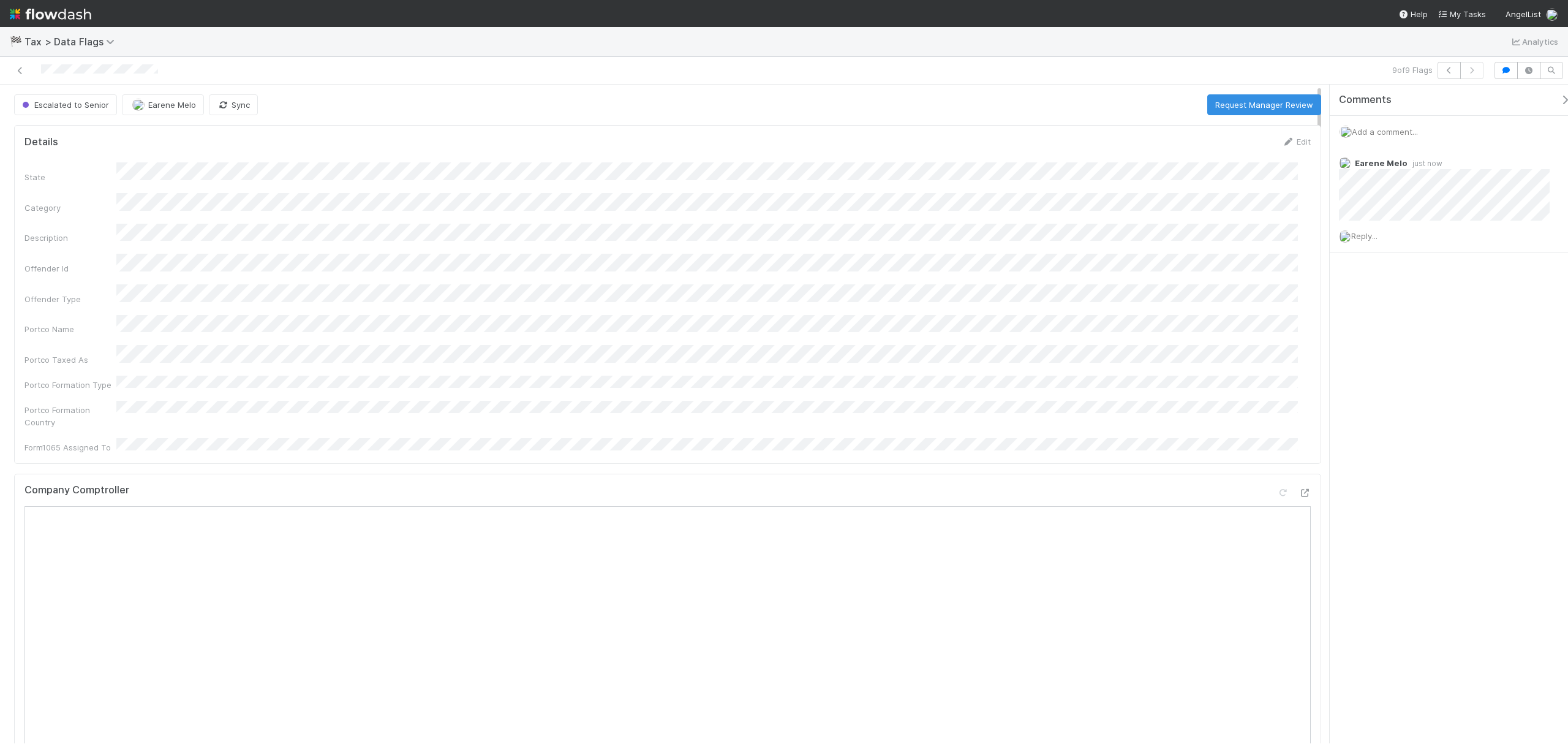
click at [15, 62] on div at bounding box center [377, 70] width 745 height 17
click at [18, 66] on link at bounding box center [20, 70] width 12 height 12
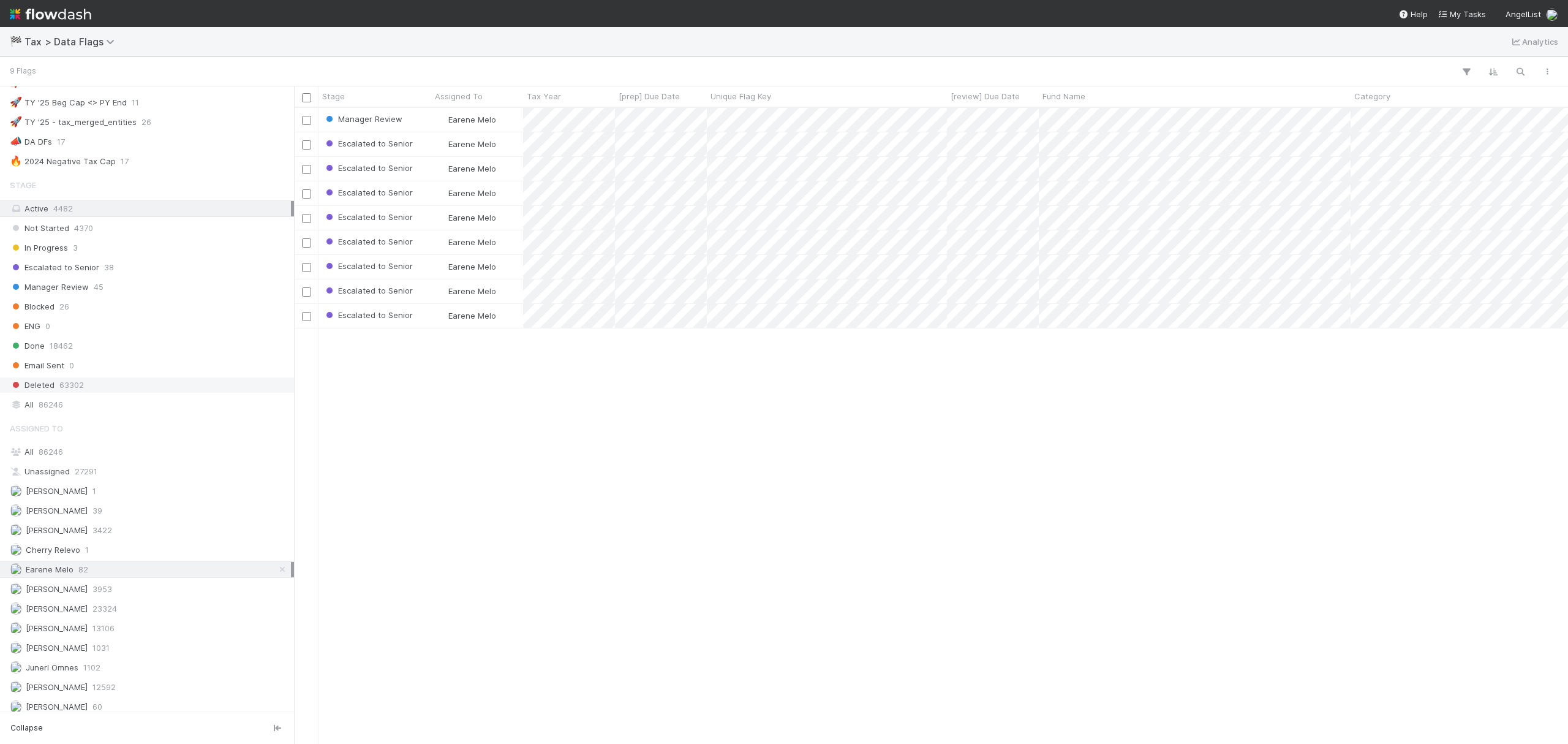
scroll to position [736, 0]
click at [195, 567] on div "Earene Melo 82" at bounding box center [151, 562] width 282 height 15
click at [84, 390] on div "All 86246" at bounding box center [151, 398] width 282 height 15
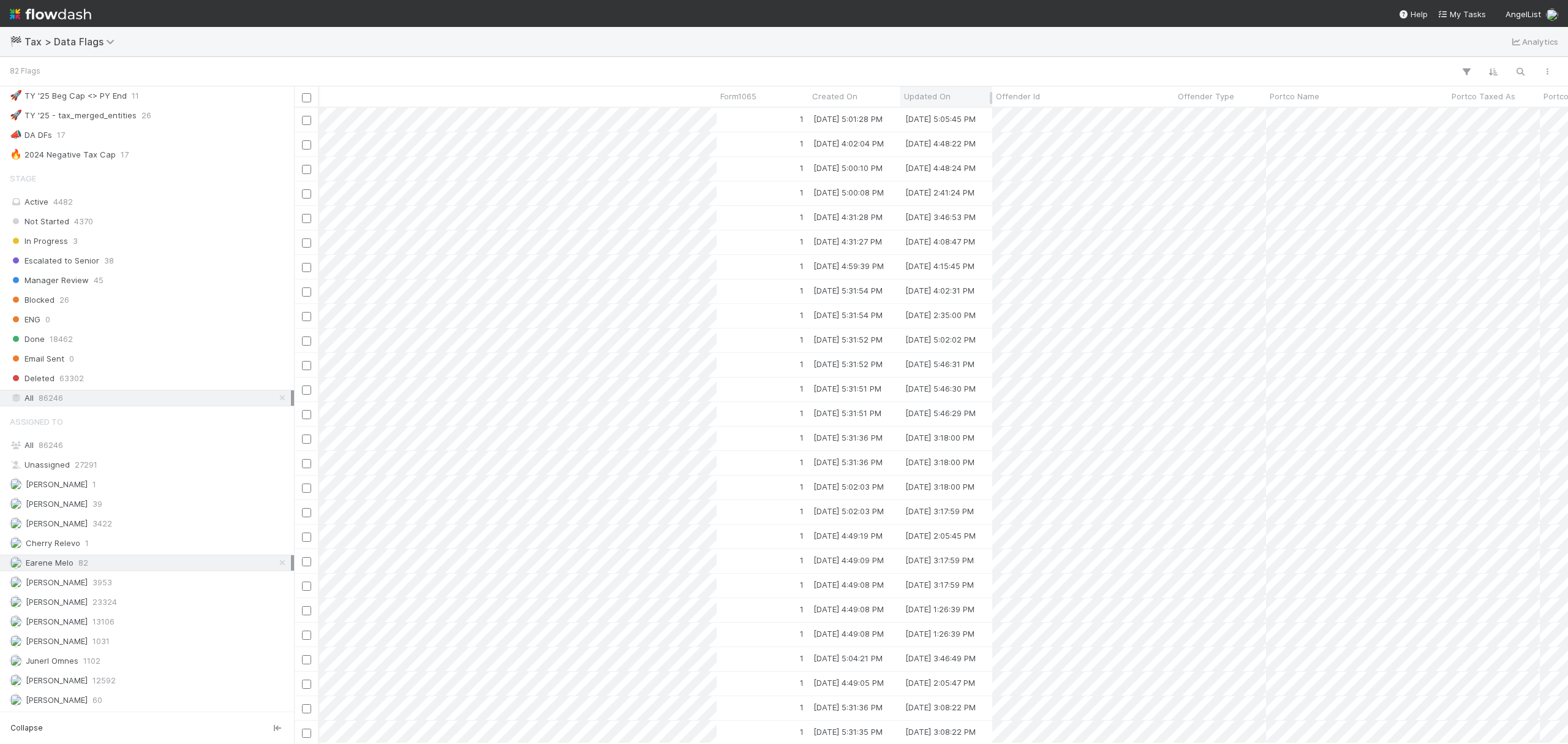
click at [932, 92] on span "Updated On" at bounding box center [927, 96] width 47 height 12
click at [989, 131] on div "Sort Newest → Oldest" at bounding box center [974, 138] width 140 height 19
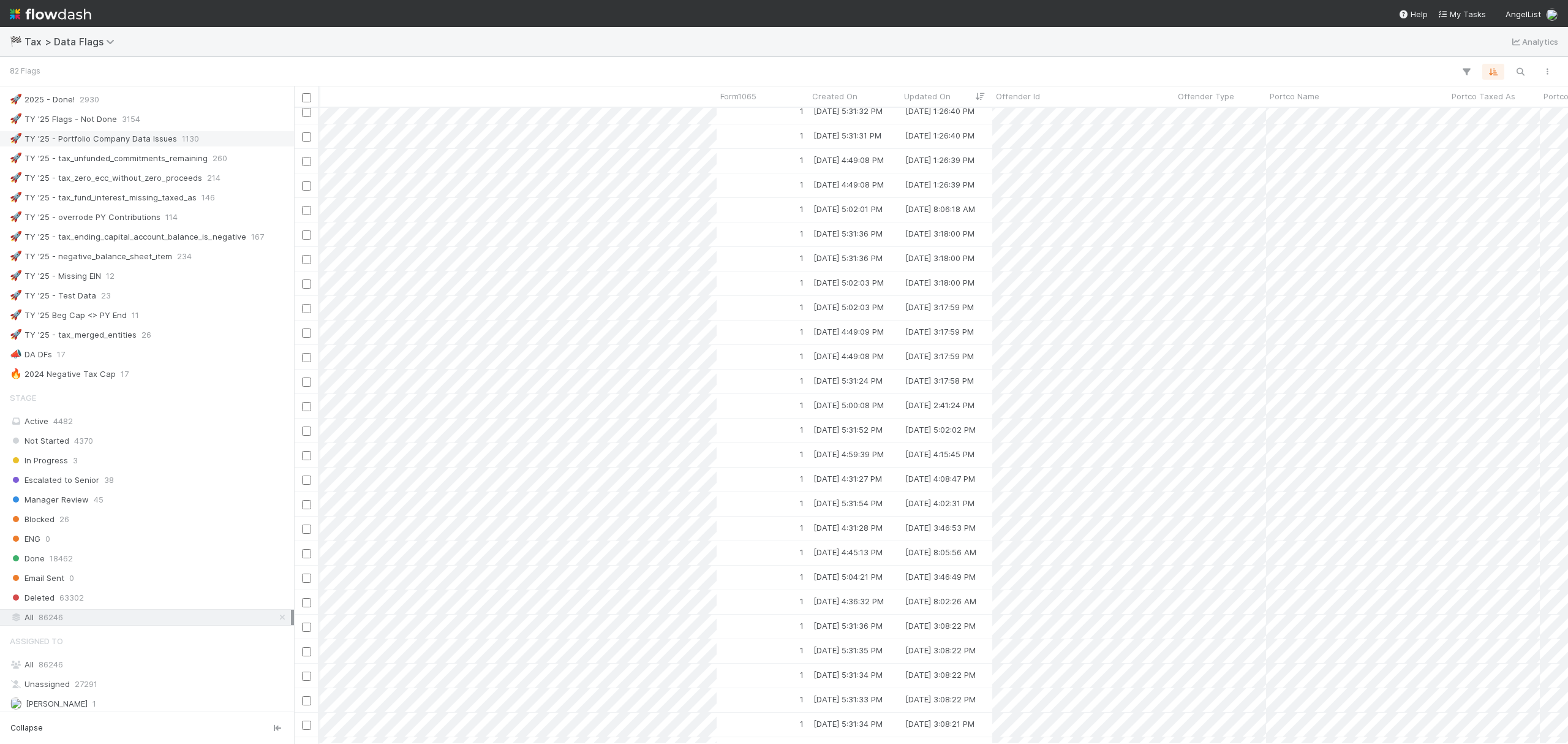
click at [162, 147] on div "🚀 TY '25 - Portfolio Company Data Issues" at bounding box center [93, 139] width 167 height 15
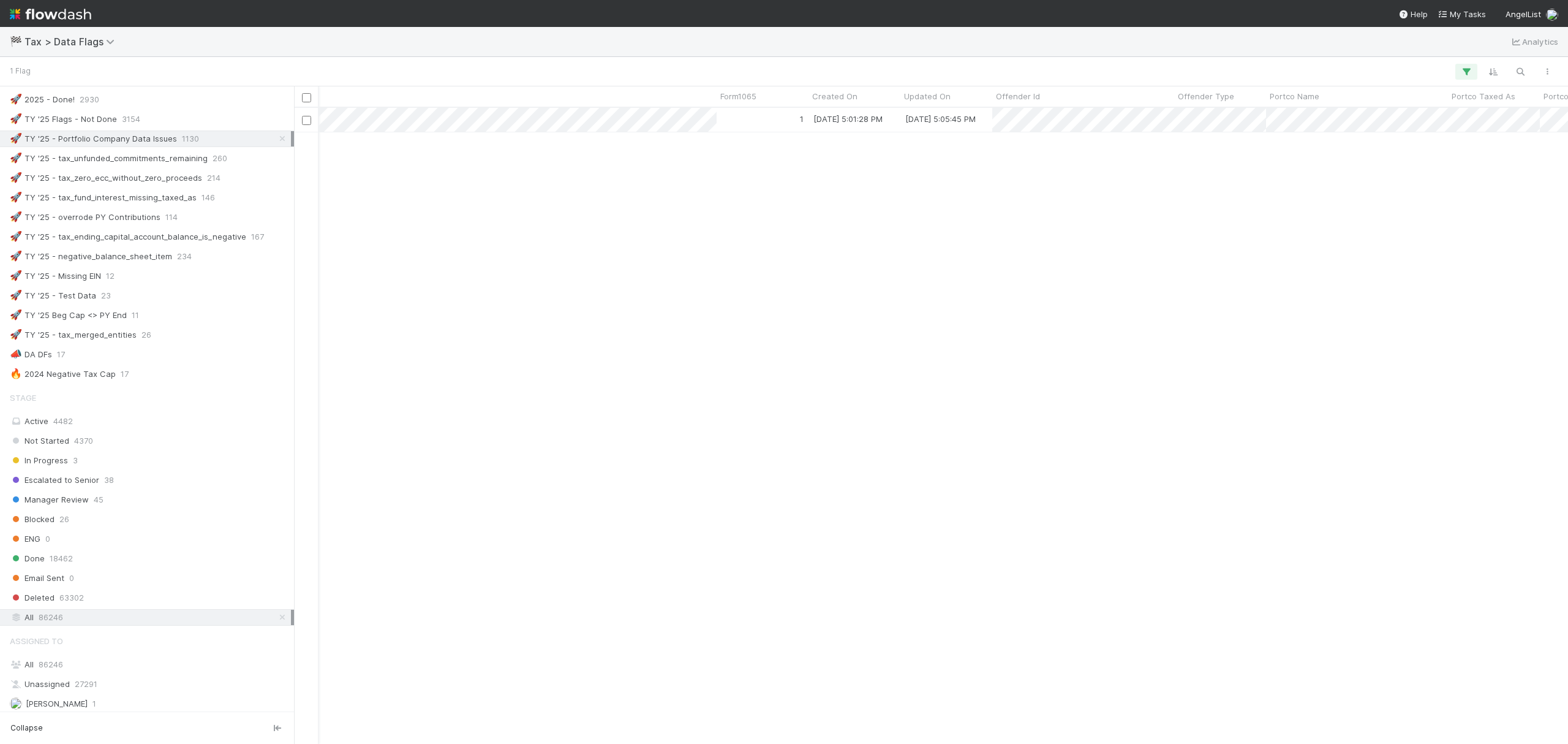
click at [276, 621] on icon at bounding box center [282, 617] width 12 height 8
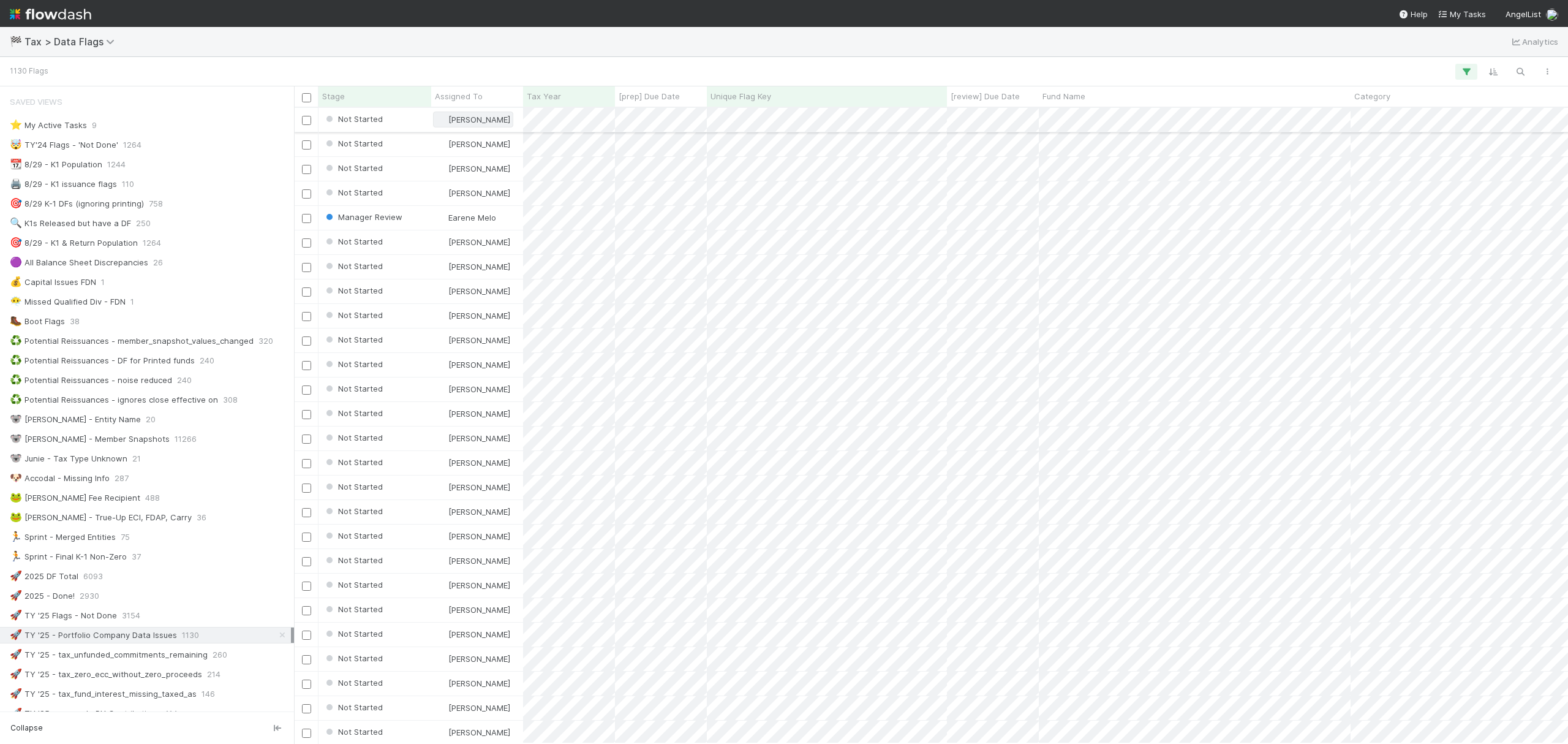
scroll to position [624, 1262]
drag, startPoint x: 1532, startPoint y: 66, endPoint x: 1525, endPoint y: 70, distance: 8.1
click at [1532, 66] on div at bounding box center [803, 71] width 1515 height 16
click at [1525, 70] on icon "button" at bounding box center [1520, 71] width 12 height 11
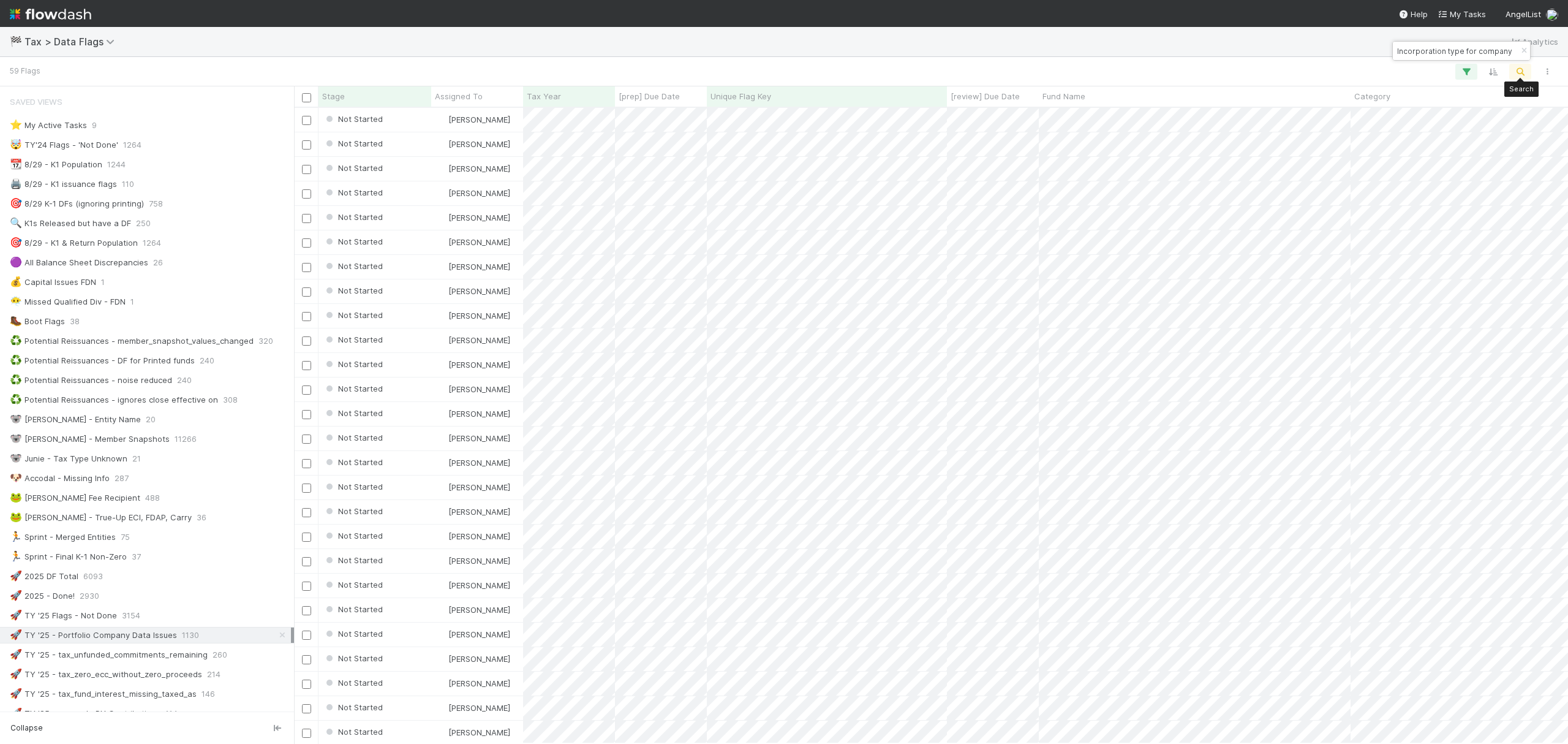
click at [1503, 59] on div "Incorporation type for company is CORPORATION, but entity name suggests LLC" at bounding box center [1461, 51] width 137 height 19
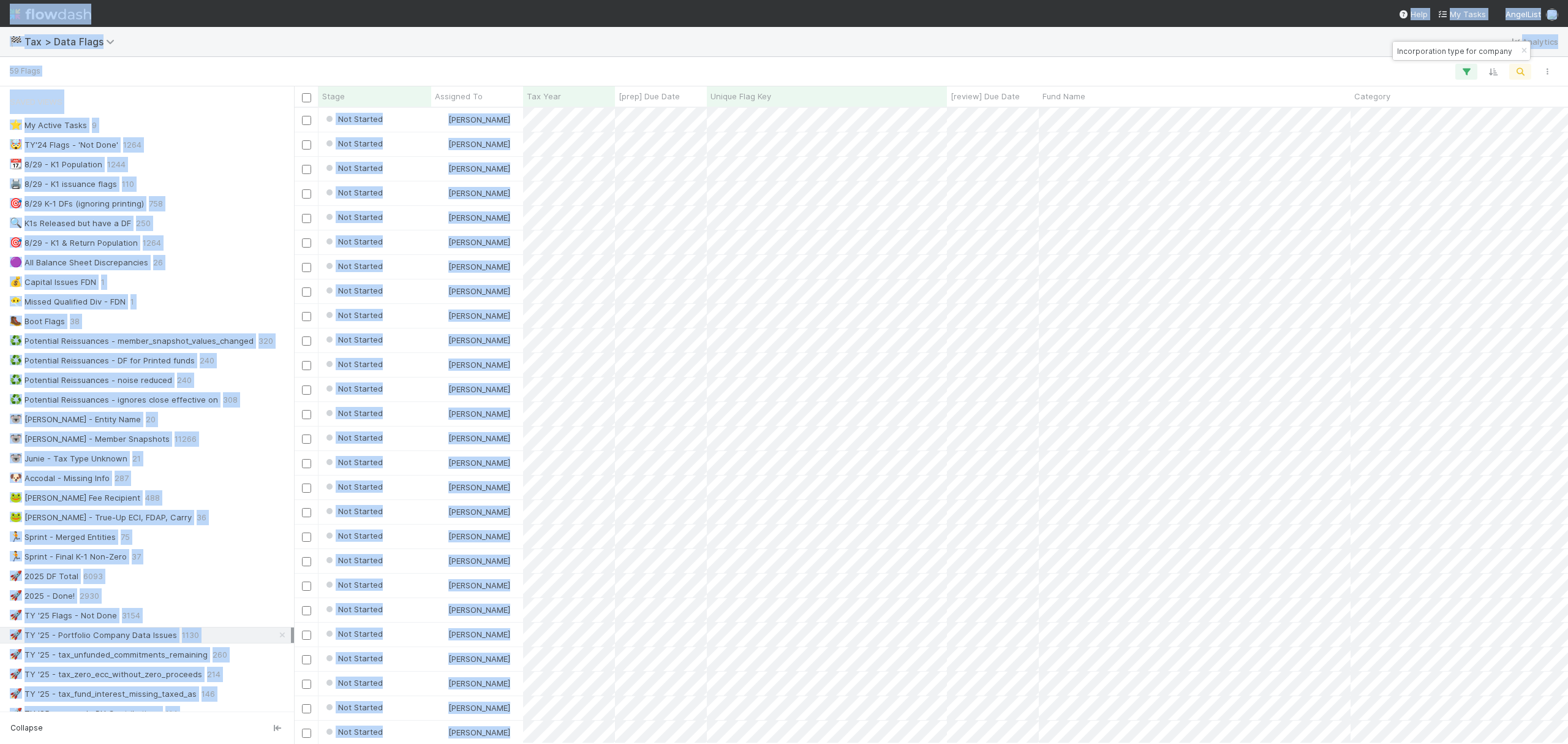
click at [1503, 57] on div "Incorporation type for company is CORPORATION, but entity name suggests LLC" at bounding box center [1461, 51] width 137 height 19
click at [1503, 54] on div "Incorporation type for company is CORPORATION, but entity name suggests LLC" at bounding box center [1461, 51] width 137 height 19
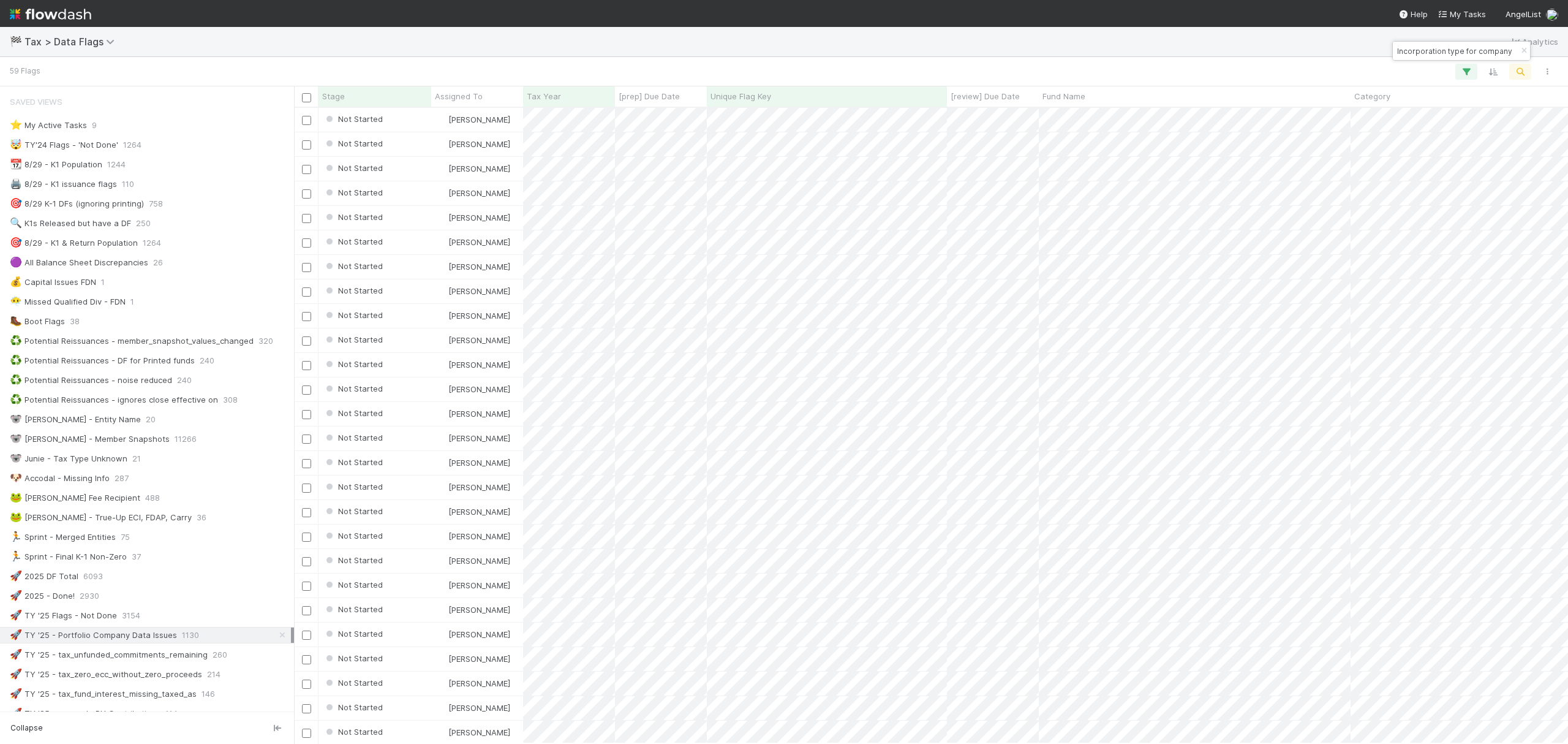
click at [1493, 52] on input "Incorporation type for company is CORPORATION, but entity name suggests LLC" at bounding box center [1456, 50] width 122 height 14
paste input "Missing CFC/PFIC status"
type input "Missing CFC/PFIC status"
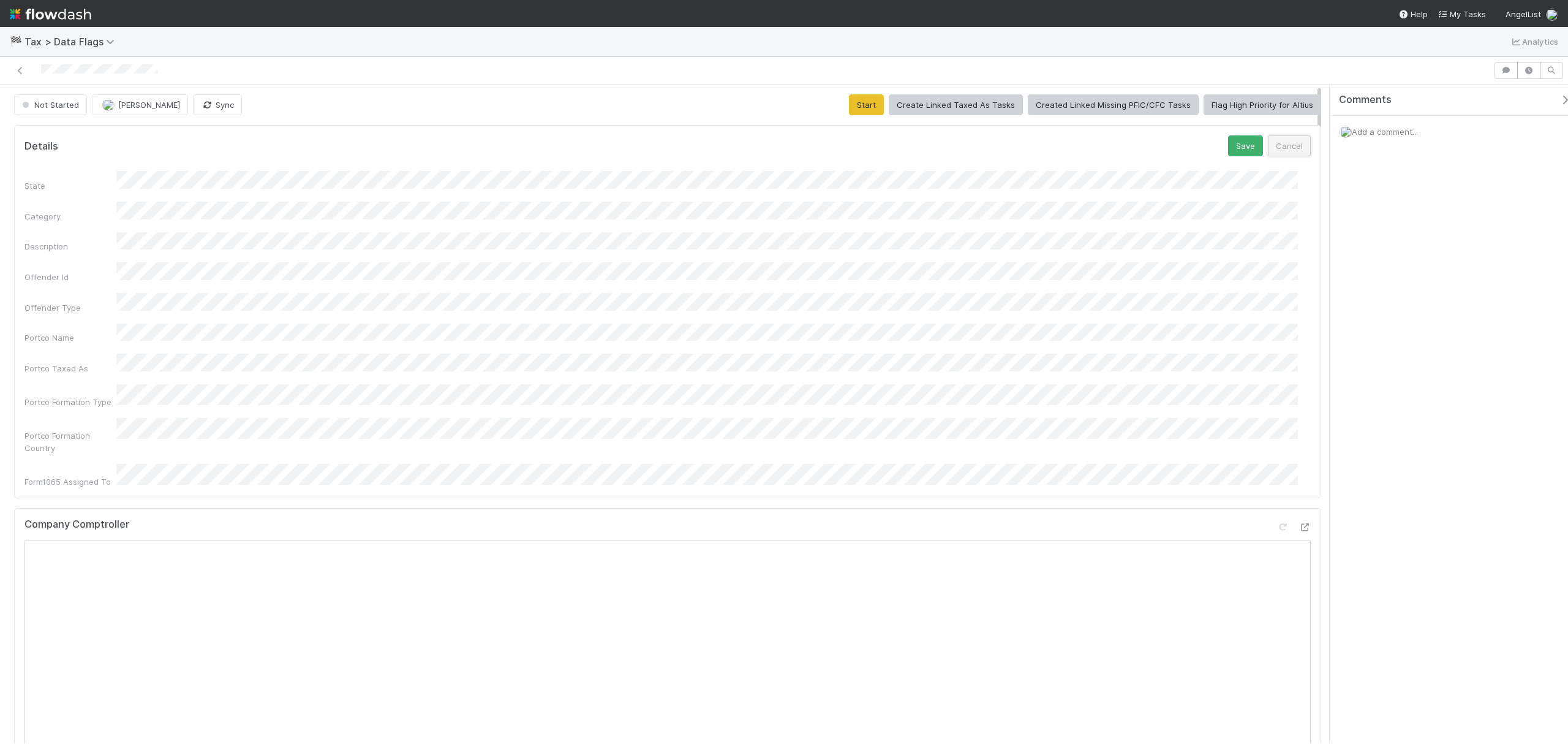
click at [1268, 149] on button "Cancel" at bounding box center [1289, 146] width 43 height 21
click at [1268, 152] on button "Cancel" at bounding box center [1289, 146] width 43 height 21
click at [866, 111] on button "Start" at bounding box center [866, 104] width 35 height 21
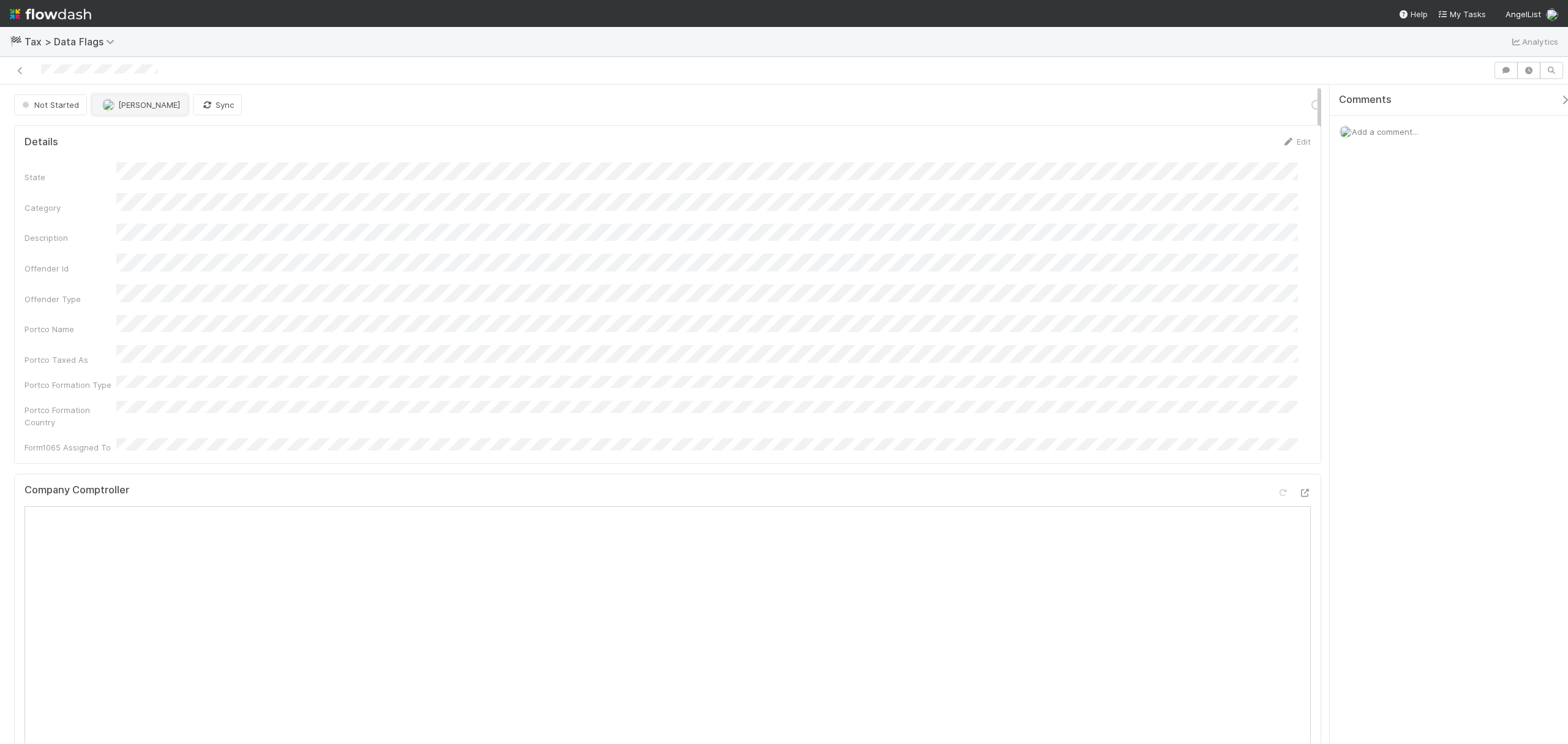
click at [149, 102] on span "[PERSON_NAME]" at bounding box center [148, 105] width 62 height 10
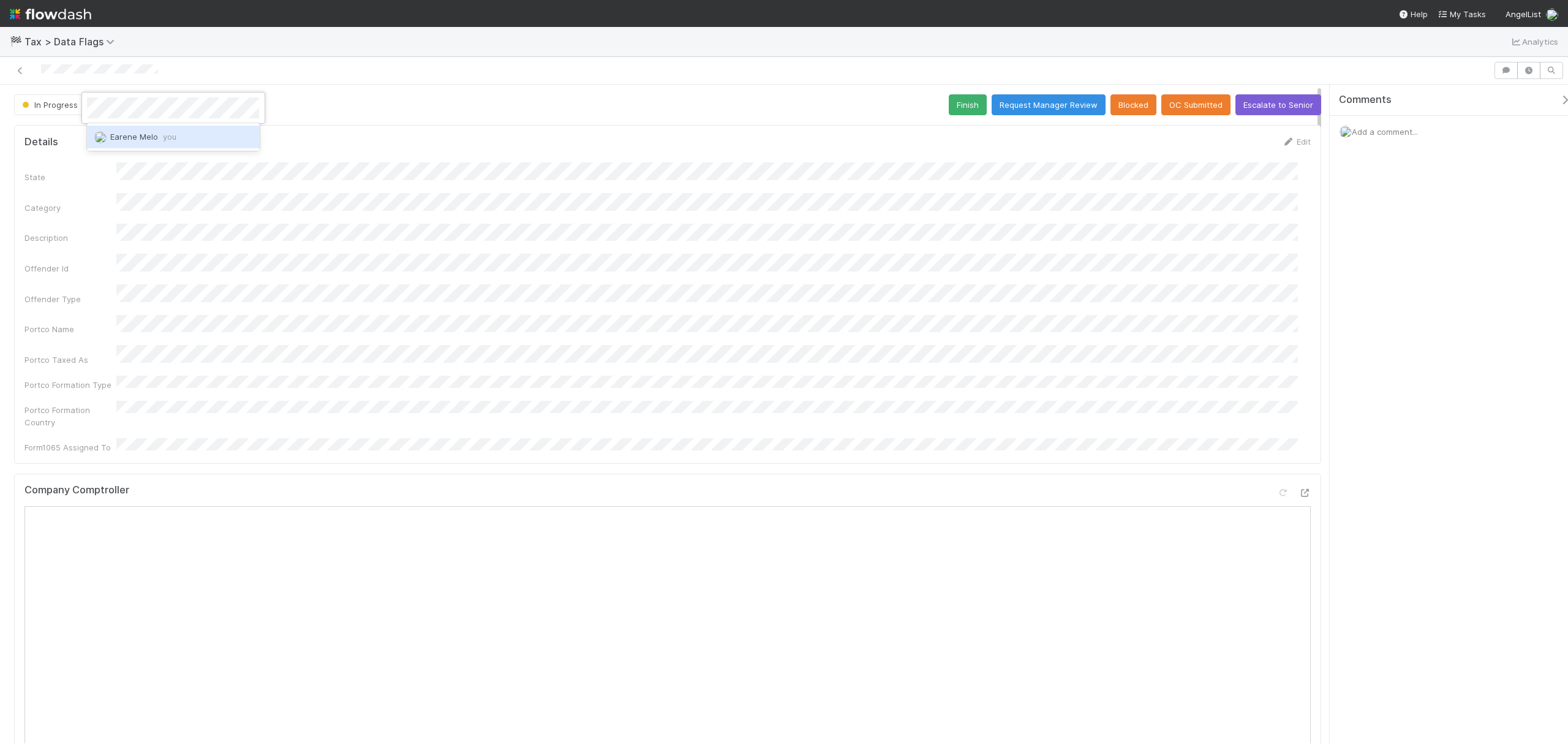
click at [171, 137] on span "you" at bounding box center [170, 137] width 14 height 10
click at [1280, 96] on button "Escalate to Senior" at bounding box center [1278, 104] width 86 height 21
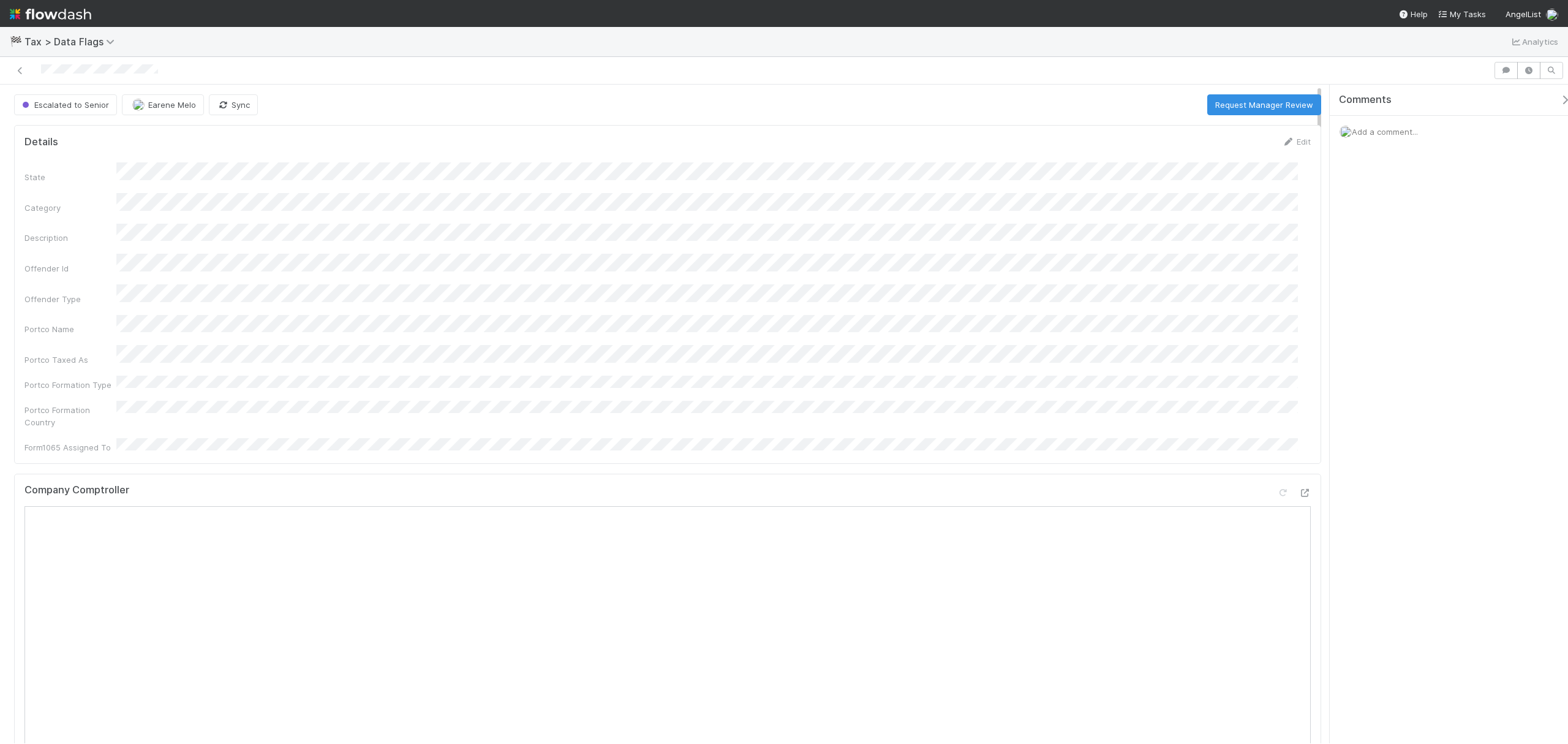
click at [1106, 76] on div at bounding box center [746, 70] width 1483 height 17
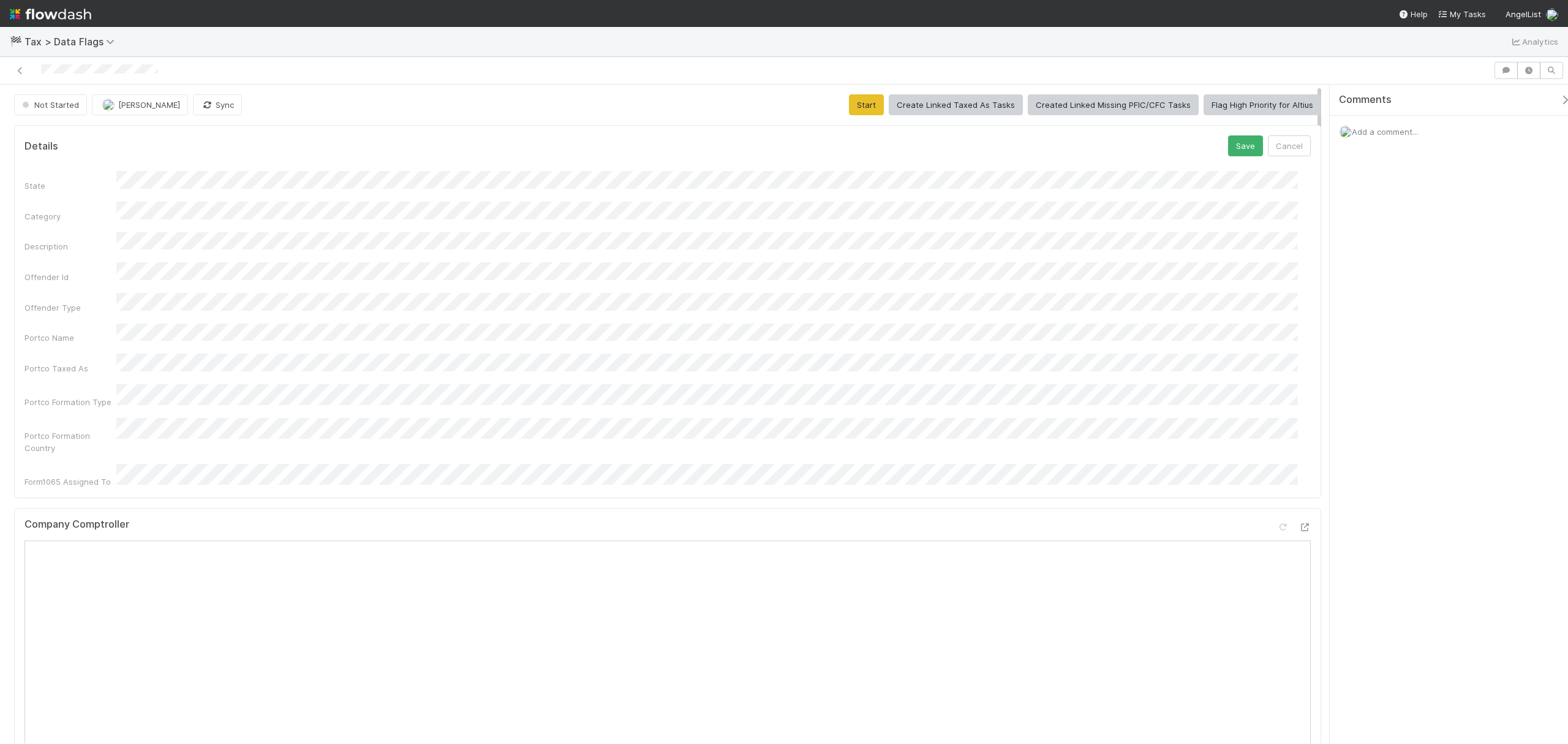
drag, startPoint x: 1029, startPoint y: 223, endPoint x: 1130, endPoint y: 170, distance: 114.1
click at [1029, 223] on div "State Category Description Offender Id Offender Type Portco Name Portco Taxed A…" at bounding box center [667, 329] width 1286 height 316
click at [1268, 138] on button "Cancel" at bounding box center [1289, 146] width 43 height 21
click at [851, 109] on button "Start" at bounding box center [866, 104] width 35 height 21
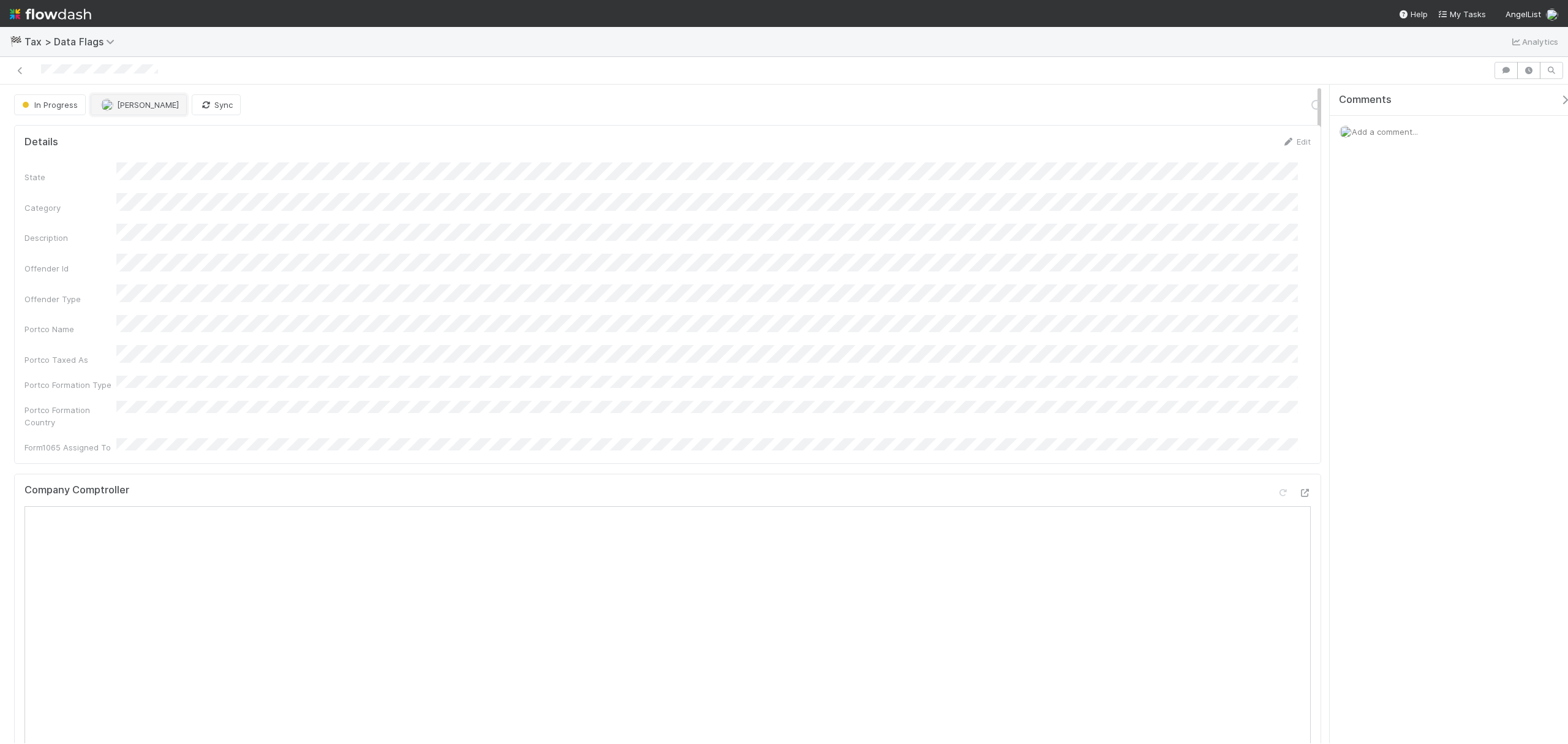
click at [131, 105] on span "[PERSON_NAME]" at bounding box center [148, 105] width 62 height 10
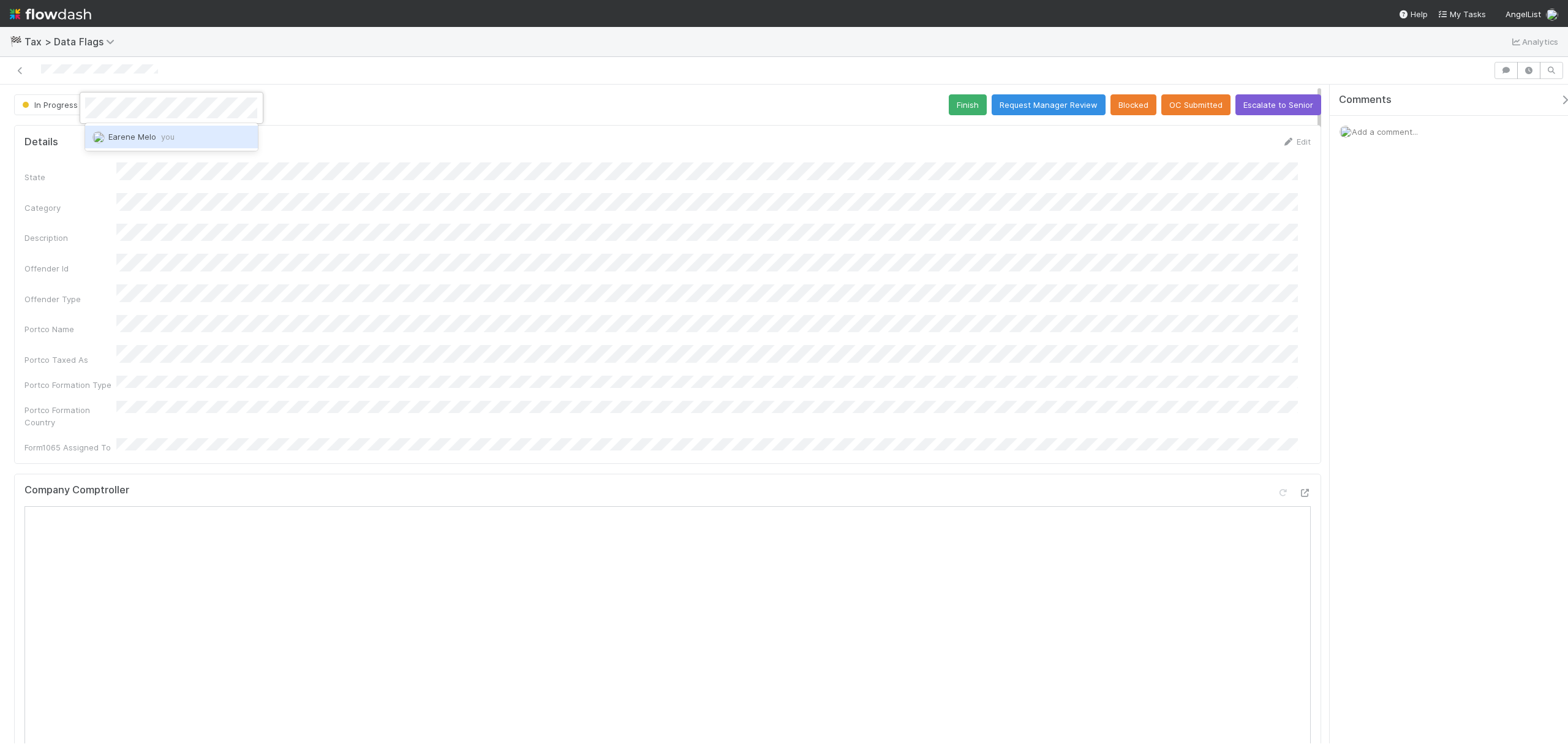
click at [142, 136] on span "Earene Melo you" at bounding box center [142, 137] width 66 height 10
click at [1287, 96] on button "Escalate to Senior" at bounding box center [1278, 104] width 86 height 21
